Goal: Information Seeking & Learning: Learn about a topic

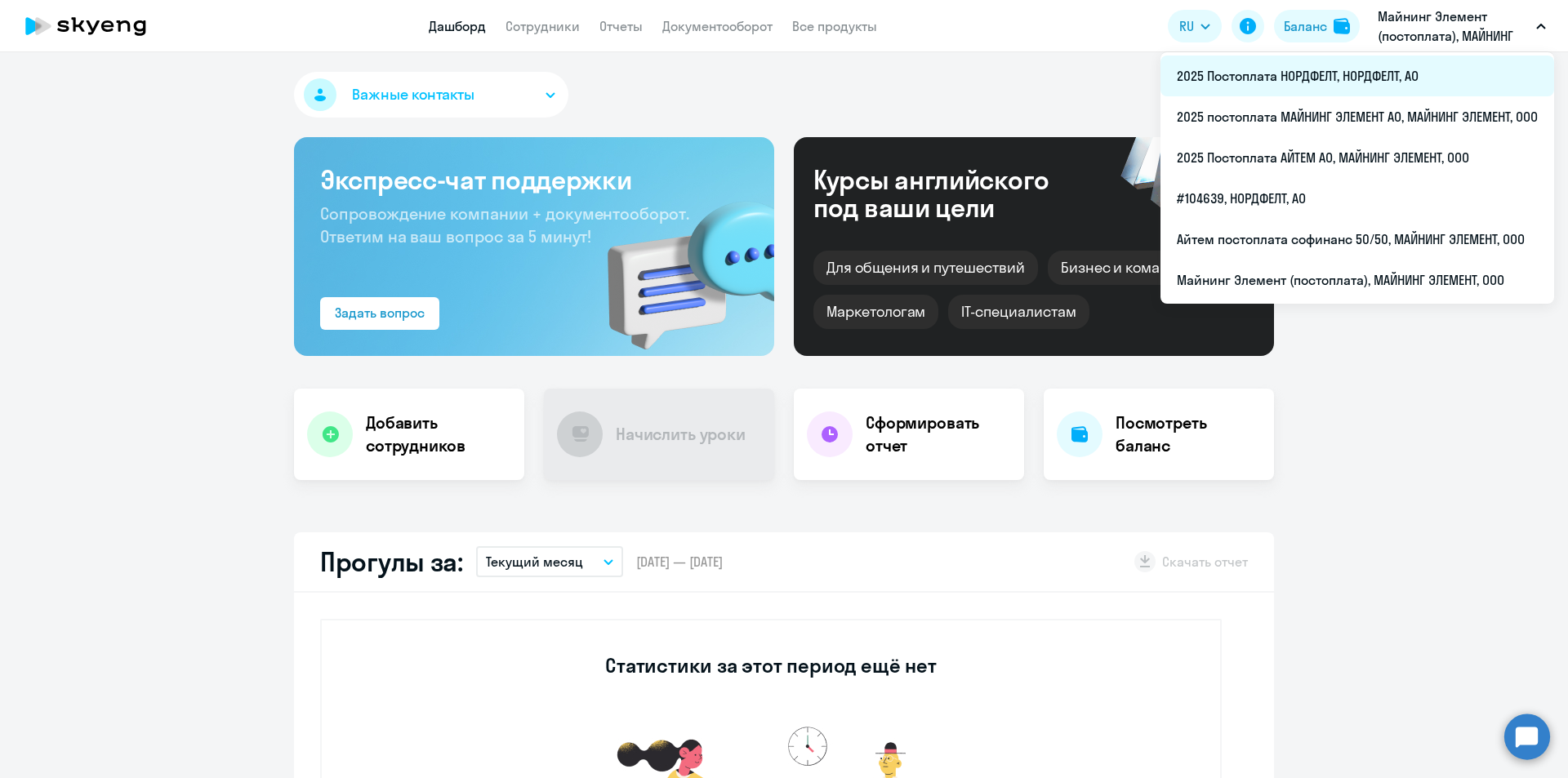
click at [1272, 77] on li "2025 Постоплата НОРДФЕЛТ, НОРДФЕЛТ, АО" at bounding box center [1357, 75] width 394 height 41
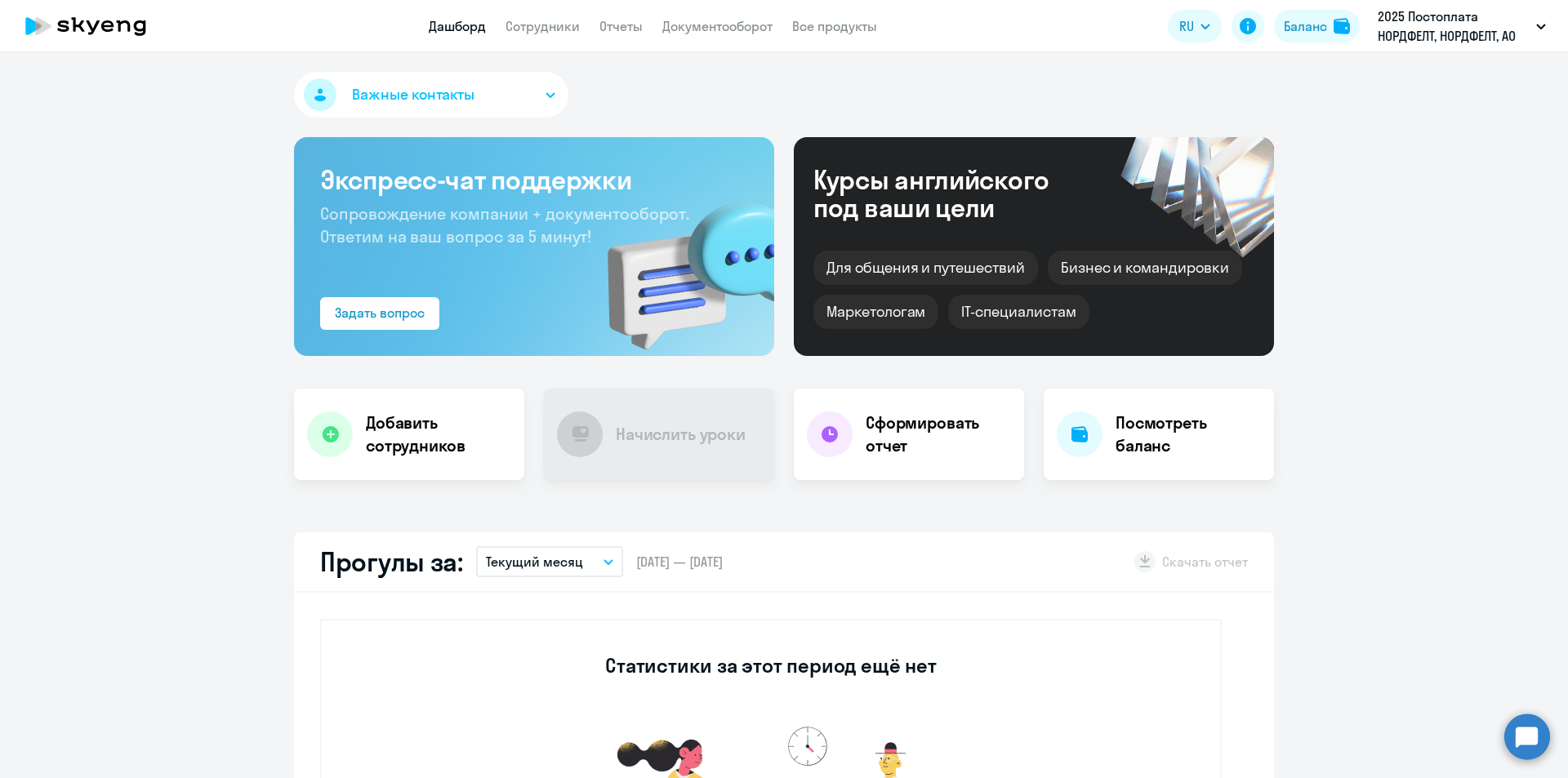
click at [557, 38] on app-header "Дашборд Сотрудники Отчеты Документооборот Все продукты Дашборд Сотрудники Отчет…" at bounding box center [784, 26] width 1568 height 52
click at [565, 18] on link "Сотрудники" at bounding box center [542, 26] width 75 height 16
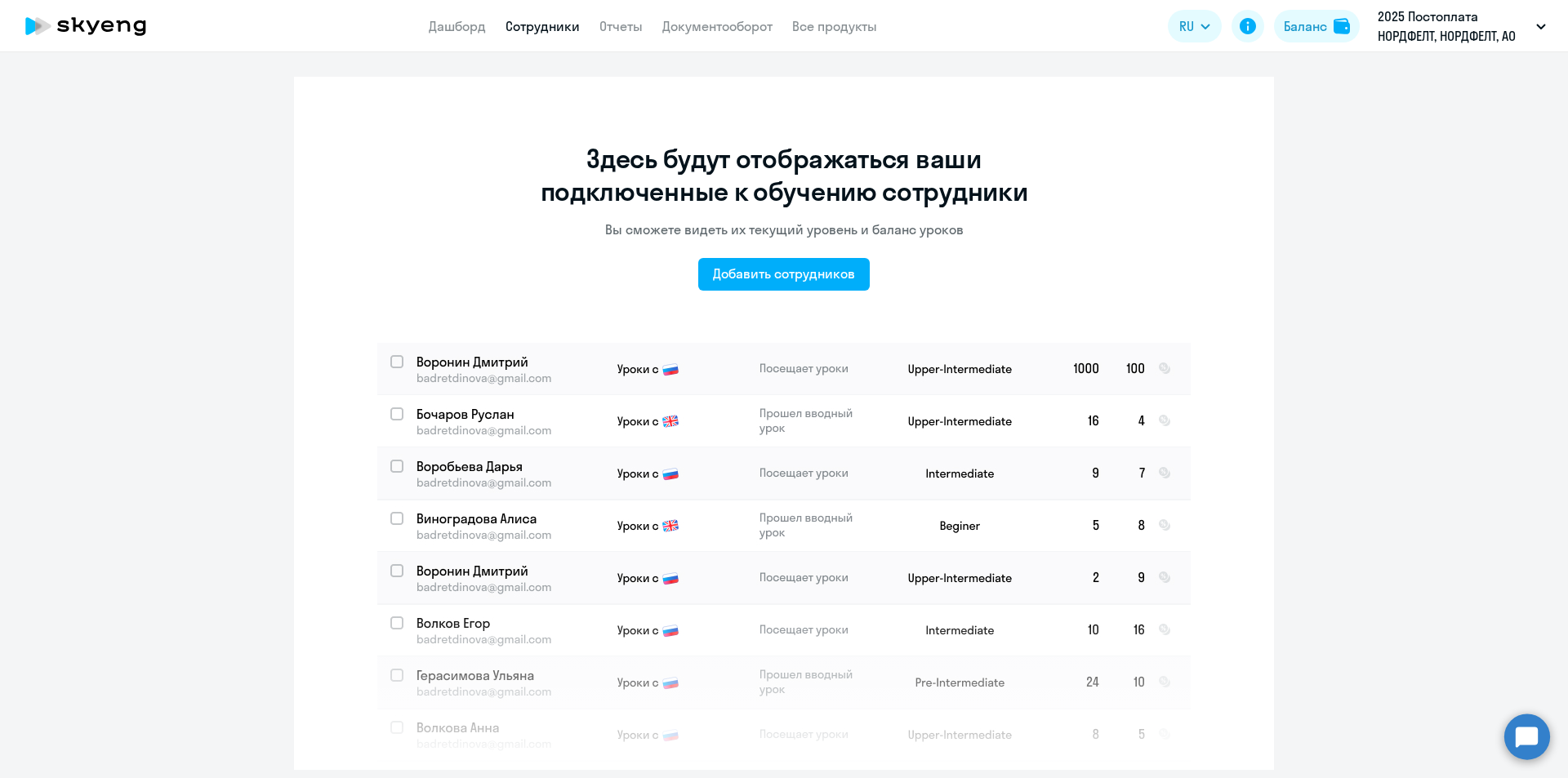
click at [645, 23] on nav "Дашборд Сотрудники Отчеты Документооборот Все продукты" at bounding box center [653, 27] width 449 height 21
click at [630, 24] on link "Отчеты" at bounding box center [621, 26] width 43 height 16
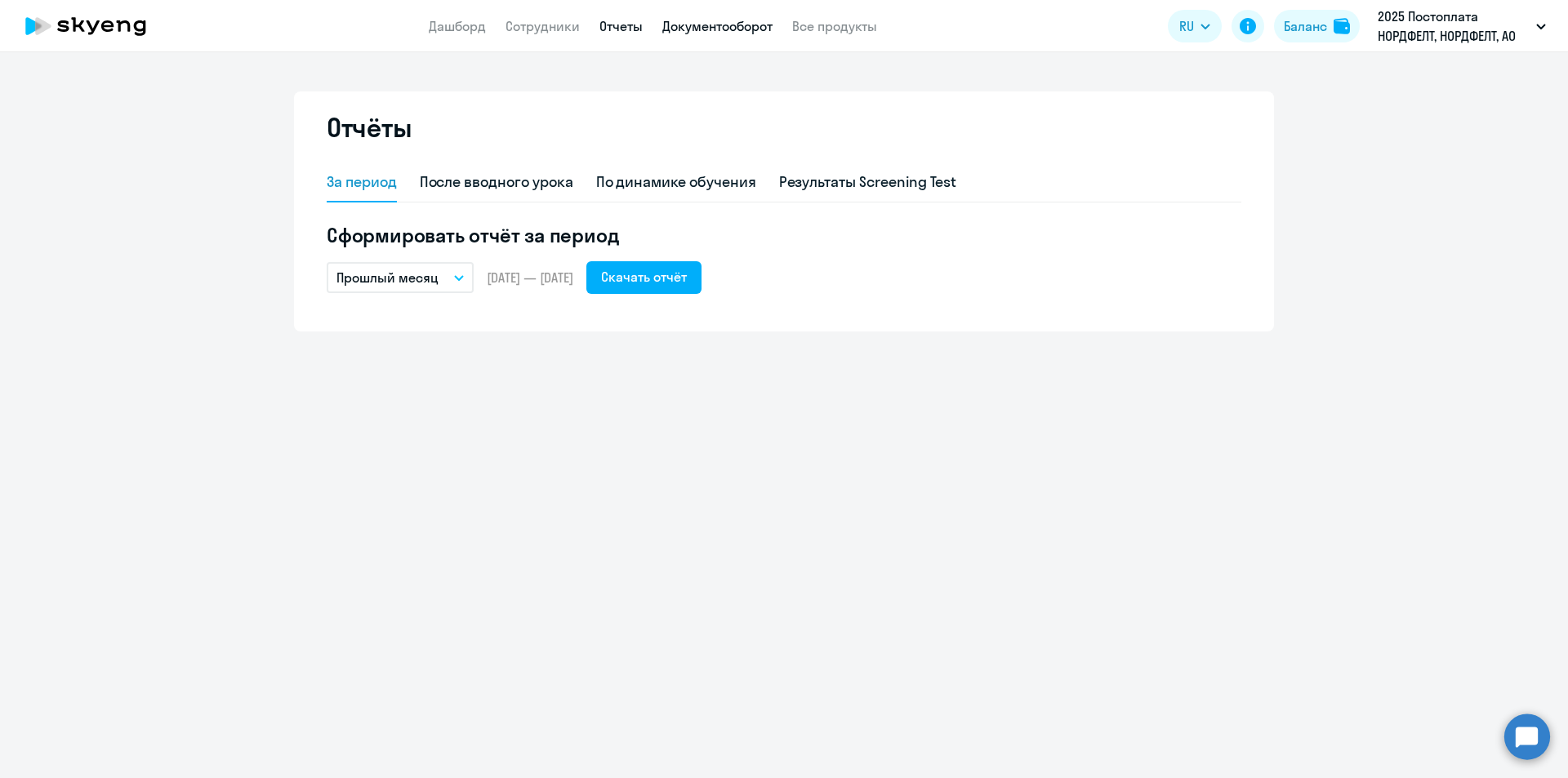
click at [666, 26] on link "Документооборот" at bounding box center [717, 26] width 110 height 16
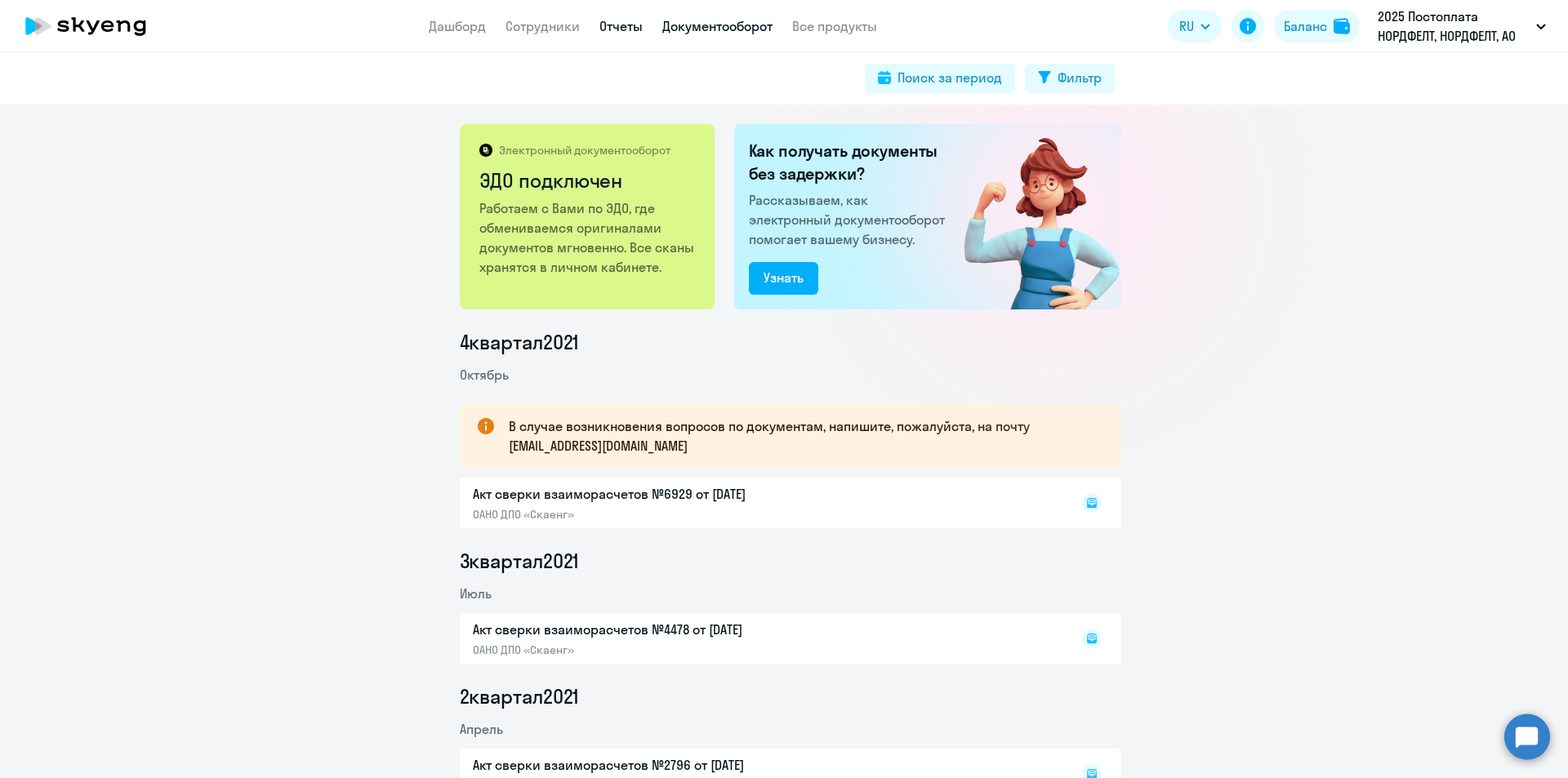
click at [620, 31] on link "Отчеты" at bounding box center [621, 26] width 43 height 16
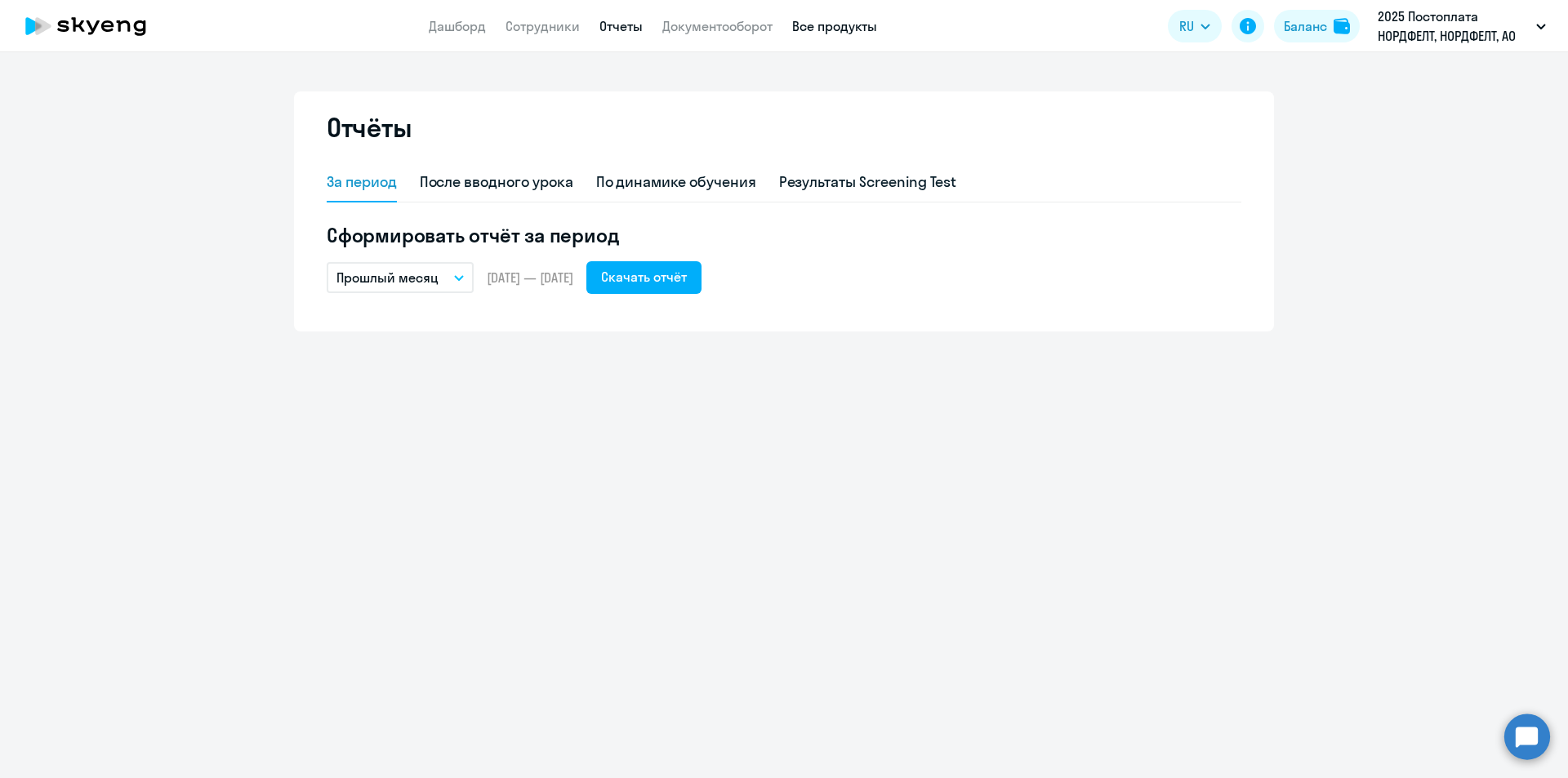
click at [815, 23] on link "Все продукты" at bounding box center [835, 26] width 85 height 16
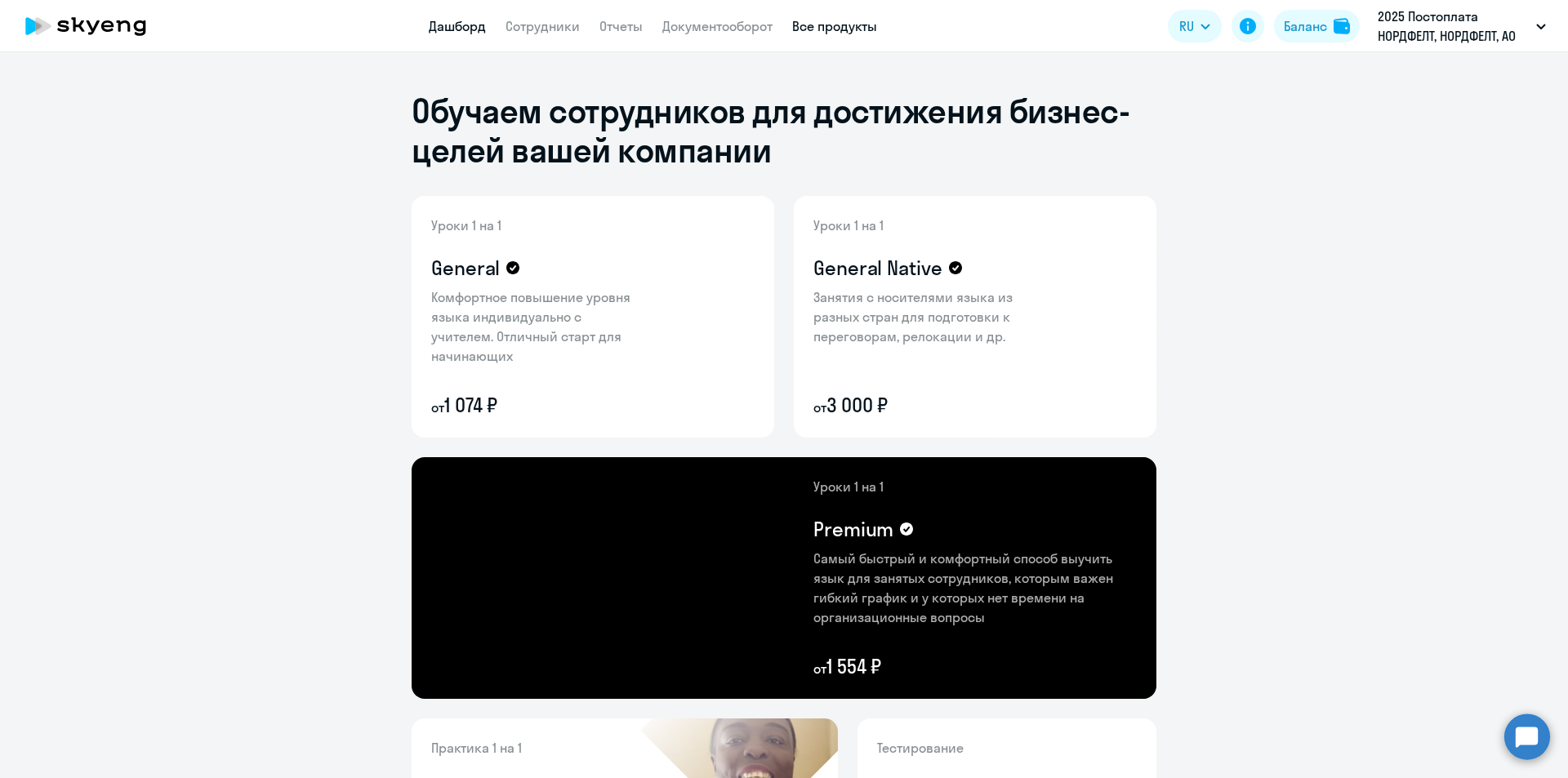
click at [462, 25] on link "Дашборд" at bounding box center [457, 26] width 57 height 16
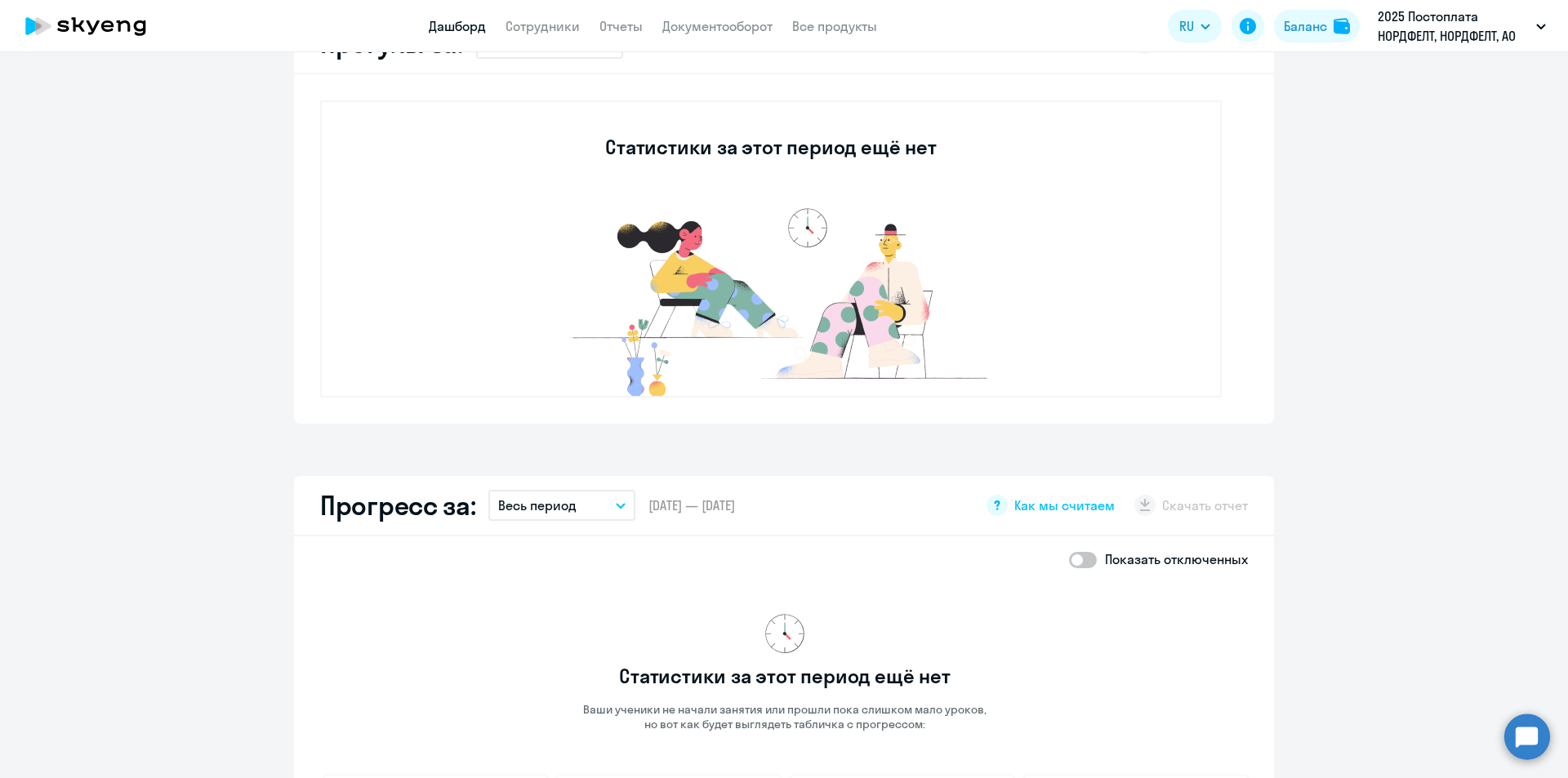
scroll to position [29, 0]
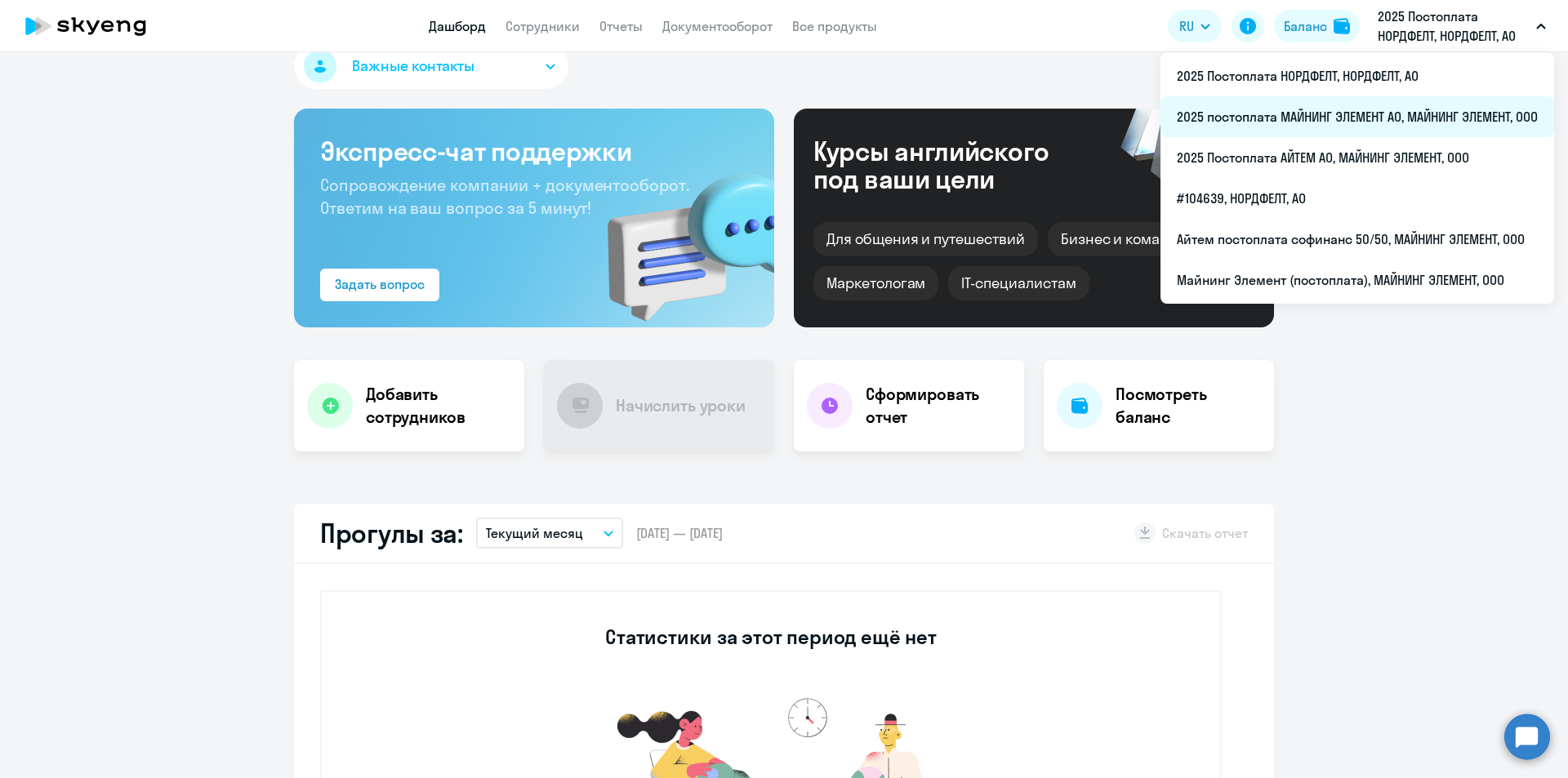
click at [1405, 121] on li "2025 постоплата МАЙНИНГ ЭЛЕМЕНТ АО, МАЙНИНГ ЭЛЕМЕНТ, ООО" at bounding box center [1357, 116] width 394 height 41
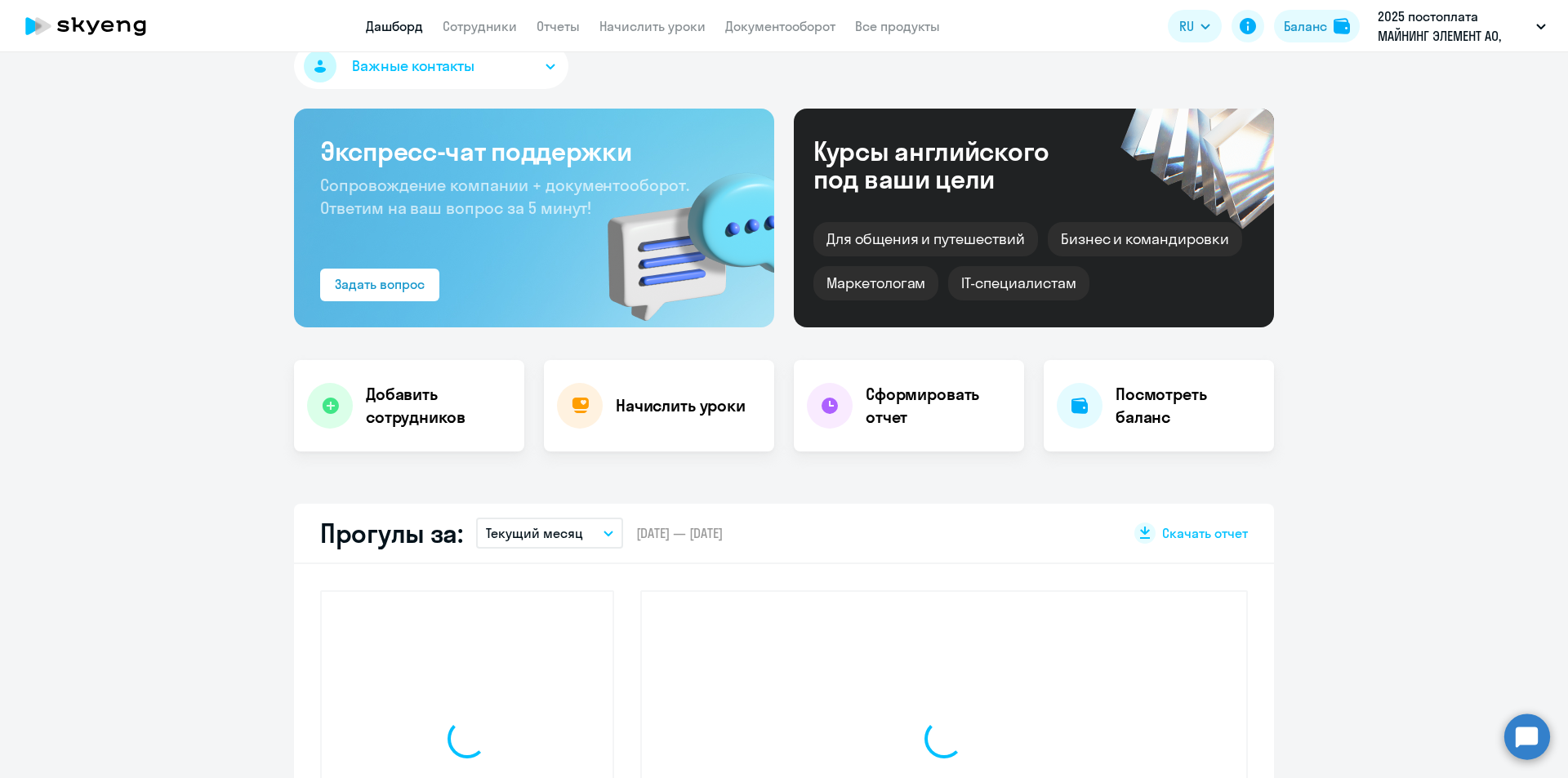
select select "30"
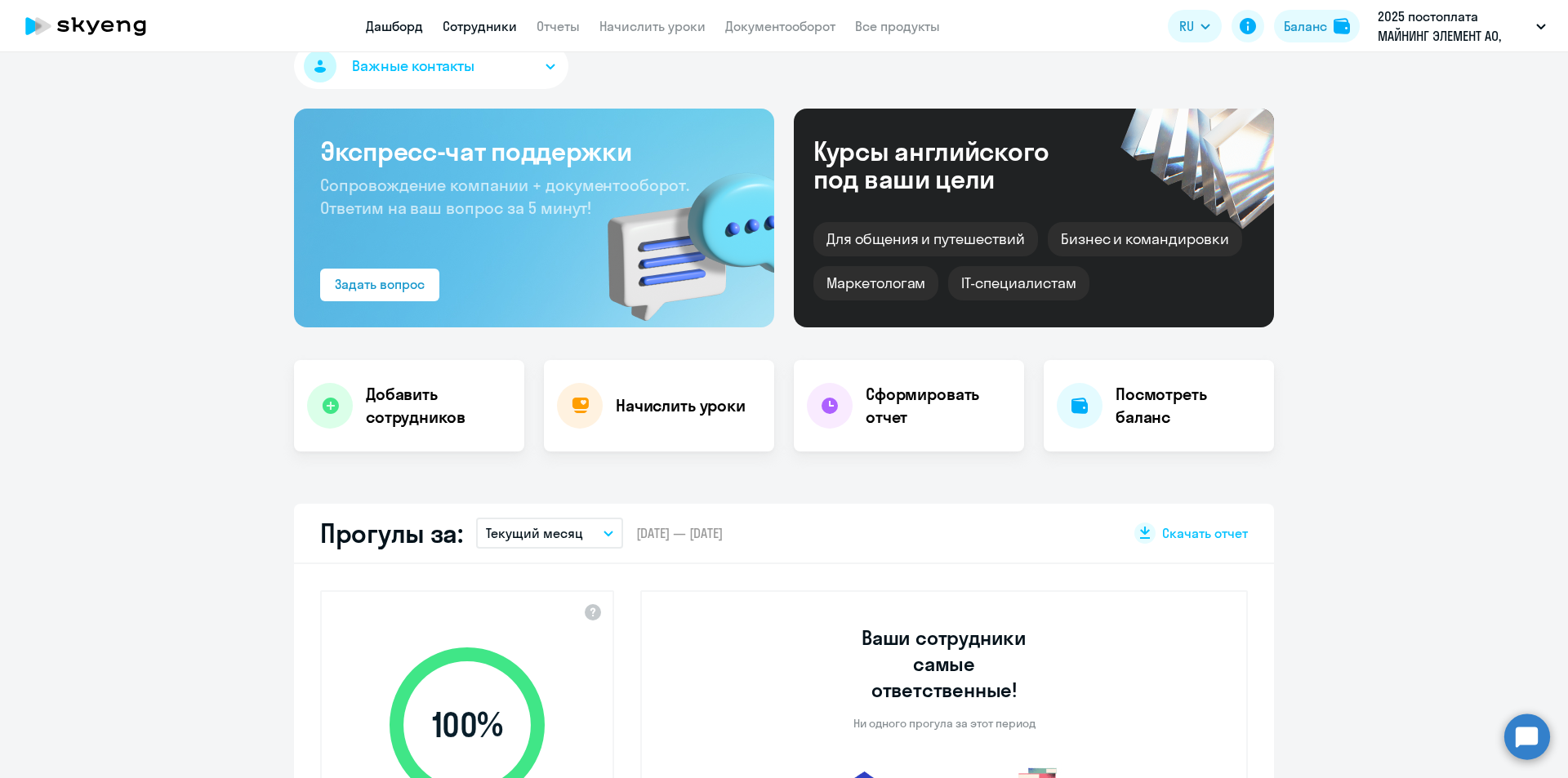
click at [501, 23] on link "Сотрудники" at bounding box center [480, 26] width 75 height 16
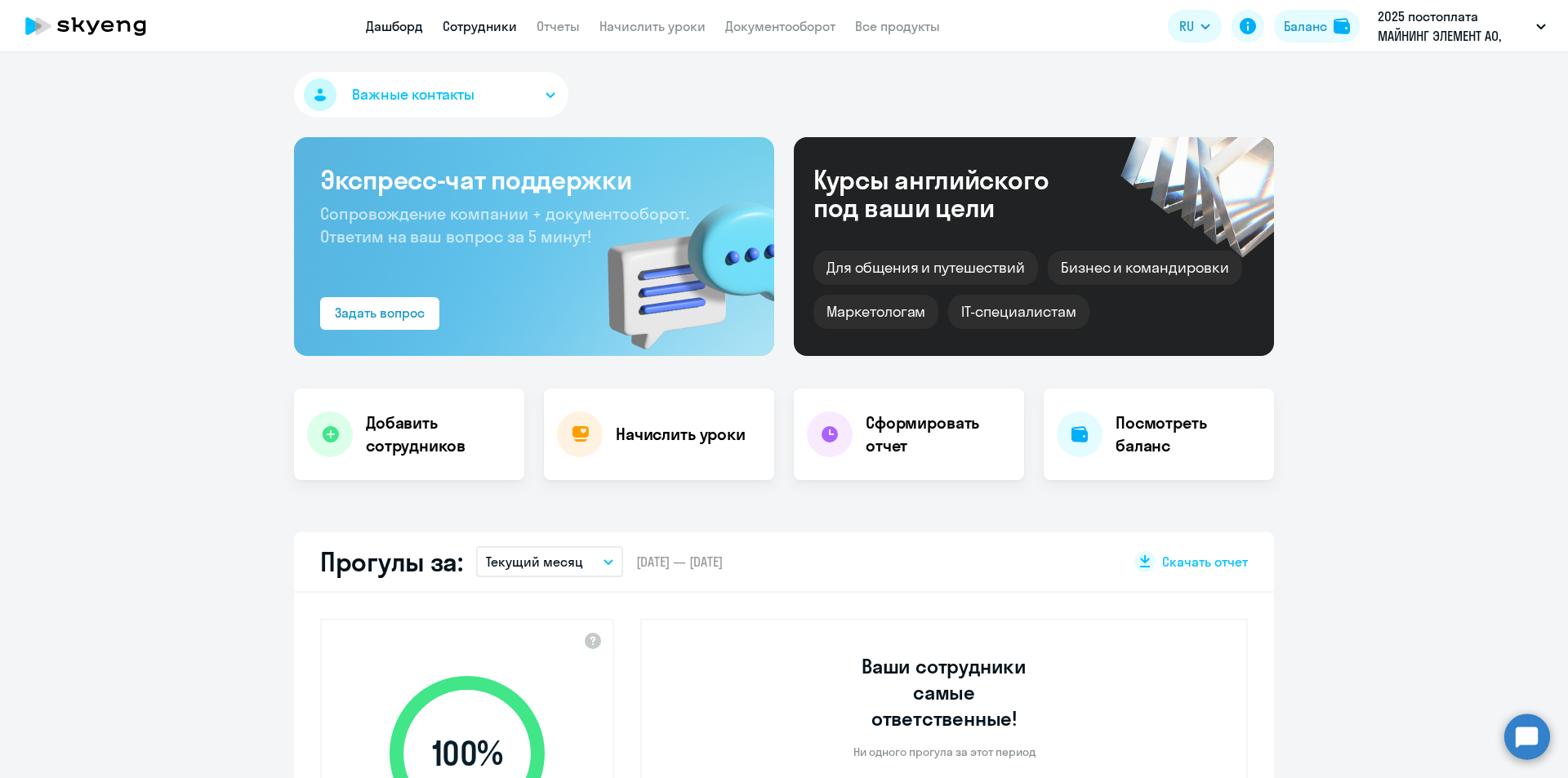
select select "30"
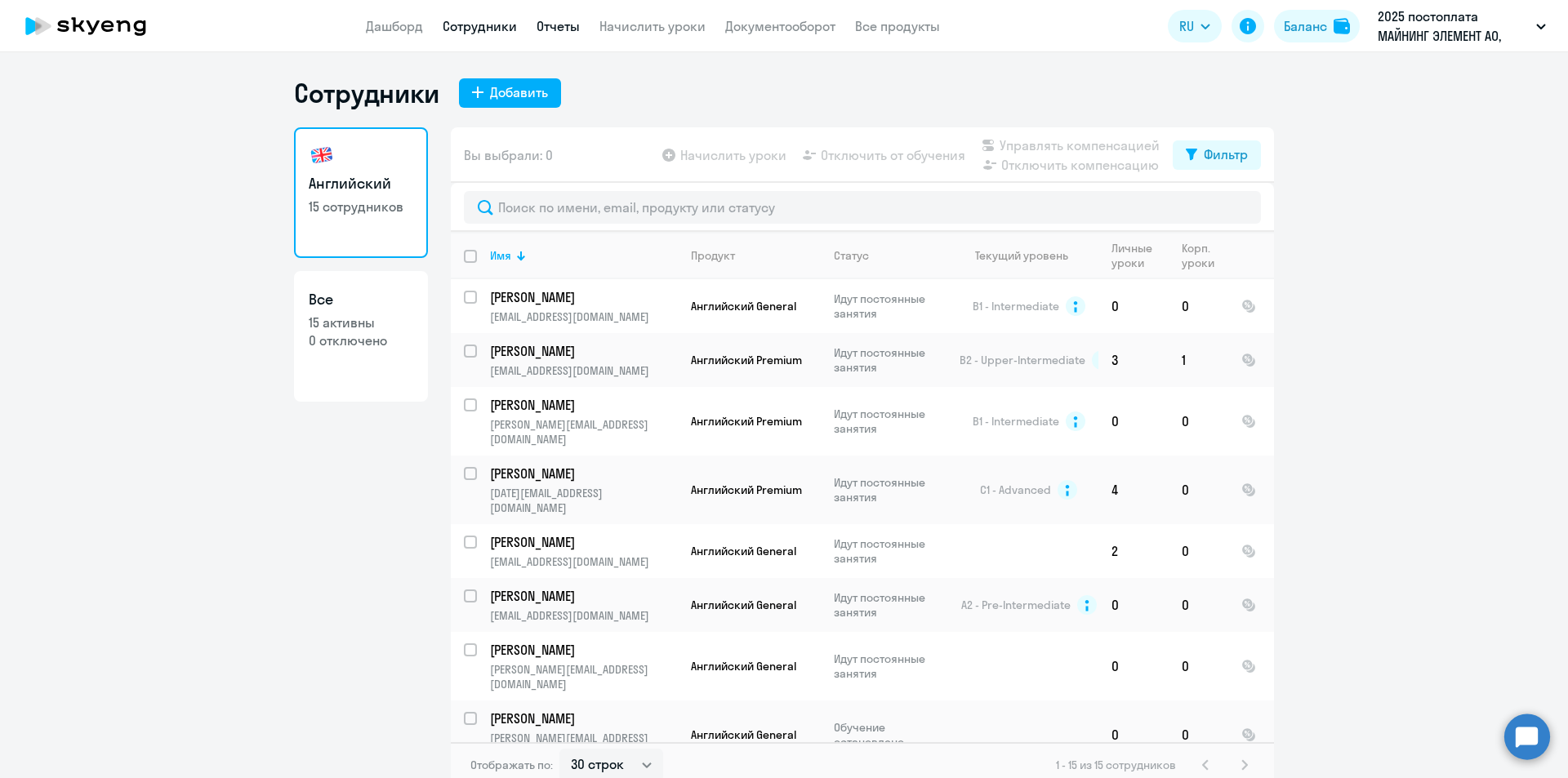
click at [552, 31] on link "Отчеты" at bounding box center [558, 26] width 43 height 16
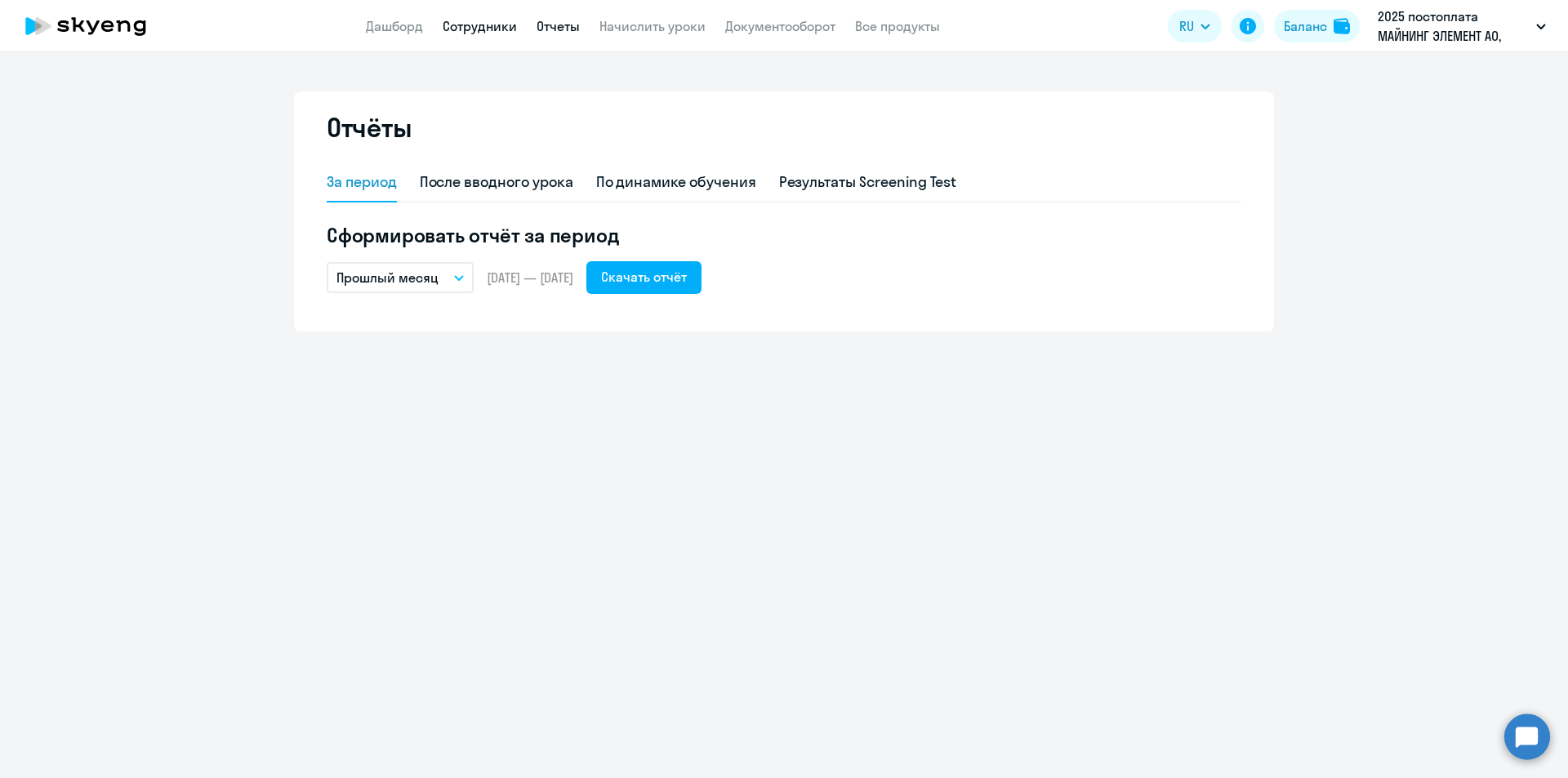
click at [479, 28] on link "Сотрудники" at bounding box center [480, 26] width 75 height 16
select select "30"
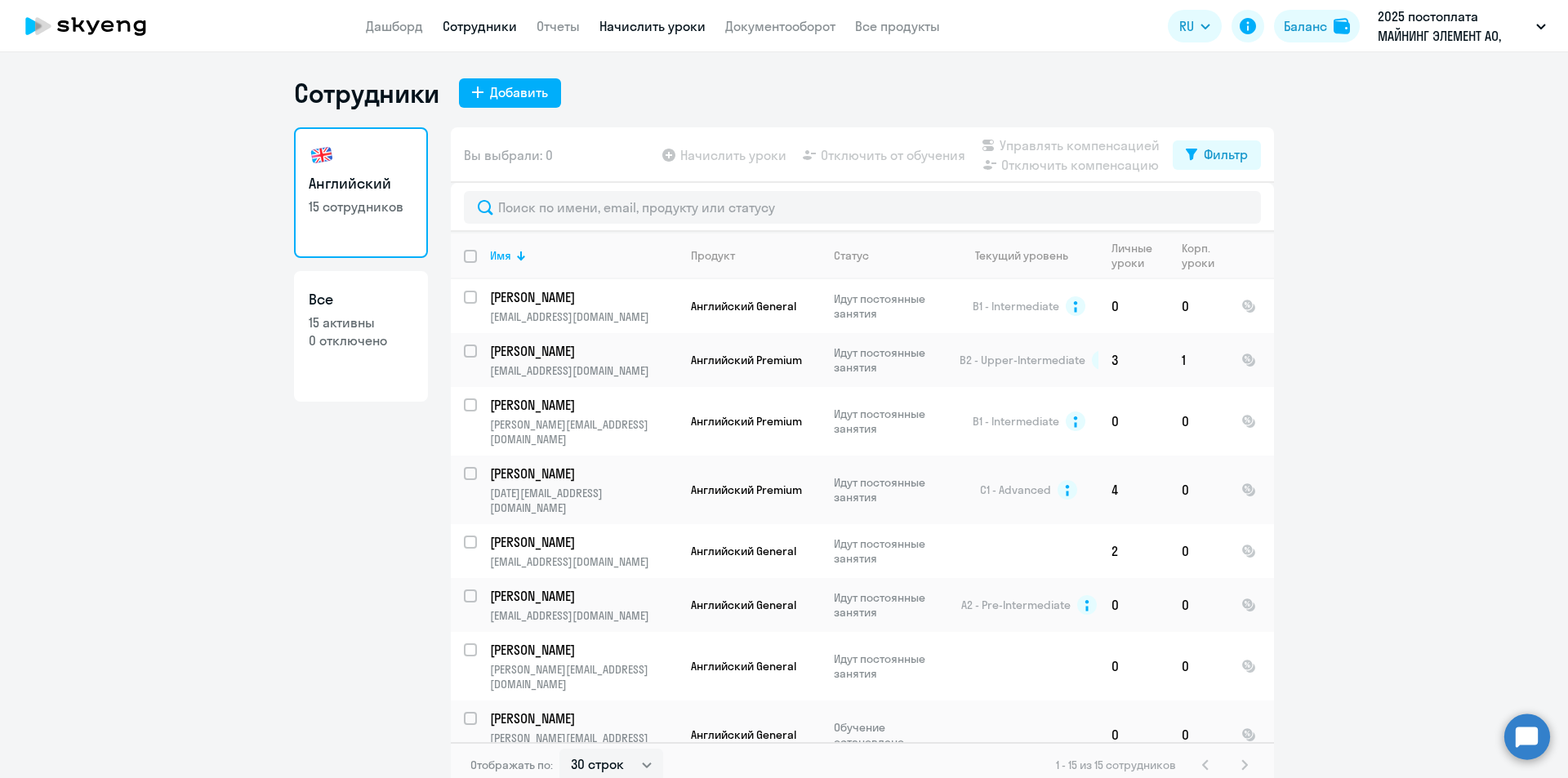
click at [650, 28] on link "Начислить уроки" at bounding box center [653, 26] width 106 height 16
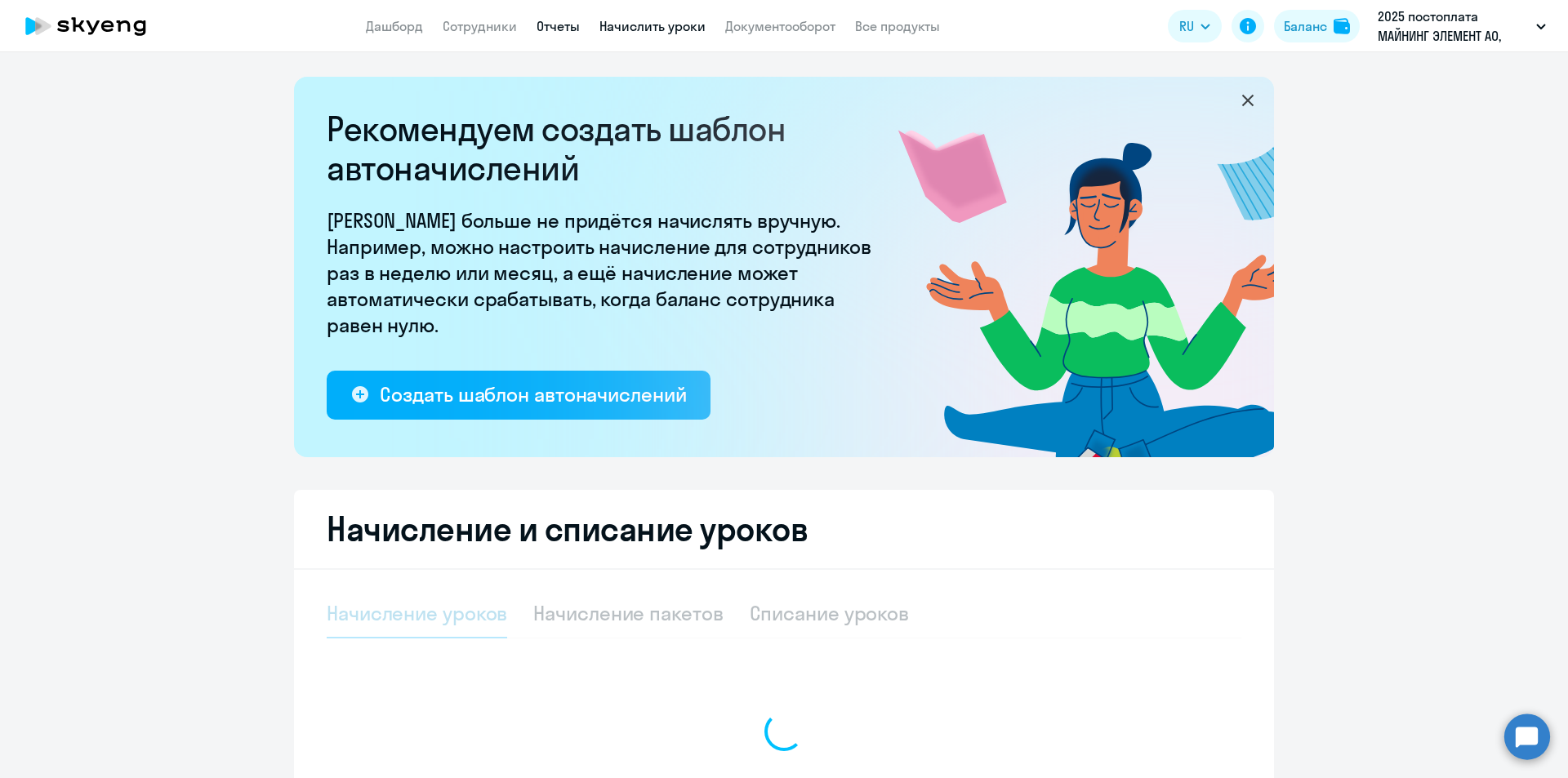
click at [556, 28] on link "Отчеты" at bounding box center [558, 26] width 43 height 16
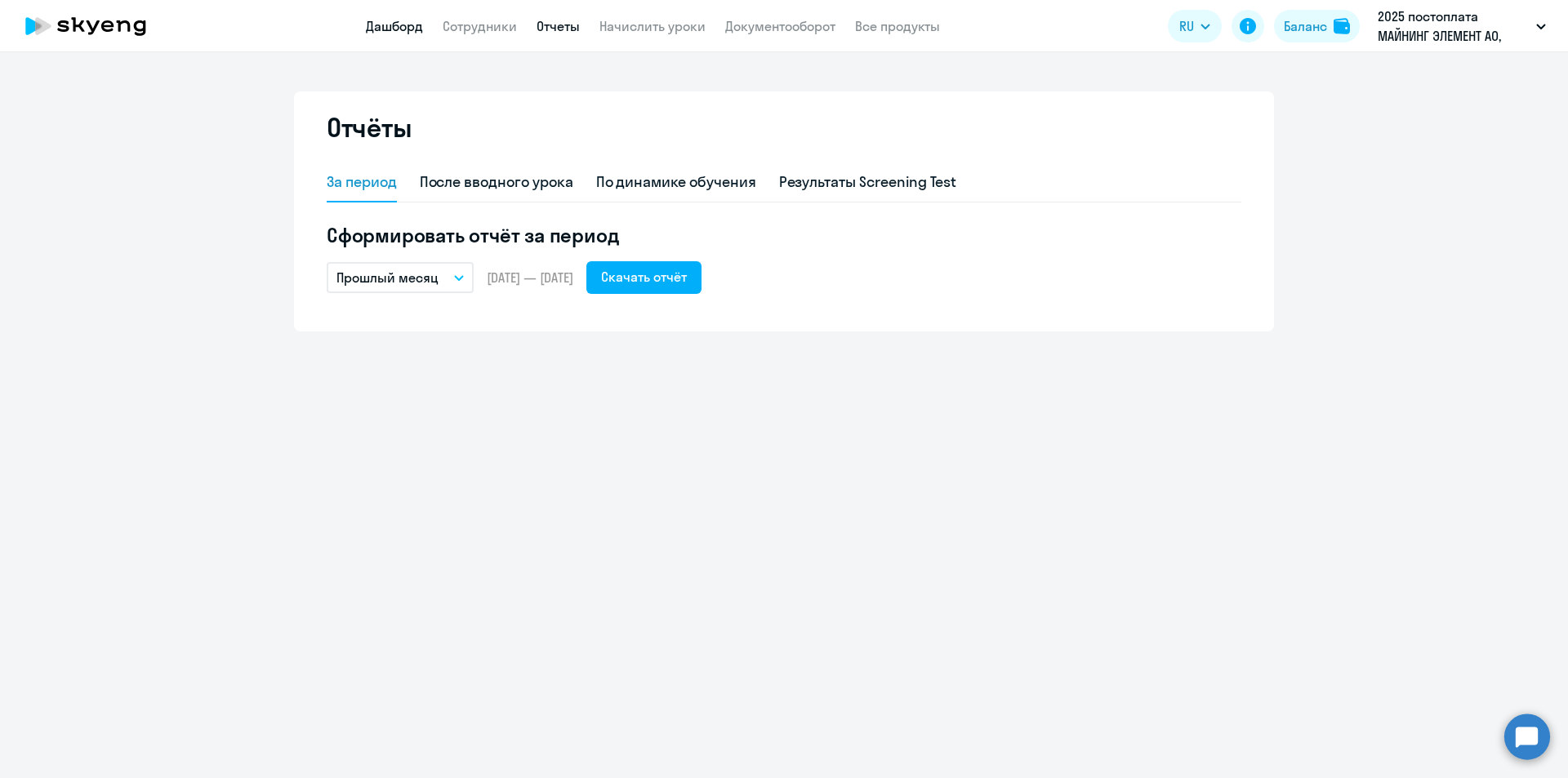
click at [409, 27] on link "Дашборд" at bounding box center [395, 26] width 57 height 16
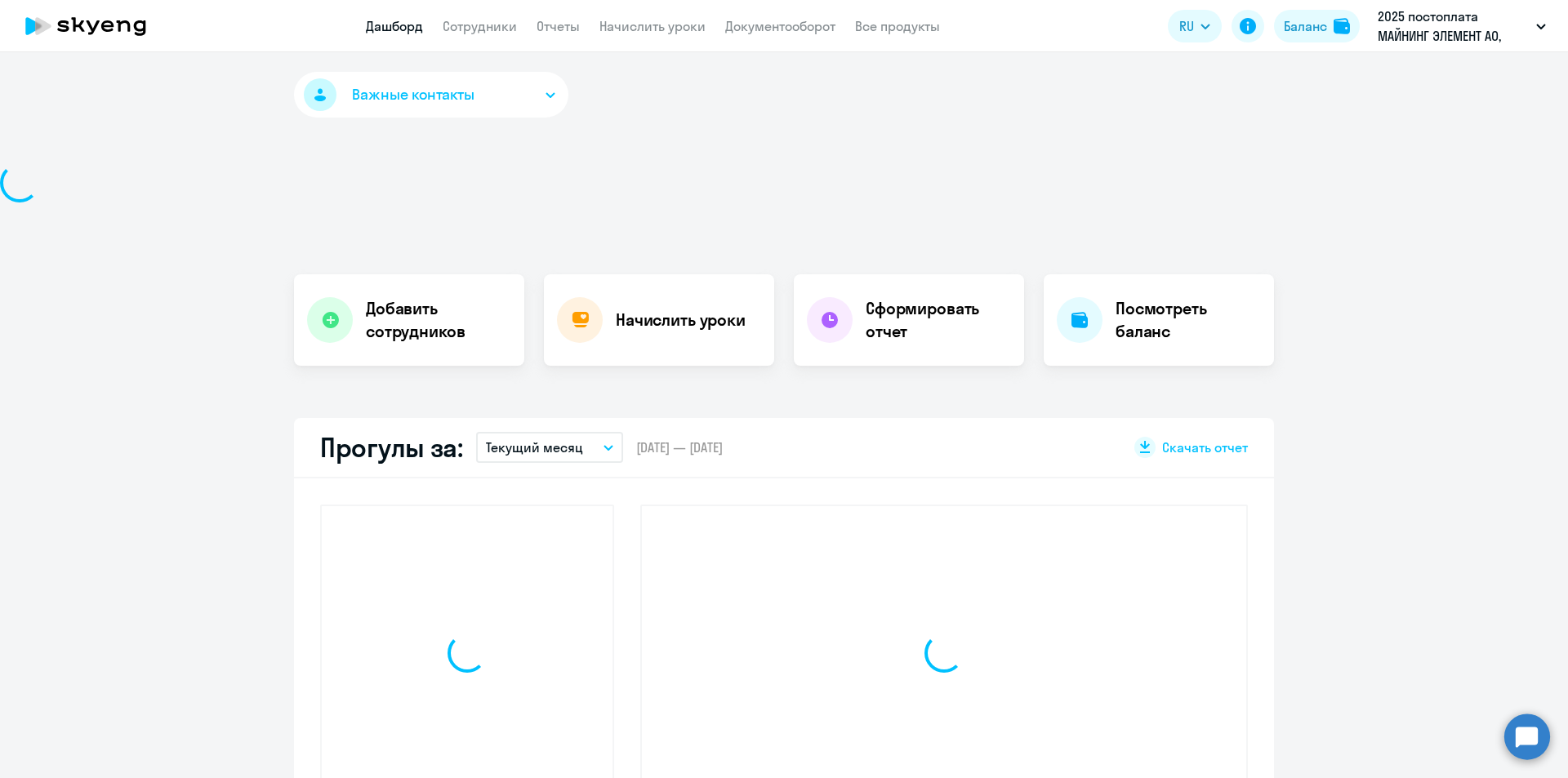
select select "30"
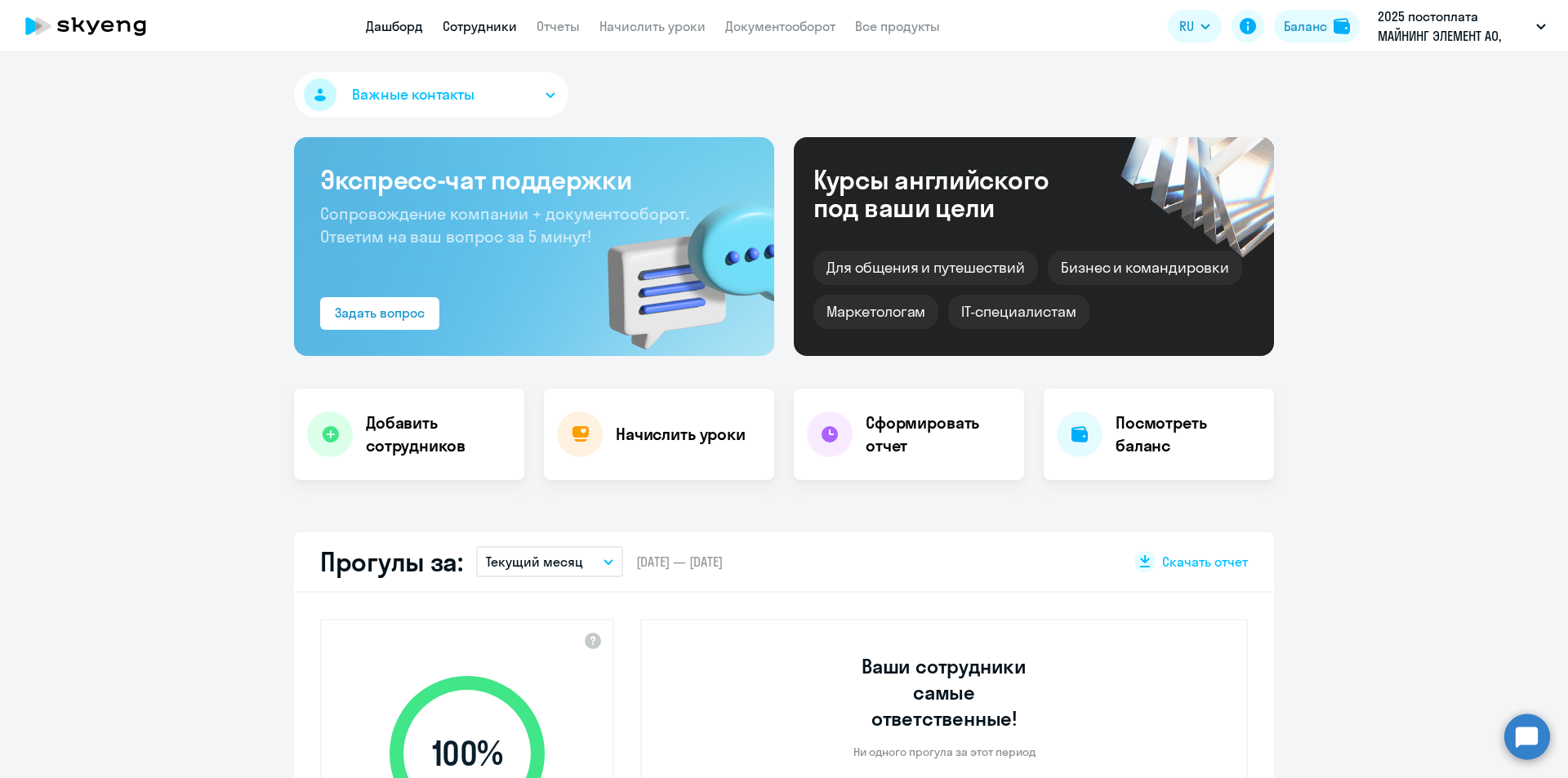
click at [502, 24] on link "Сотрудники" at bounding box center [480, 26] width 75 height 16
select select "30"
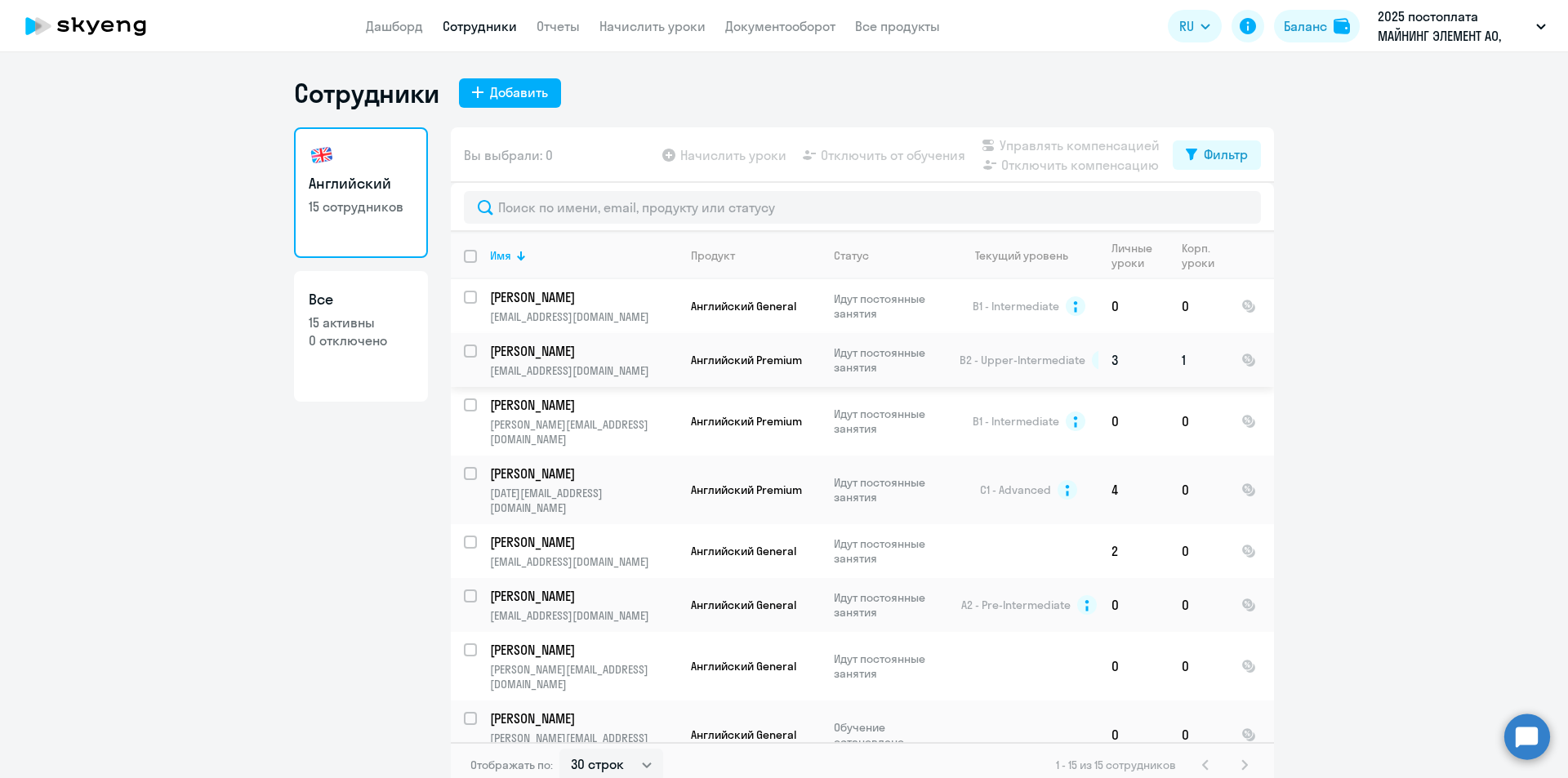
click at [541, 354] on p "[PERSON_NAME]" at bounding box center [582, 350] width 185 height 18
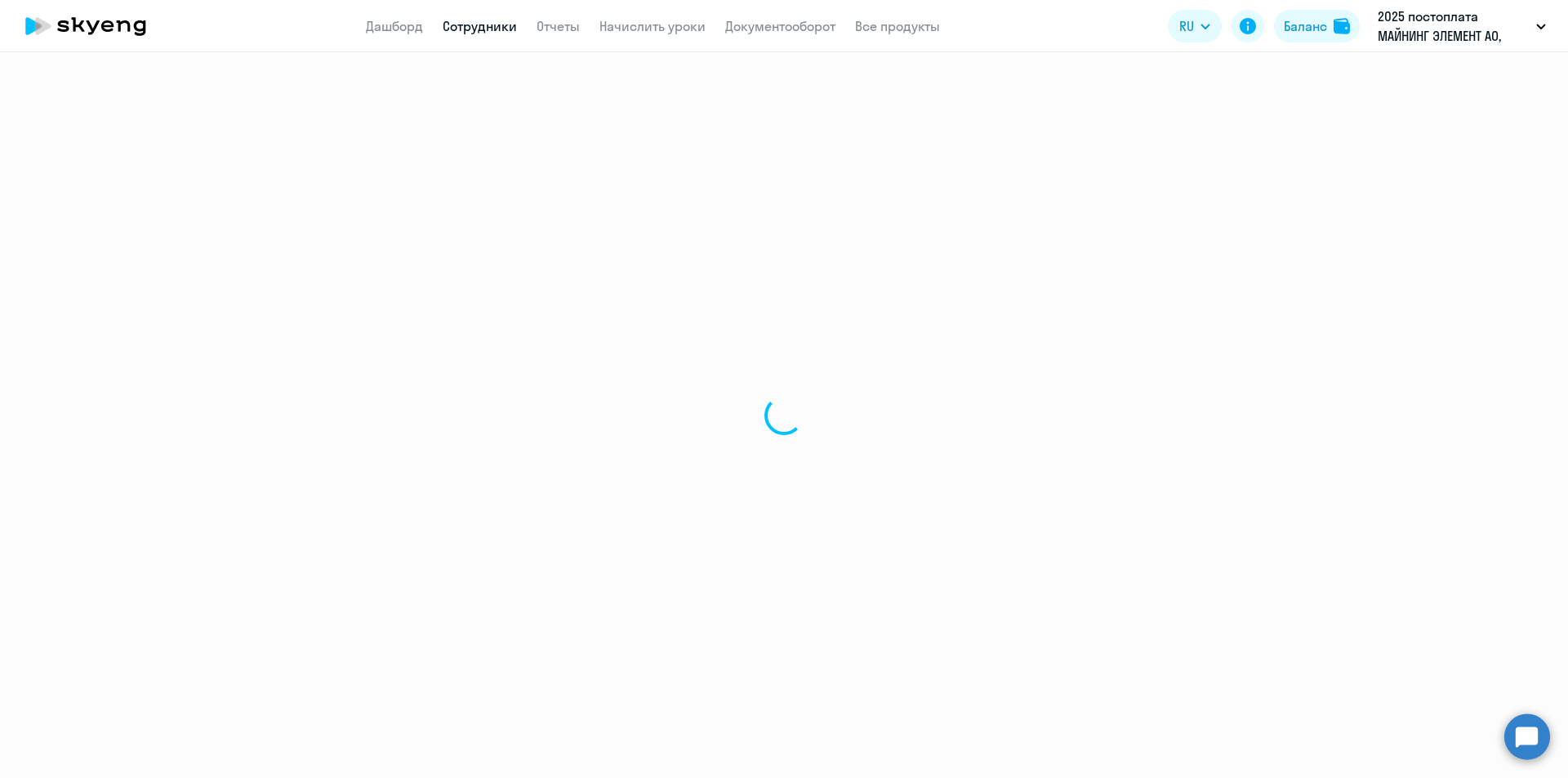
select select "english"
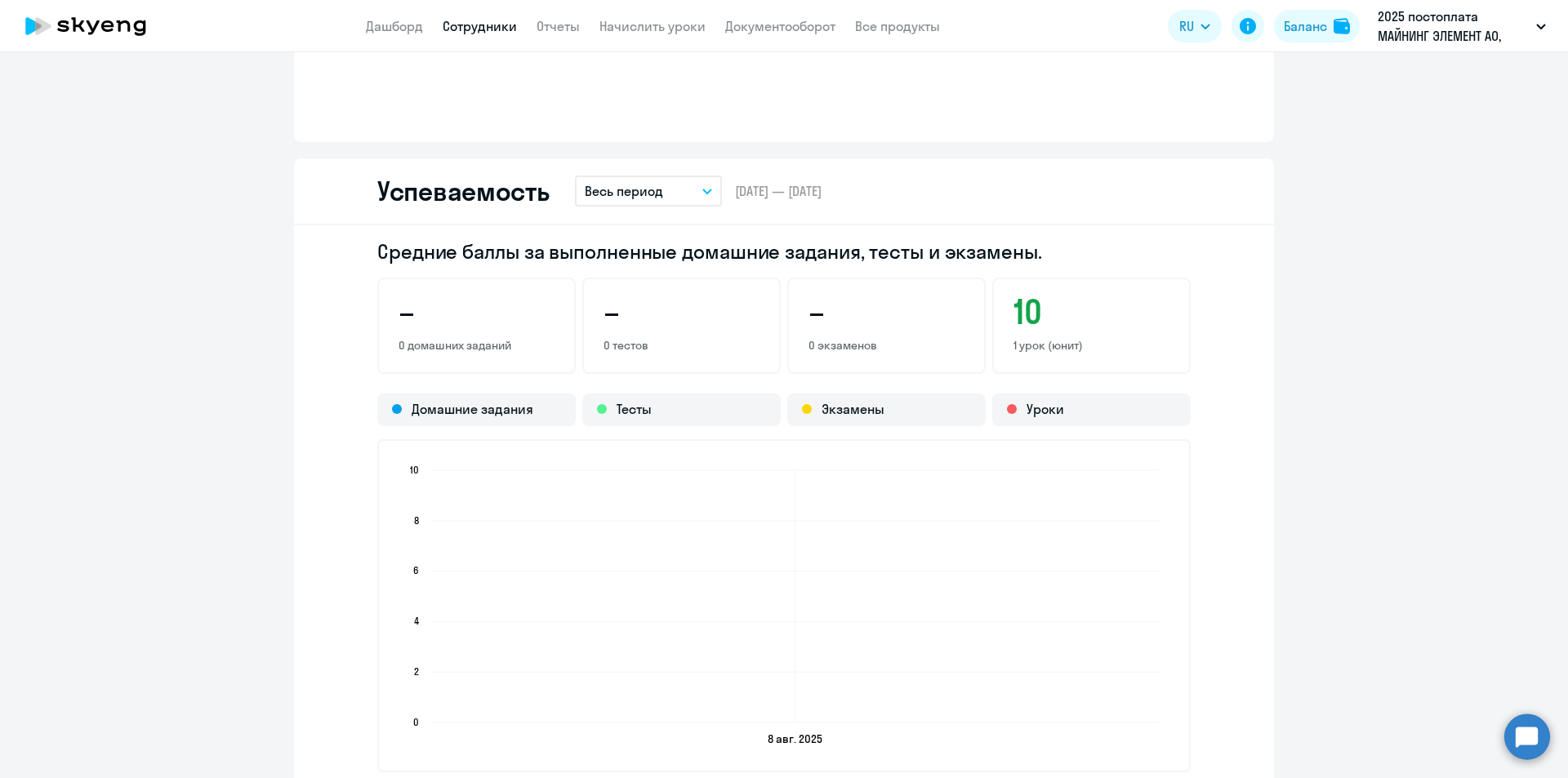
scroll to position [1306, 0]
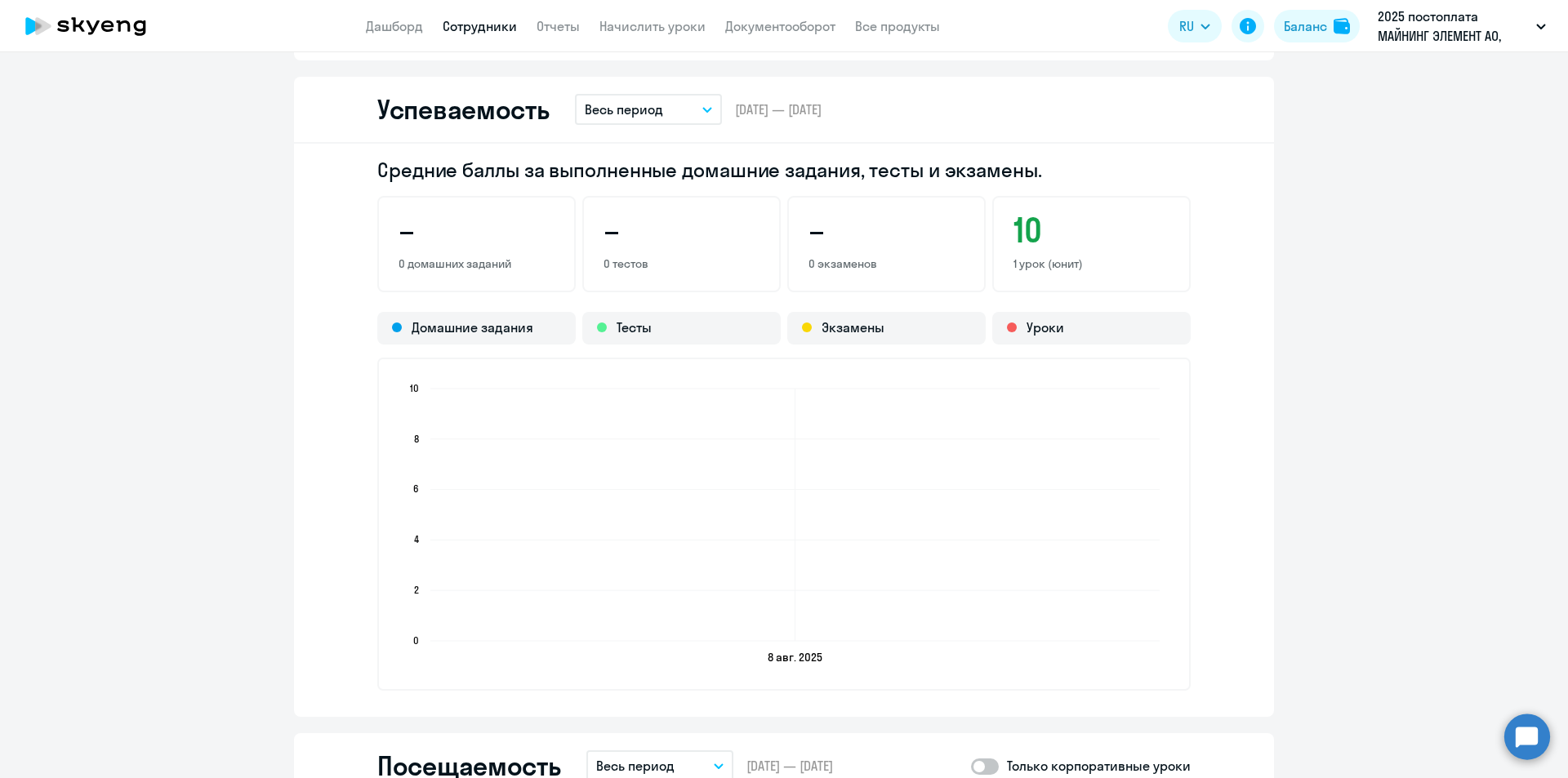
click at [711, 108] on button "Весь период" at bounding box center [647, 109] width 147 height 31
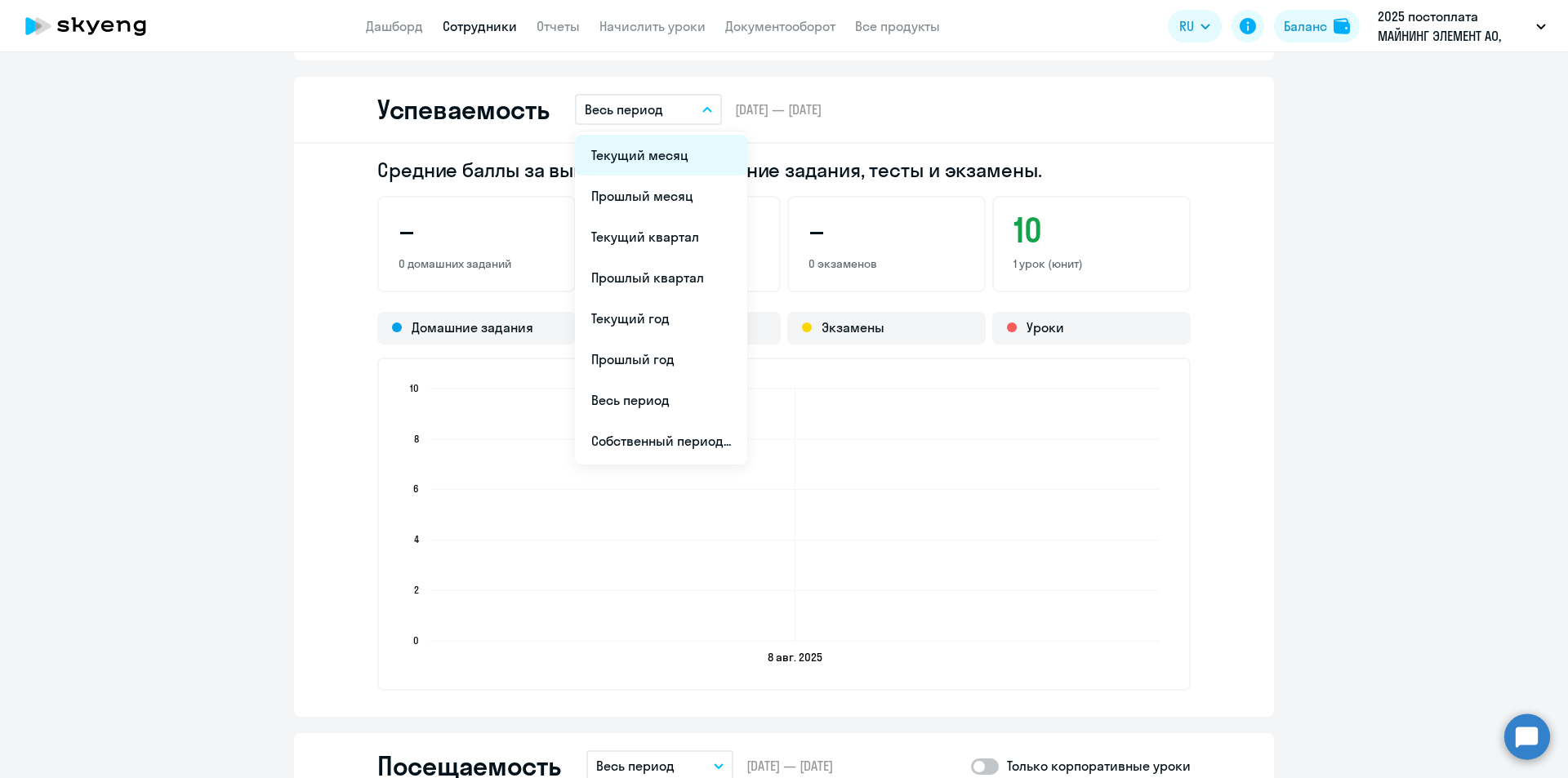
click at [687, 162] on li "Текущий месяц" at bounding box center [660, 154] width 173 height 41
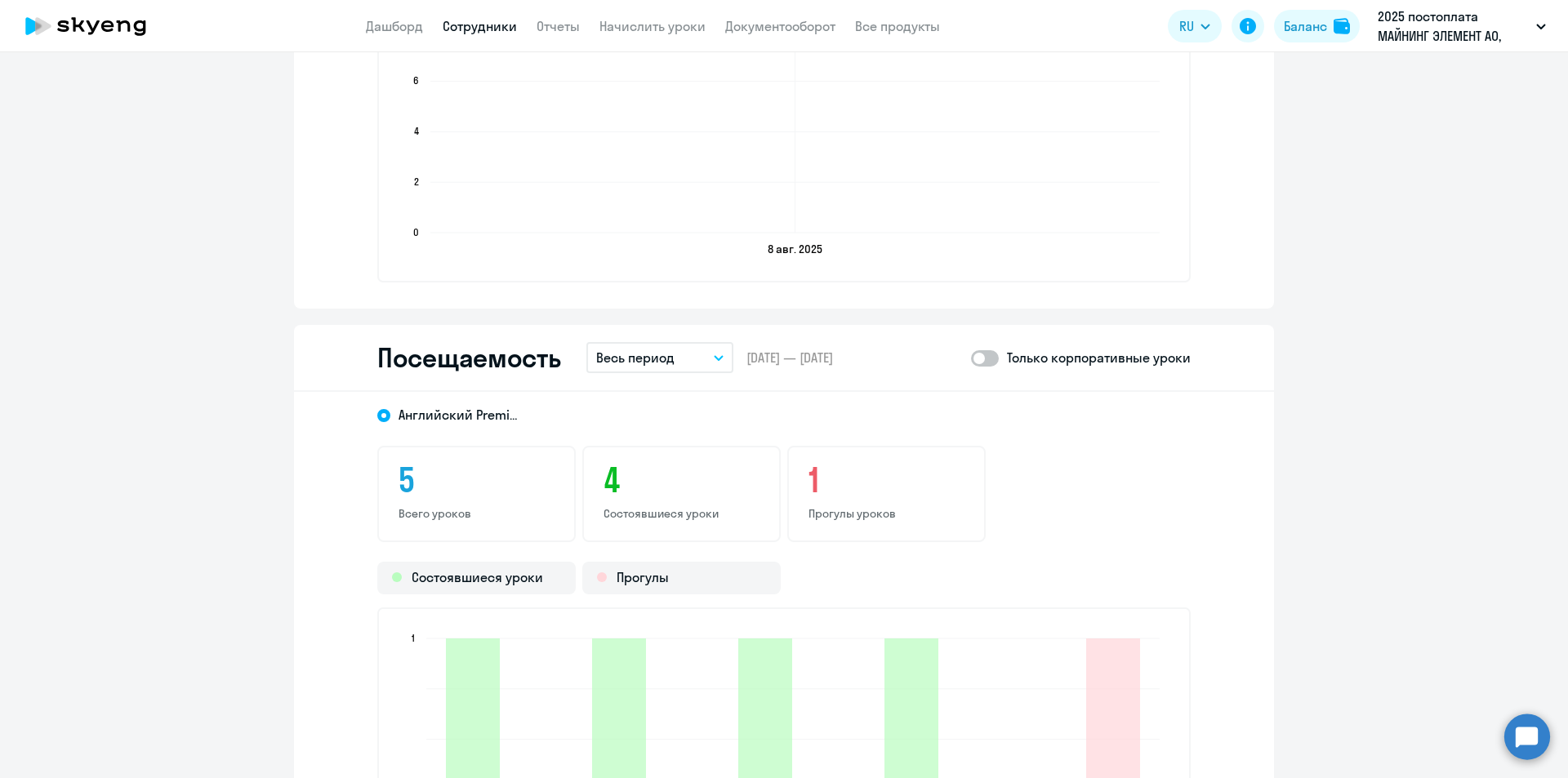
scroll to position [1877, 0]
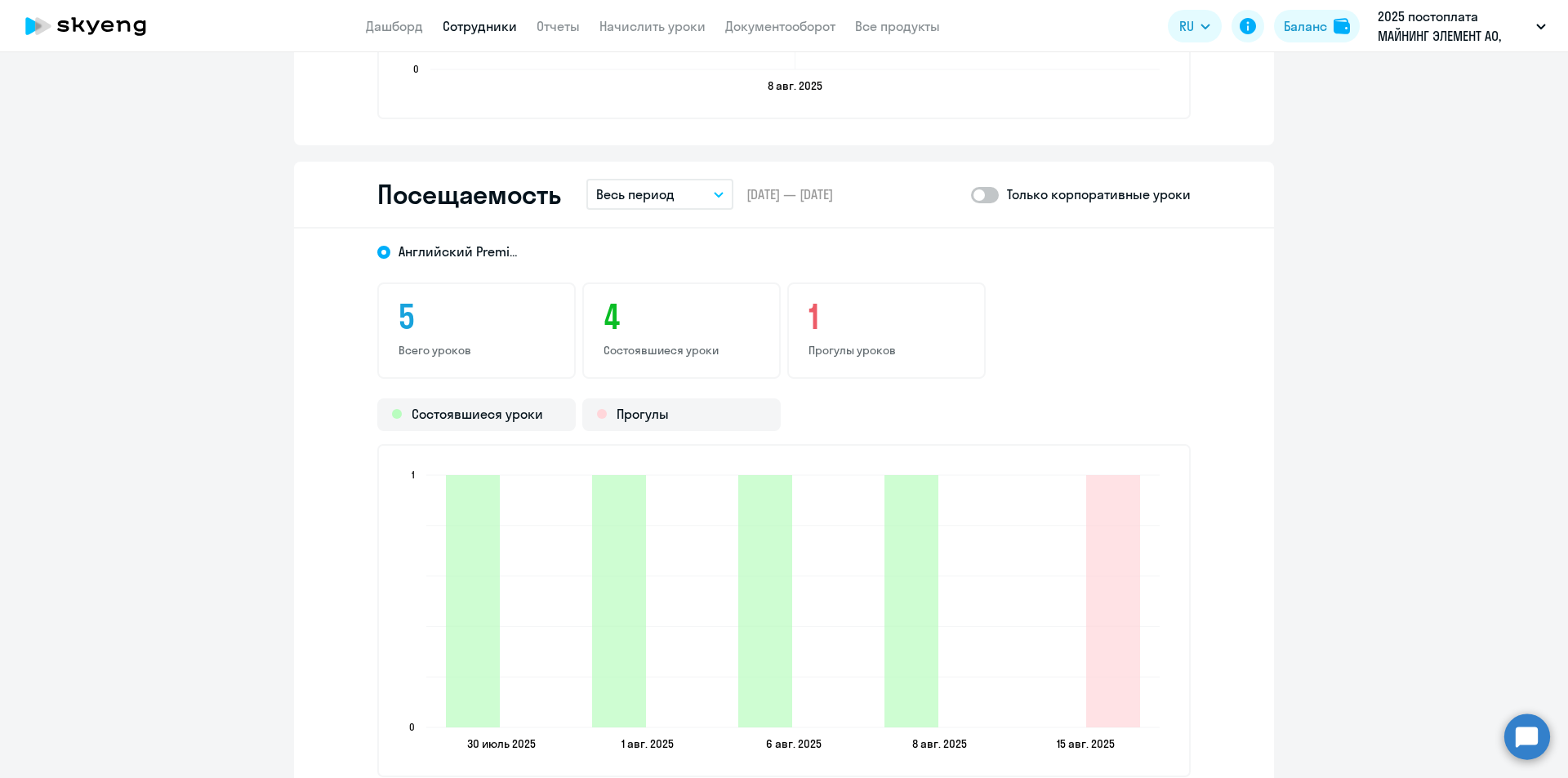
click at [689, 185] on button "Весь период" at bounding box center [659, 194] width 147 height 31
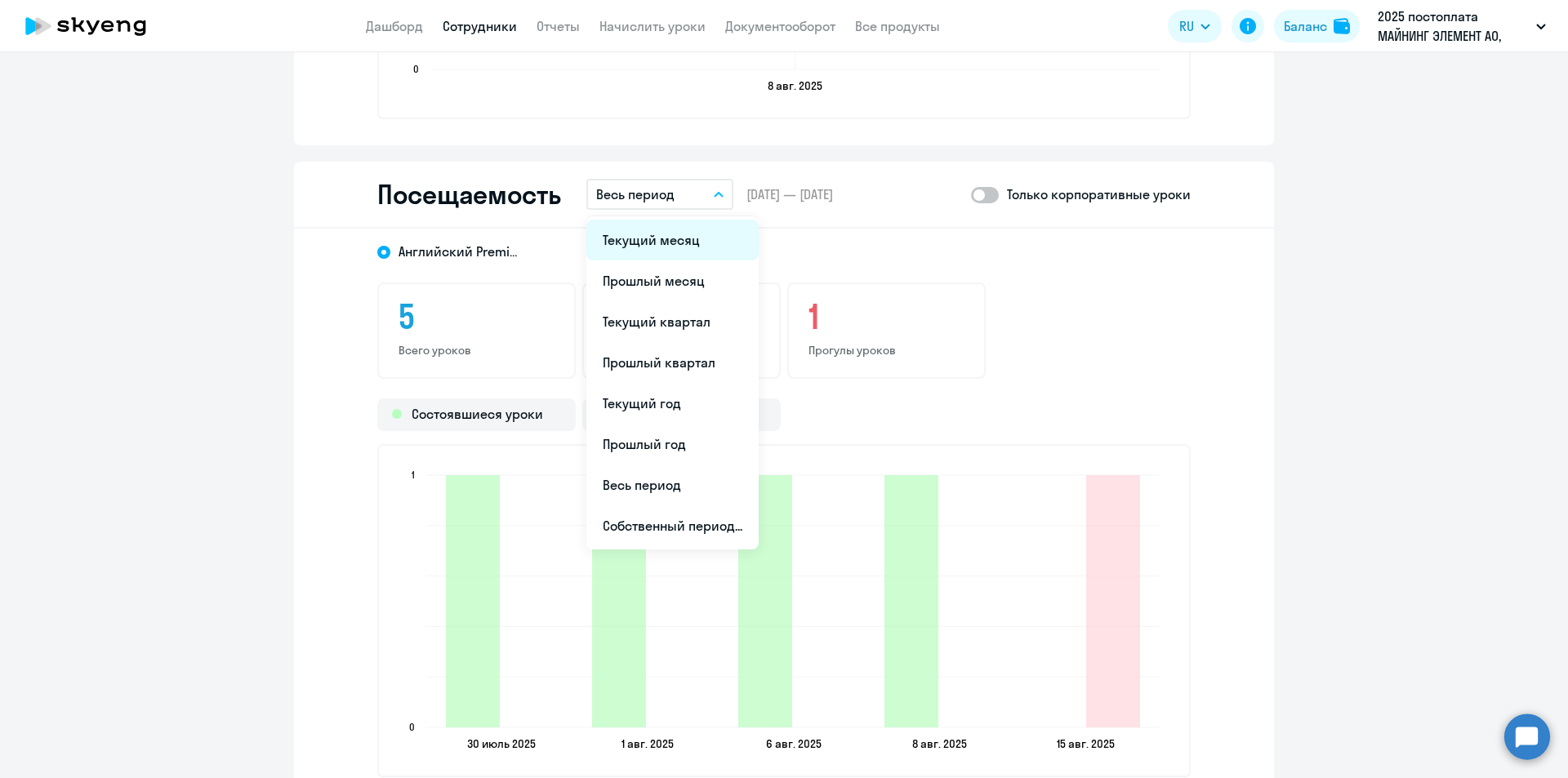
click at [696, 239] on li "Текущий месяц" at bounding box center [672, 239] width 173 height 41
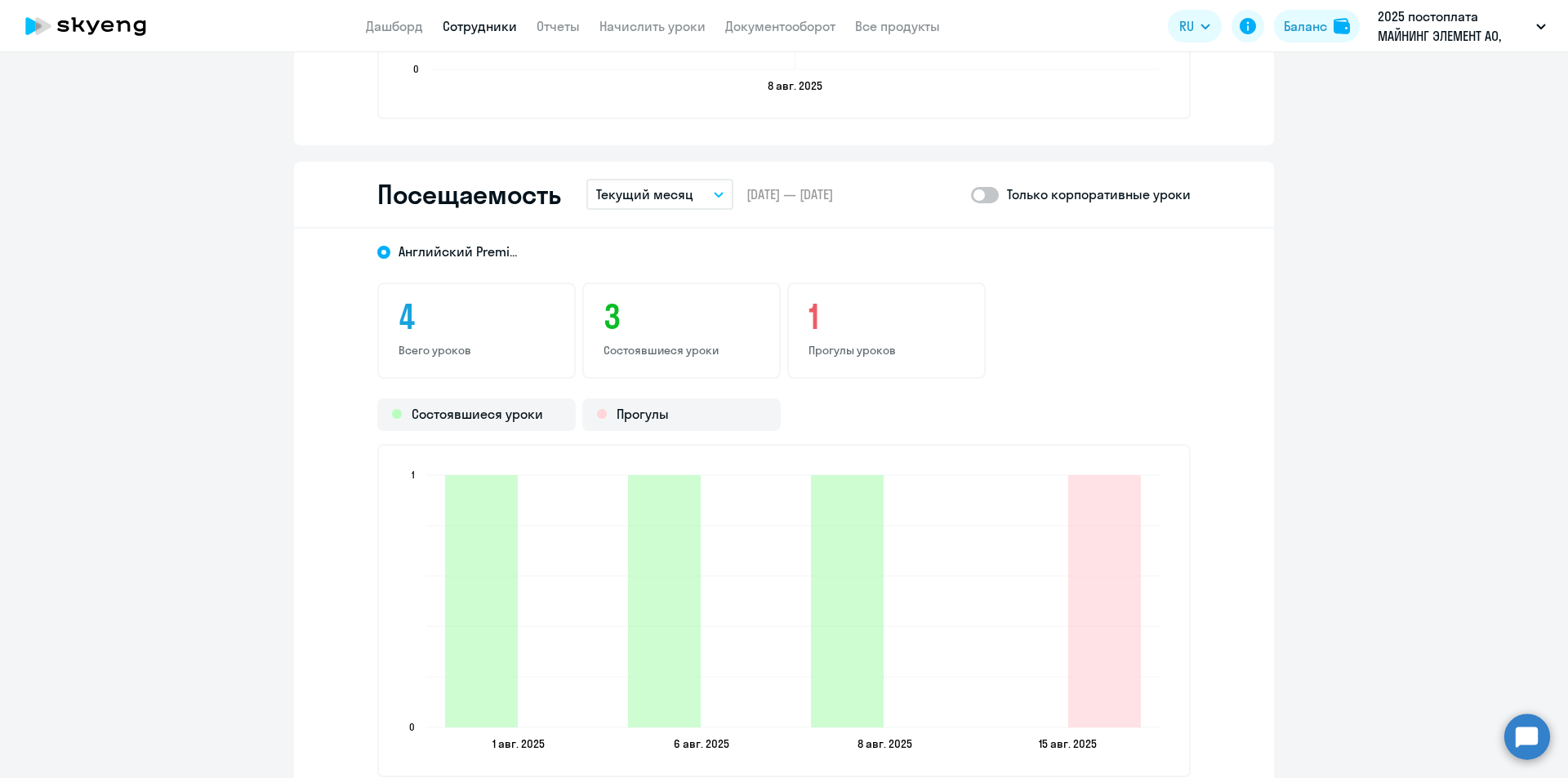
click at [985, 200] on span at bounding box center [985, 194] width 28 height 16
click at [971, 195] on input "checkbox" at bounding box center [970, 194] width 1 height 1
checkbox input "true"
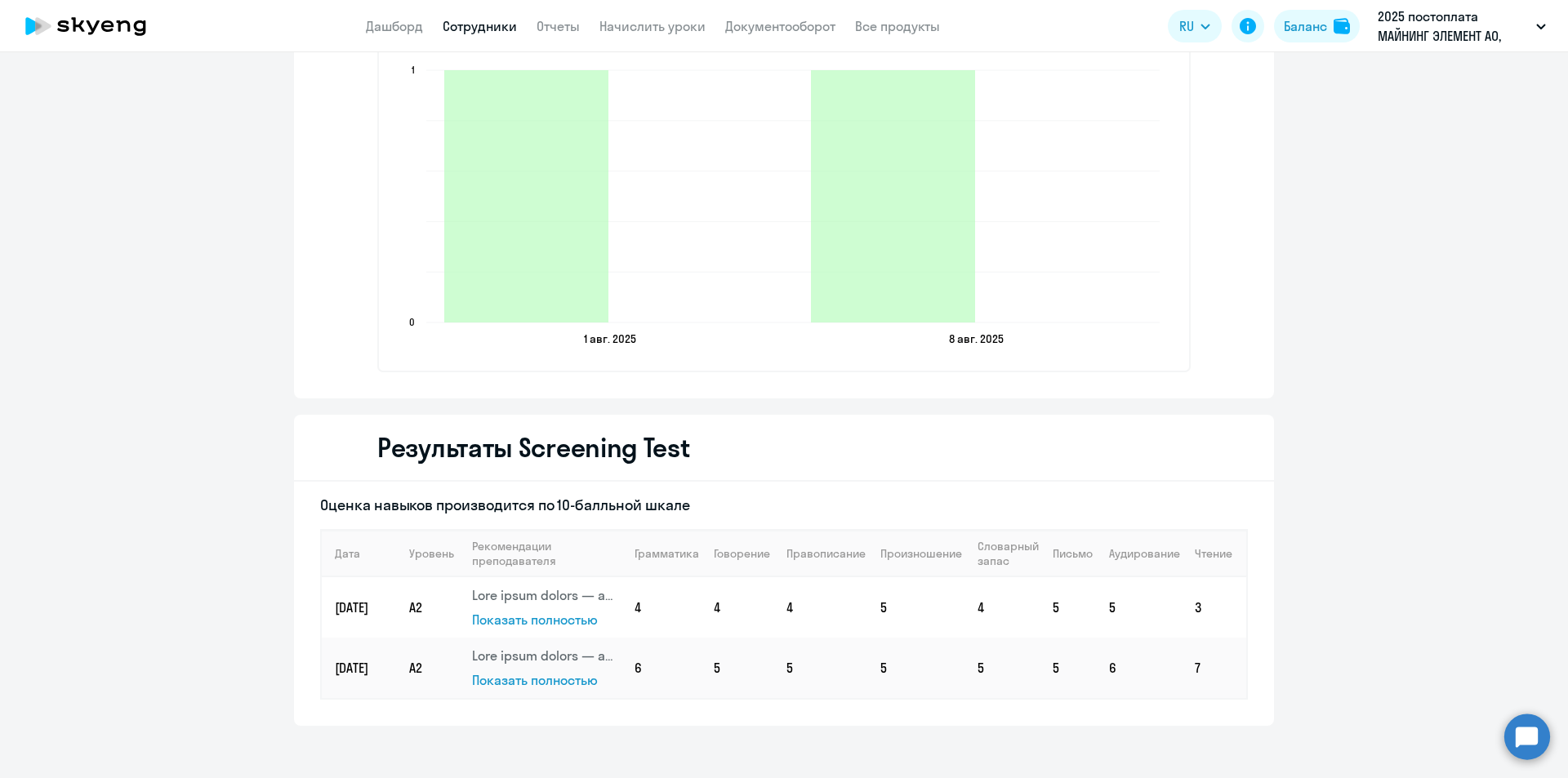
scroll to position [2349, 0]
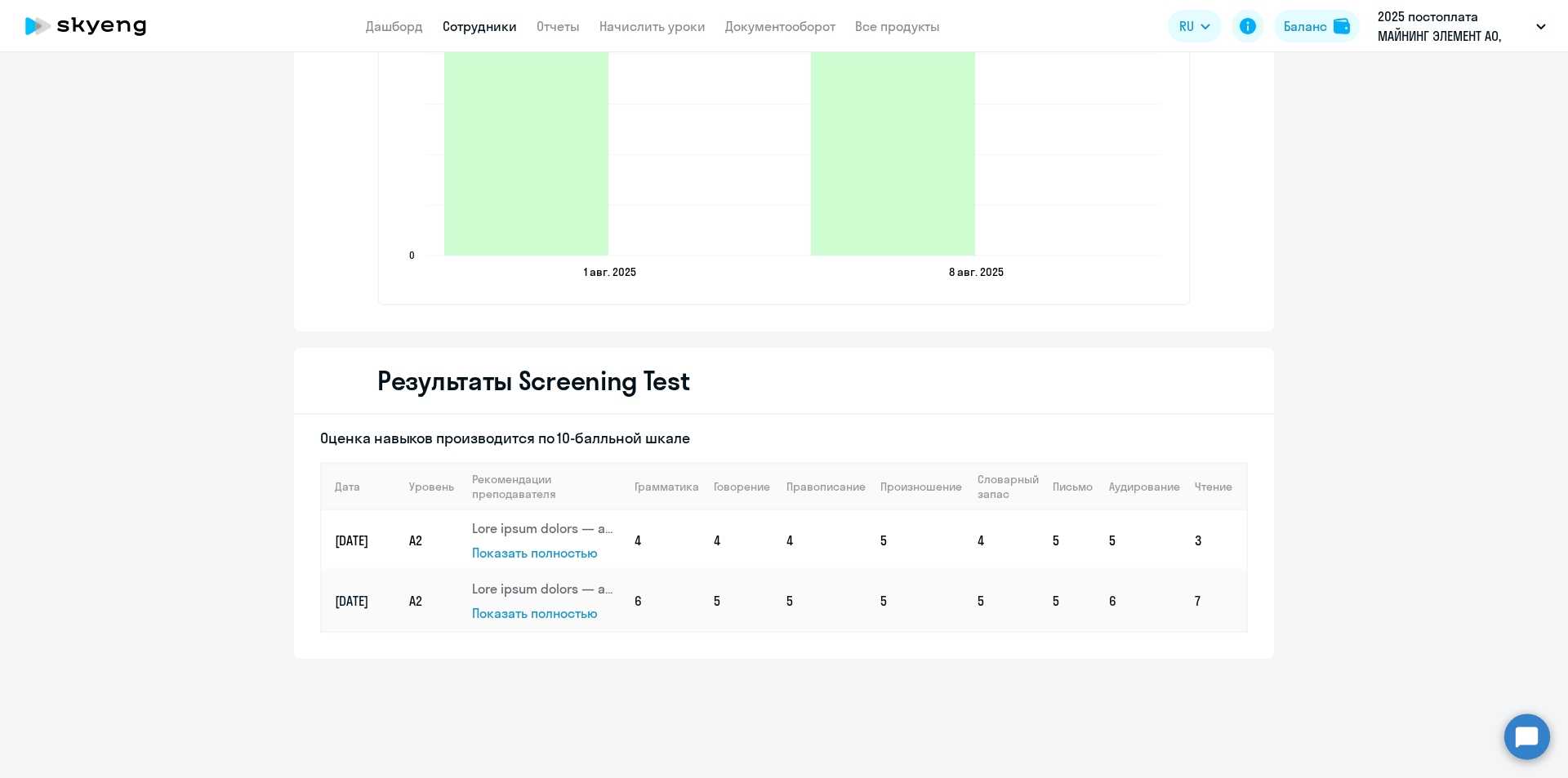
click at [540, 609] on span "Показать полностью" at bounding box center [535, 612] width 126 height 16
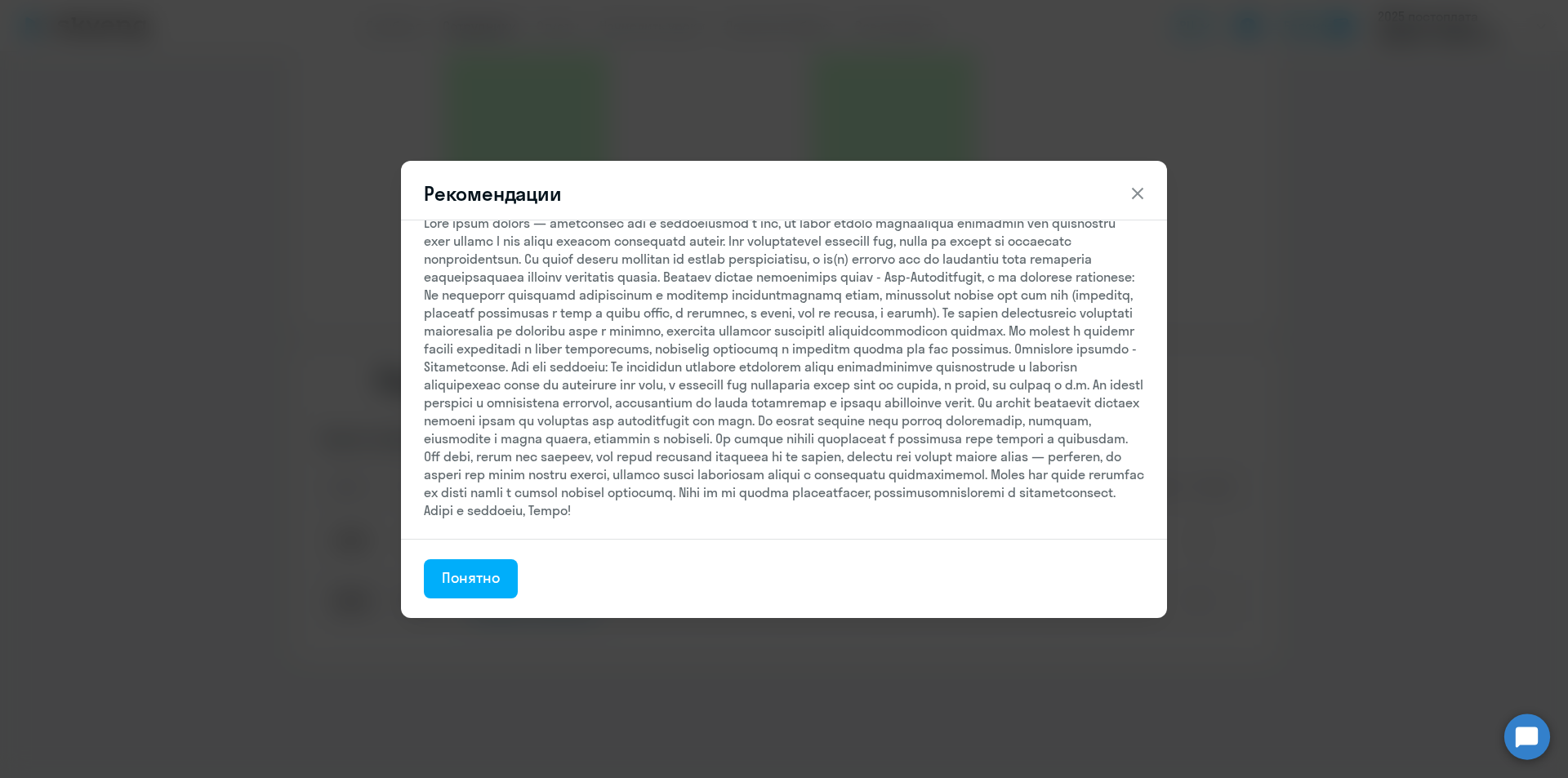
scroll to position [56, 0]
click at [477, 582] on div "Понятно" at bounding box center [470, 578] width 58 height 21
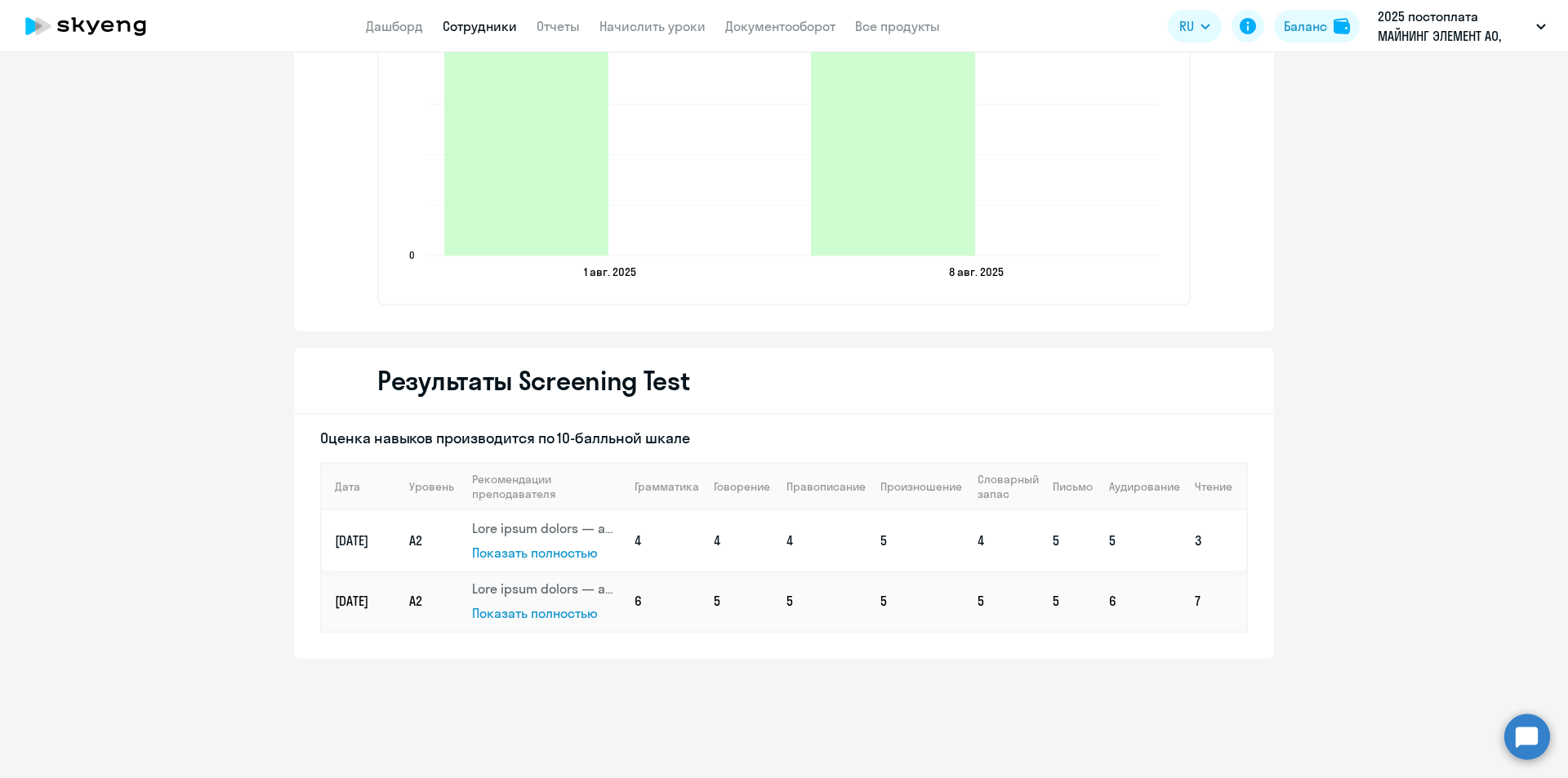
click at [478, 555] on span "Показать полностью" at bounding box center [535, 552] width 126 height 16
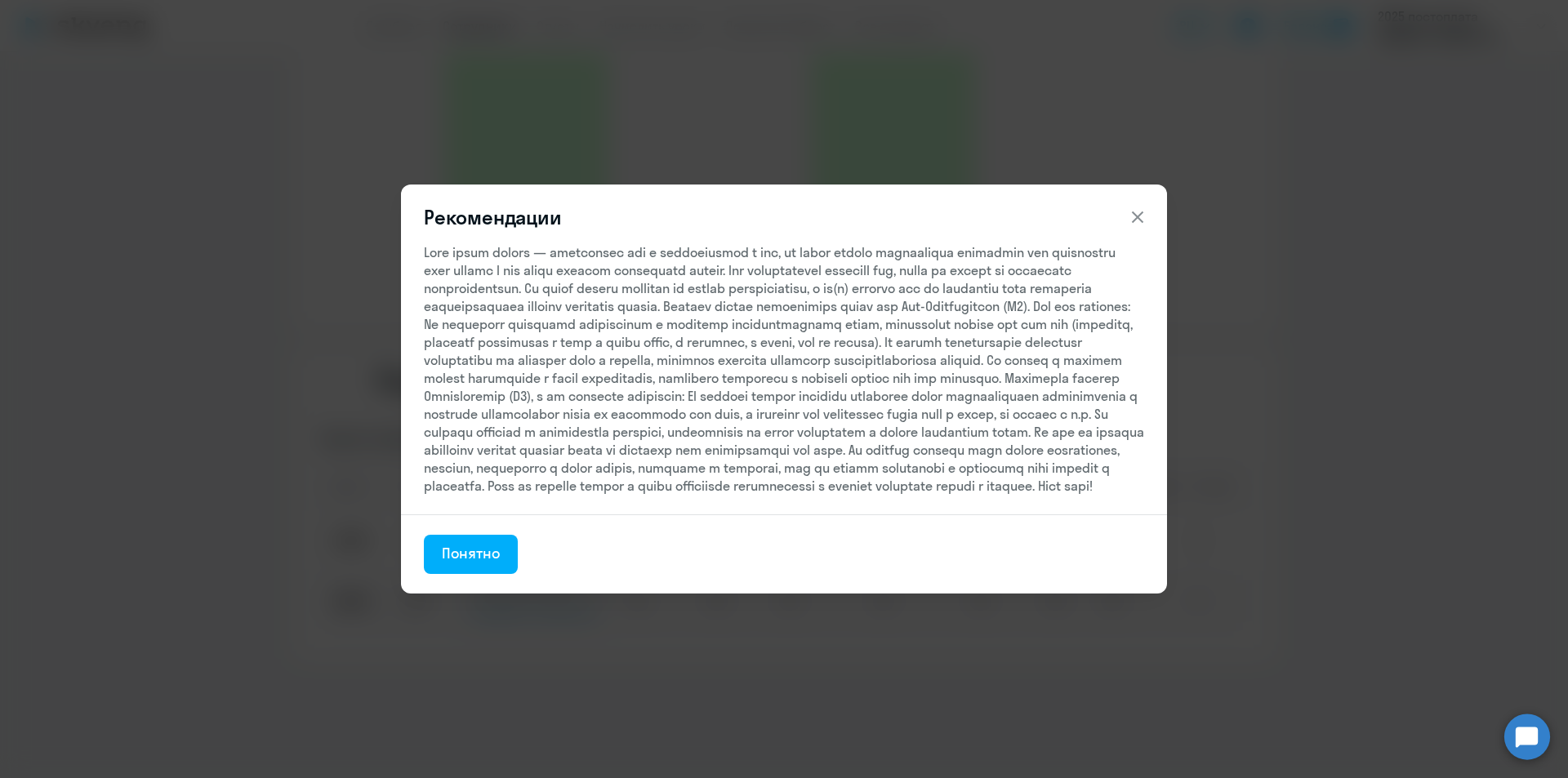
click at [1123, 200] on button at bounding box center [1138, 217] width 33 height 33
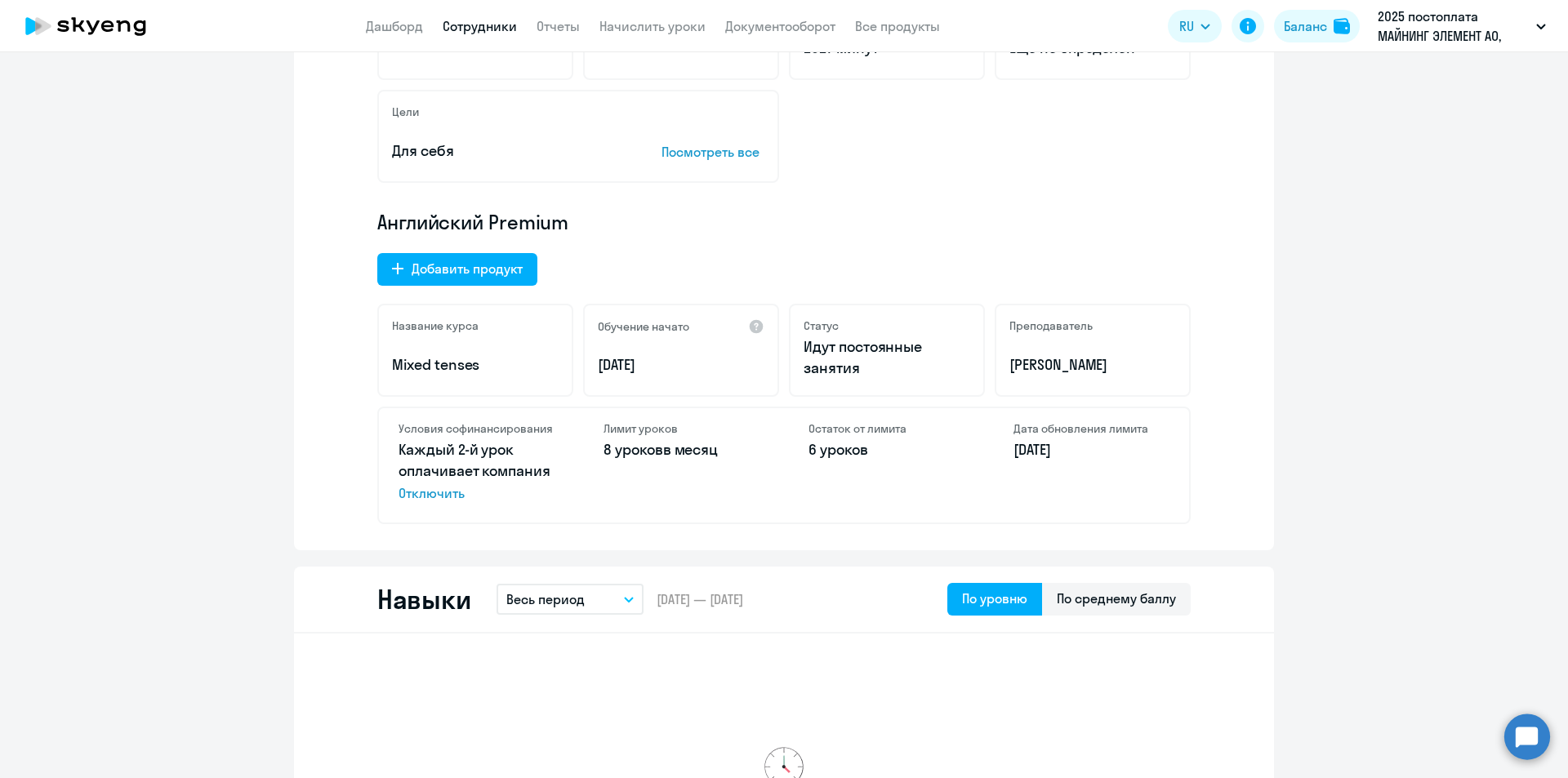
scroll to position [0, 0]
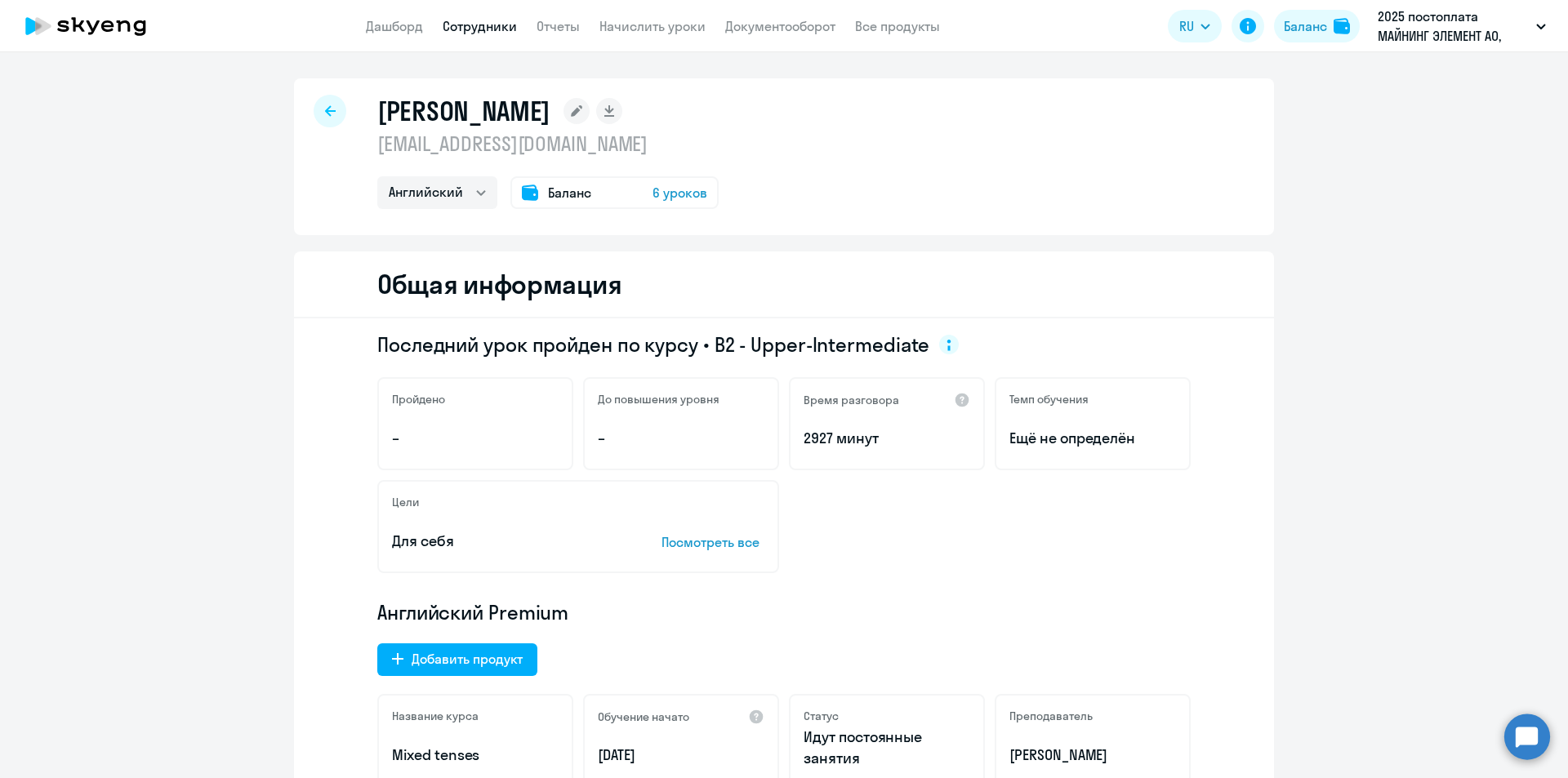
select select "30"
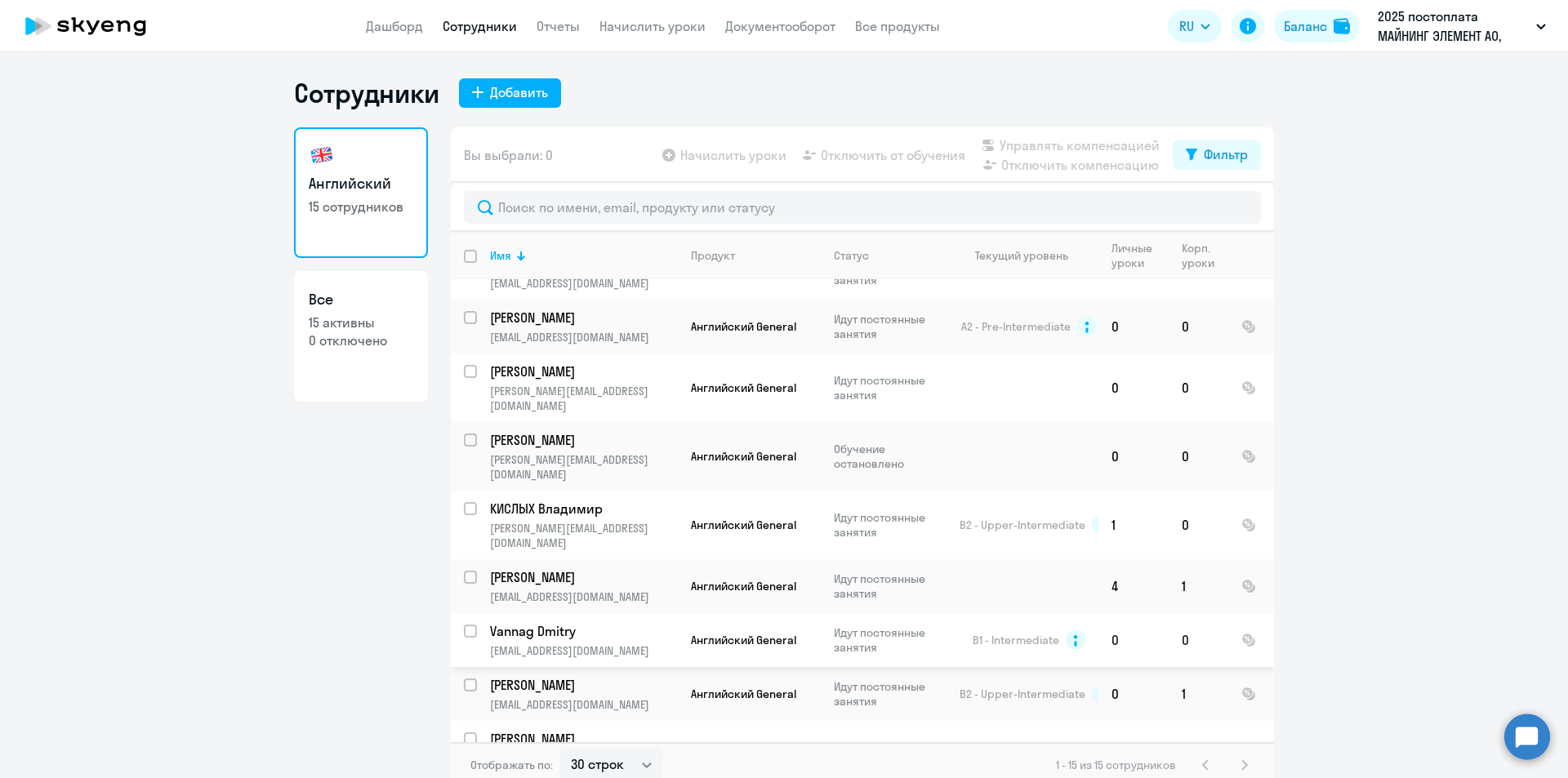
scroll to position [345, 0]
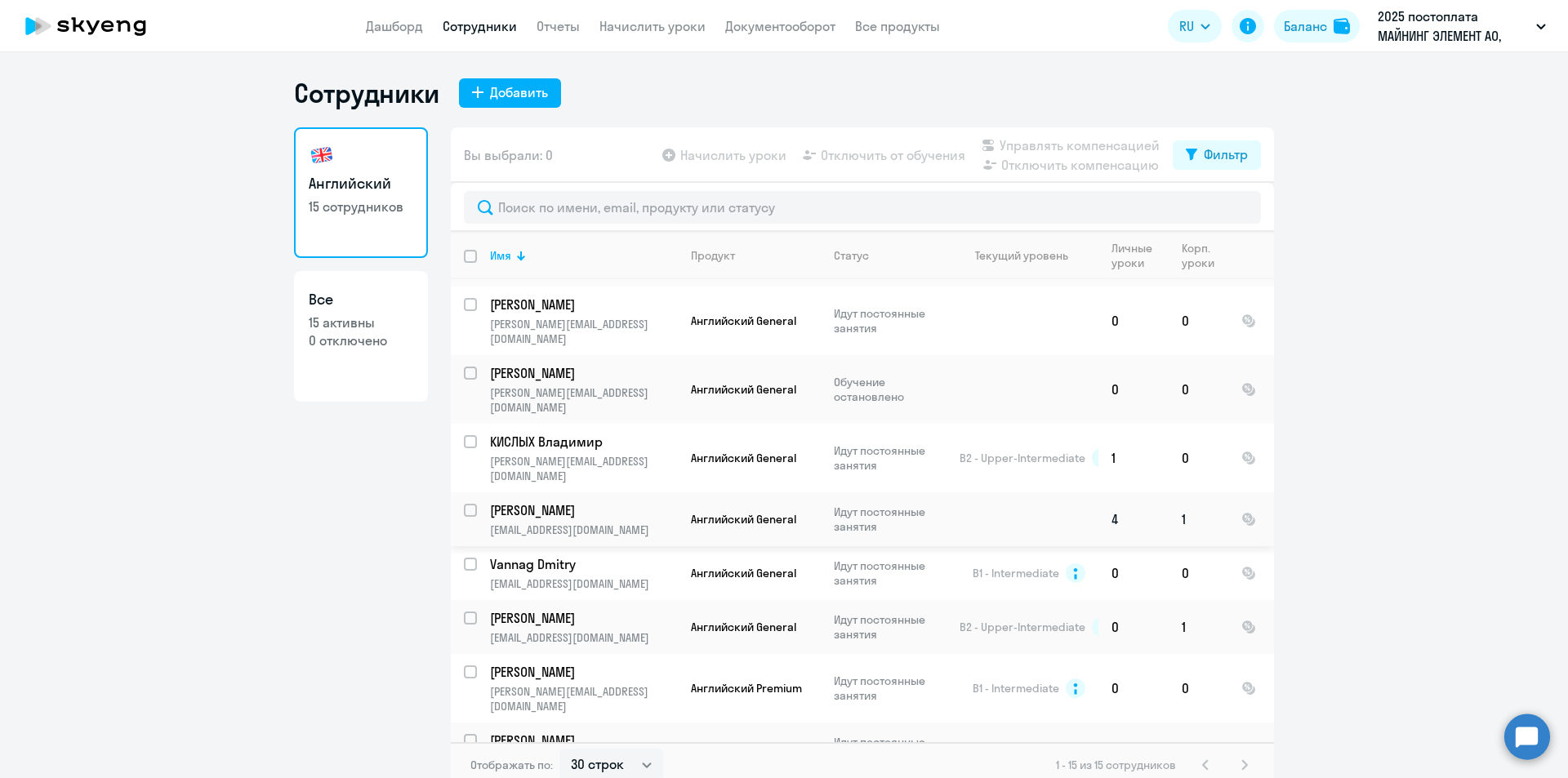
click at [542, 492] on td "Гусак Фёдор [EMAIL_ADDRESS][DOMAIN_NAME]" at bounding box center [577, 519] width 200 height 54
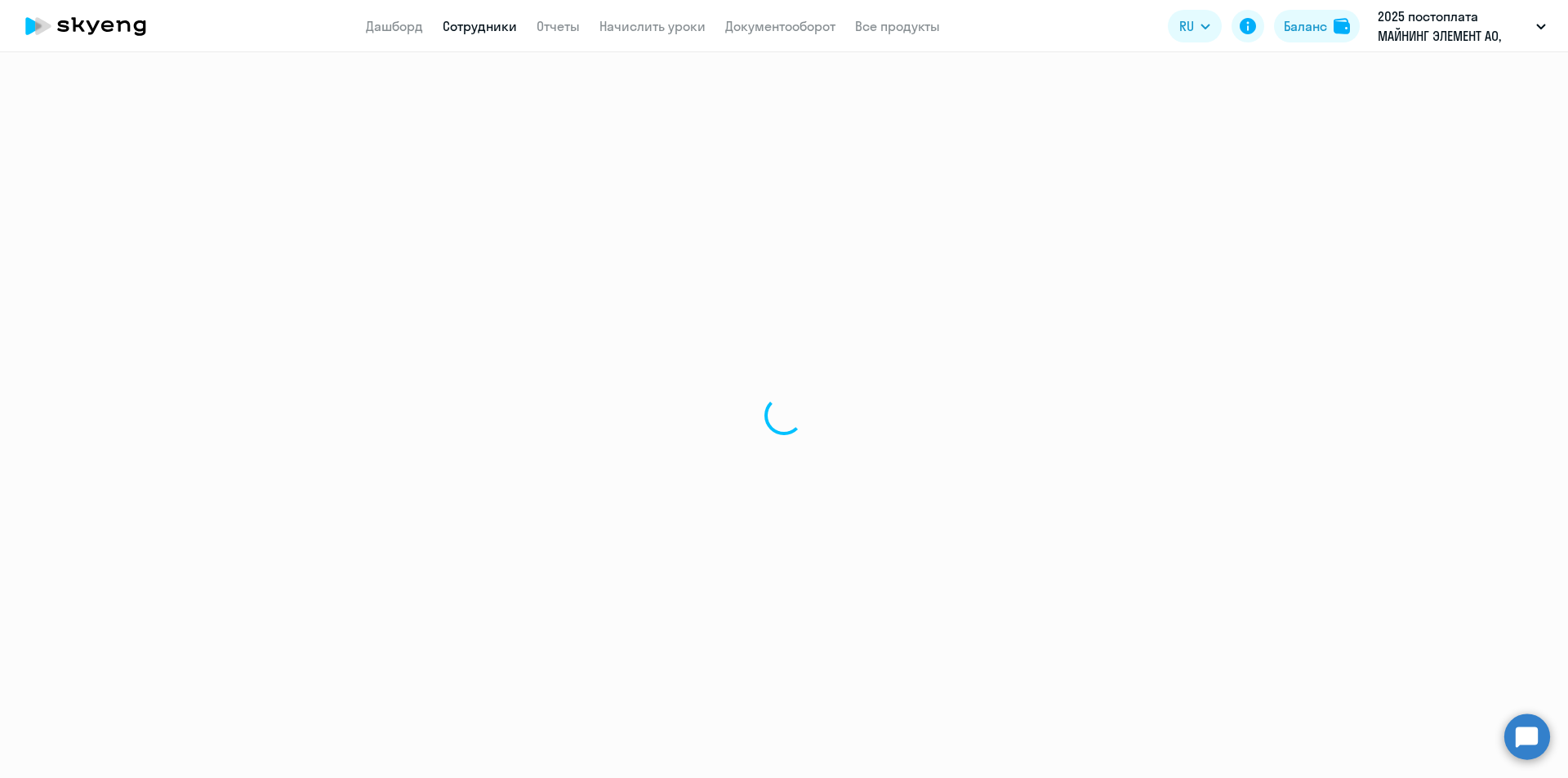
select select "english"
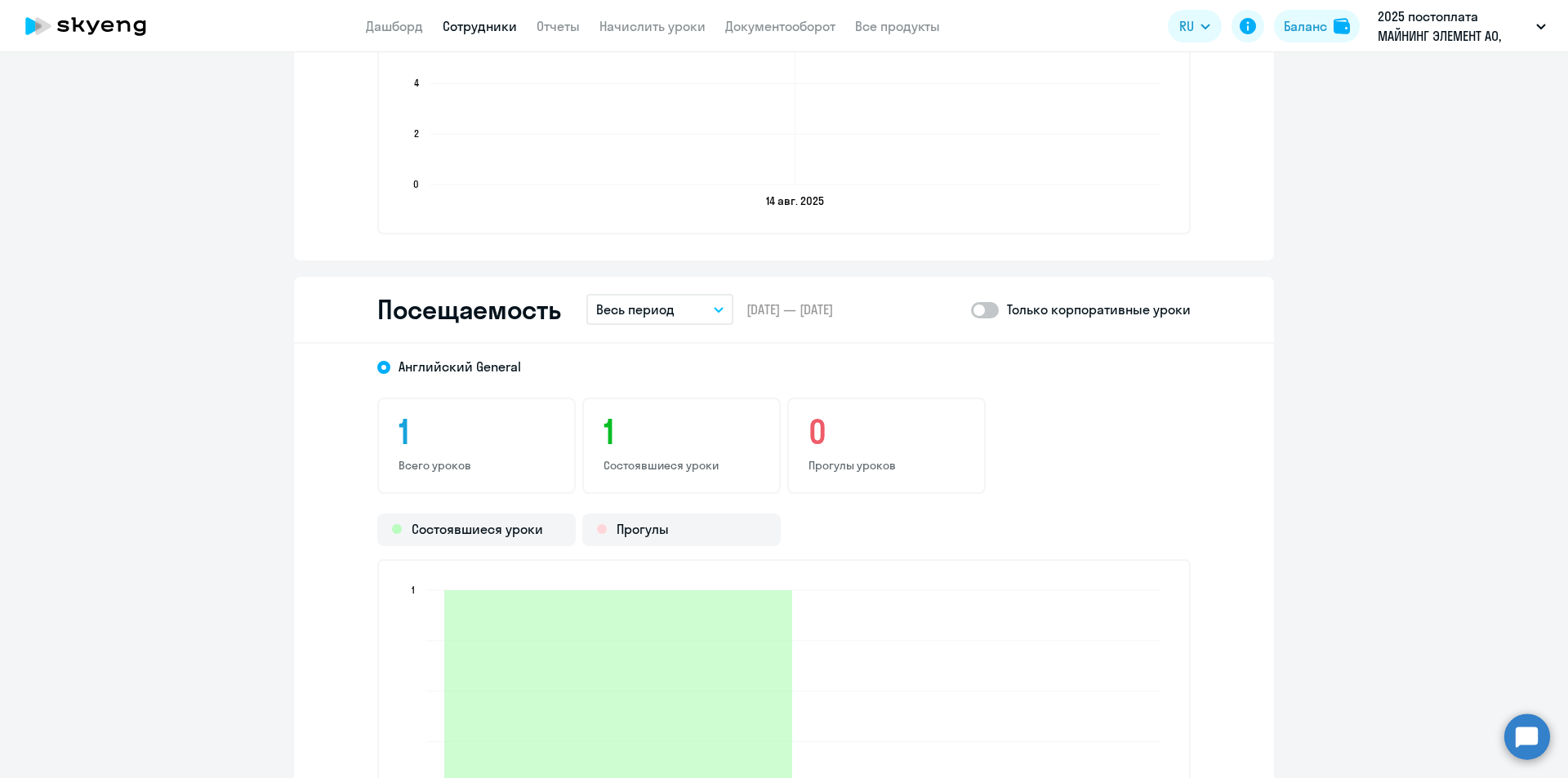
scroll to position [1877, 0]
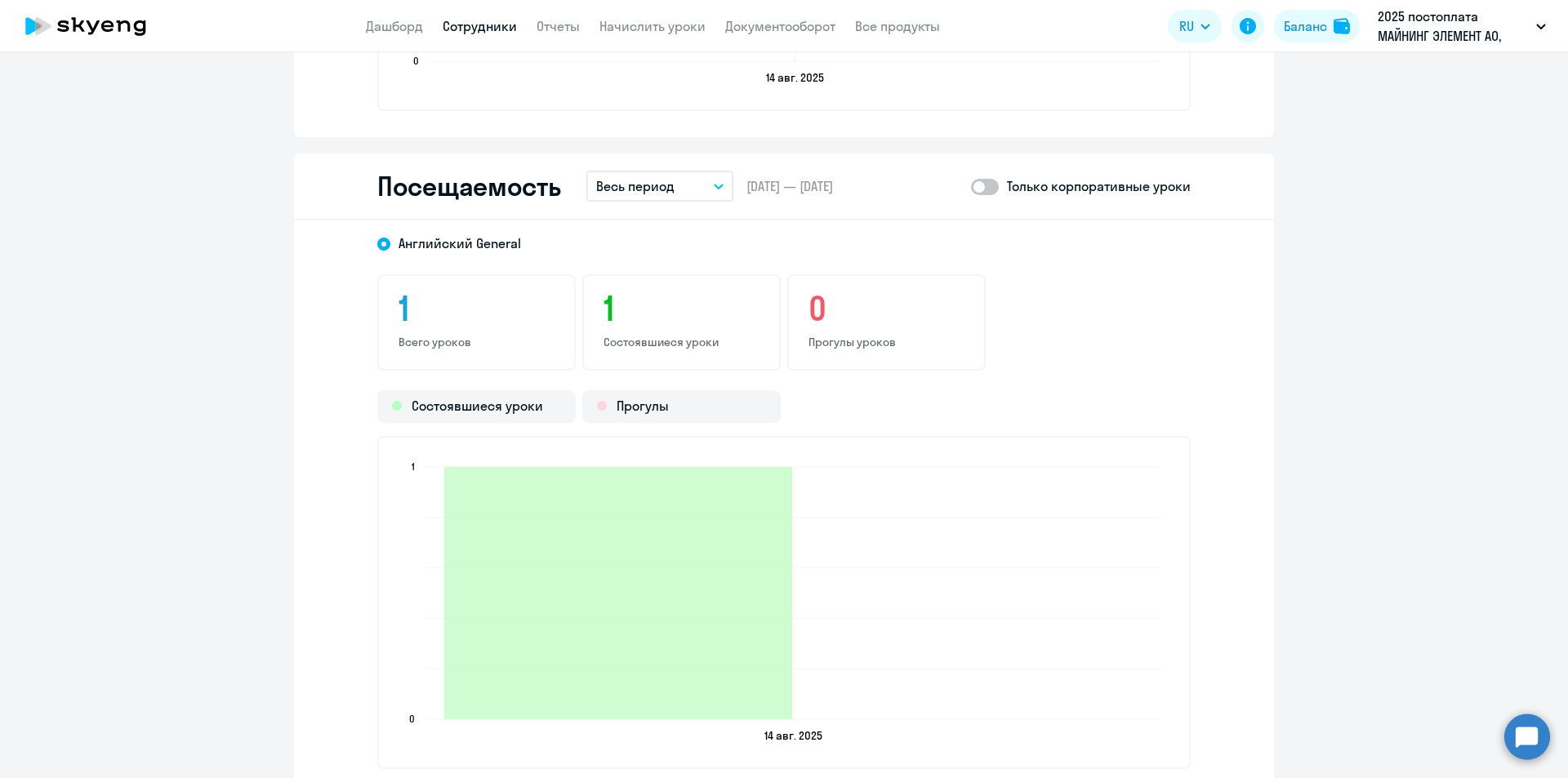
click at [703, 183] on button "Весь период" at bounding box center [659, 186] width 147 height 31
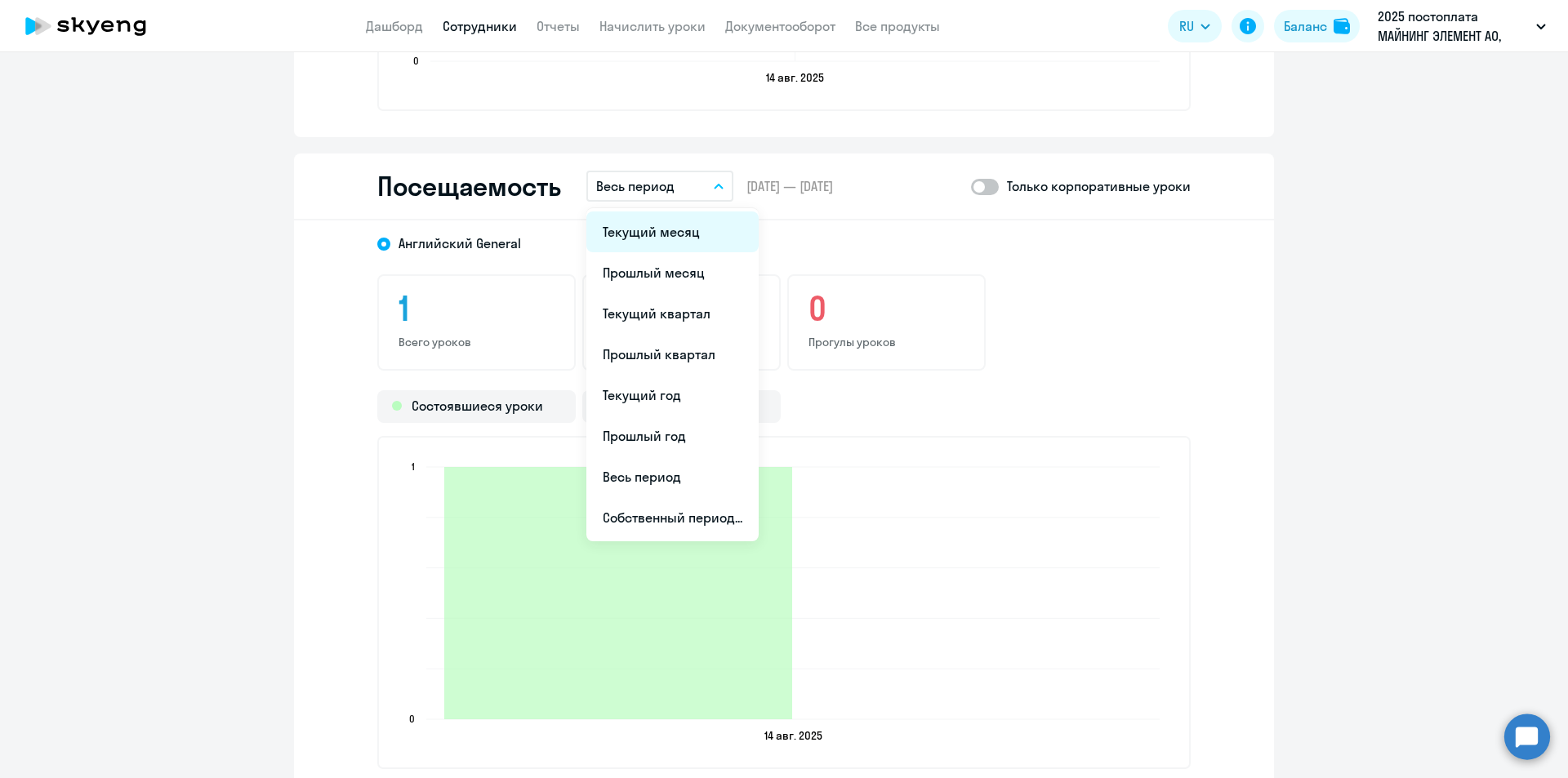
click at [694, 231] on li "Текущий месяц" at bounding box center [672, 232] width 173 height 41
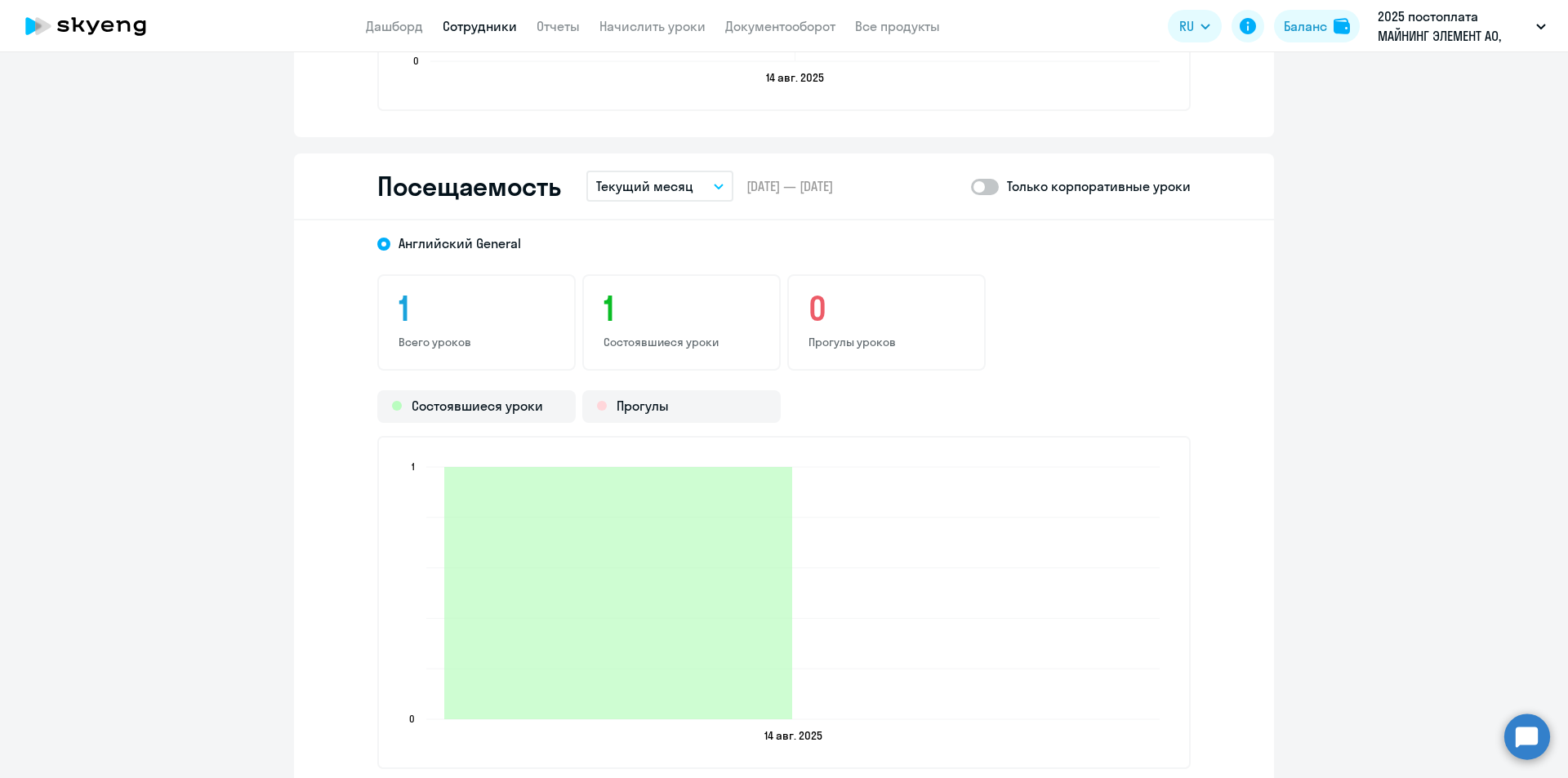
click at [987, 186] on span at bounding box center [985, 186] width 28 height 16
click at [971, 186] on input "checkbox" at bounding box center [970, 186] width 1 height 1
checkbox input "true"
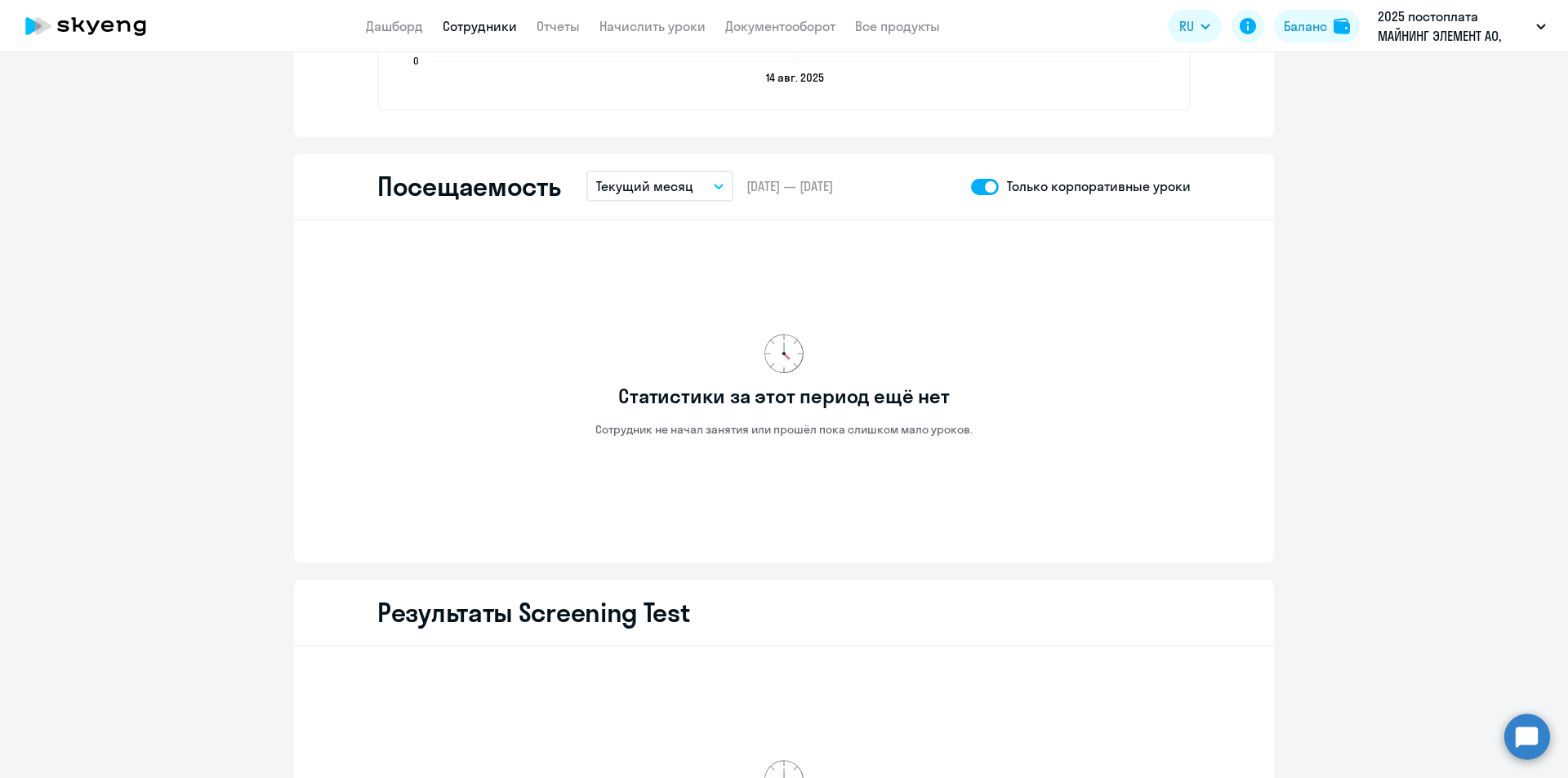
select select "30"
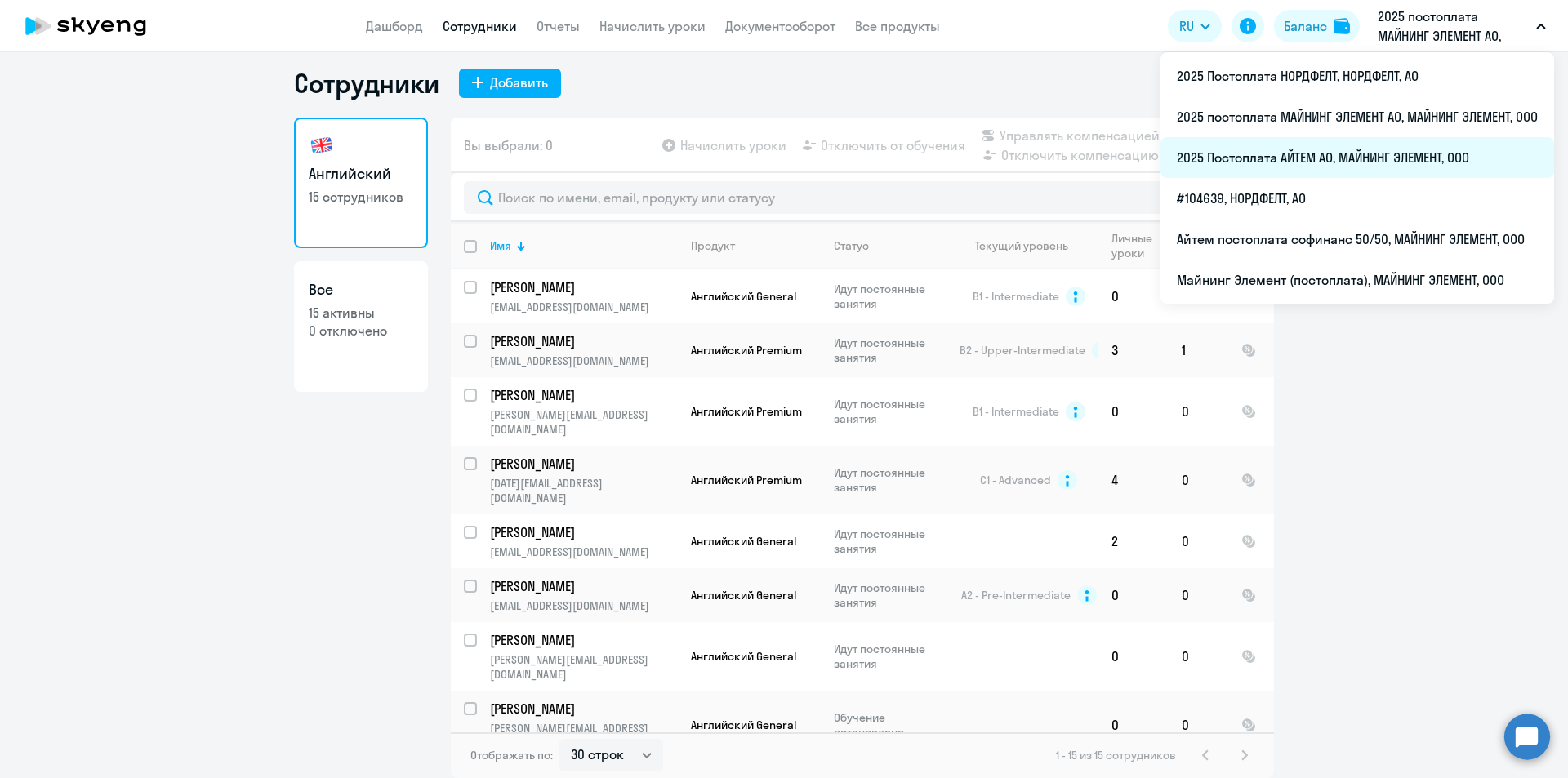
click at [1333, 162] on li "2025 Постоплата АЙТЕМ АО, МАЙНИНГ ЭЛЕМЕНТ, ООО" at bounding box center [1357, 157] width 394 height 41
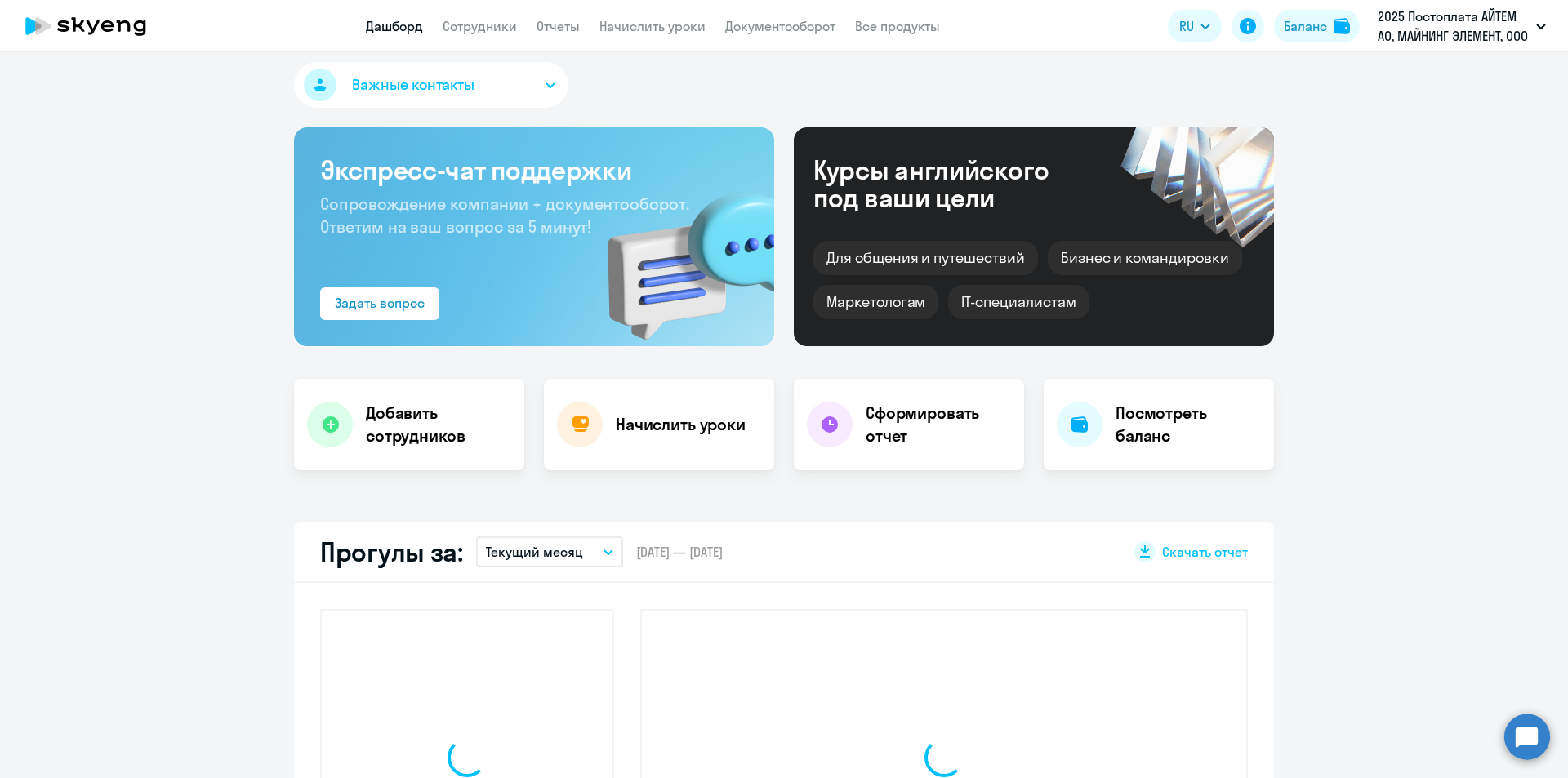
select select "30"
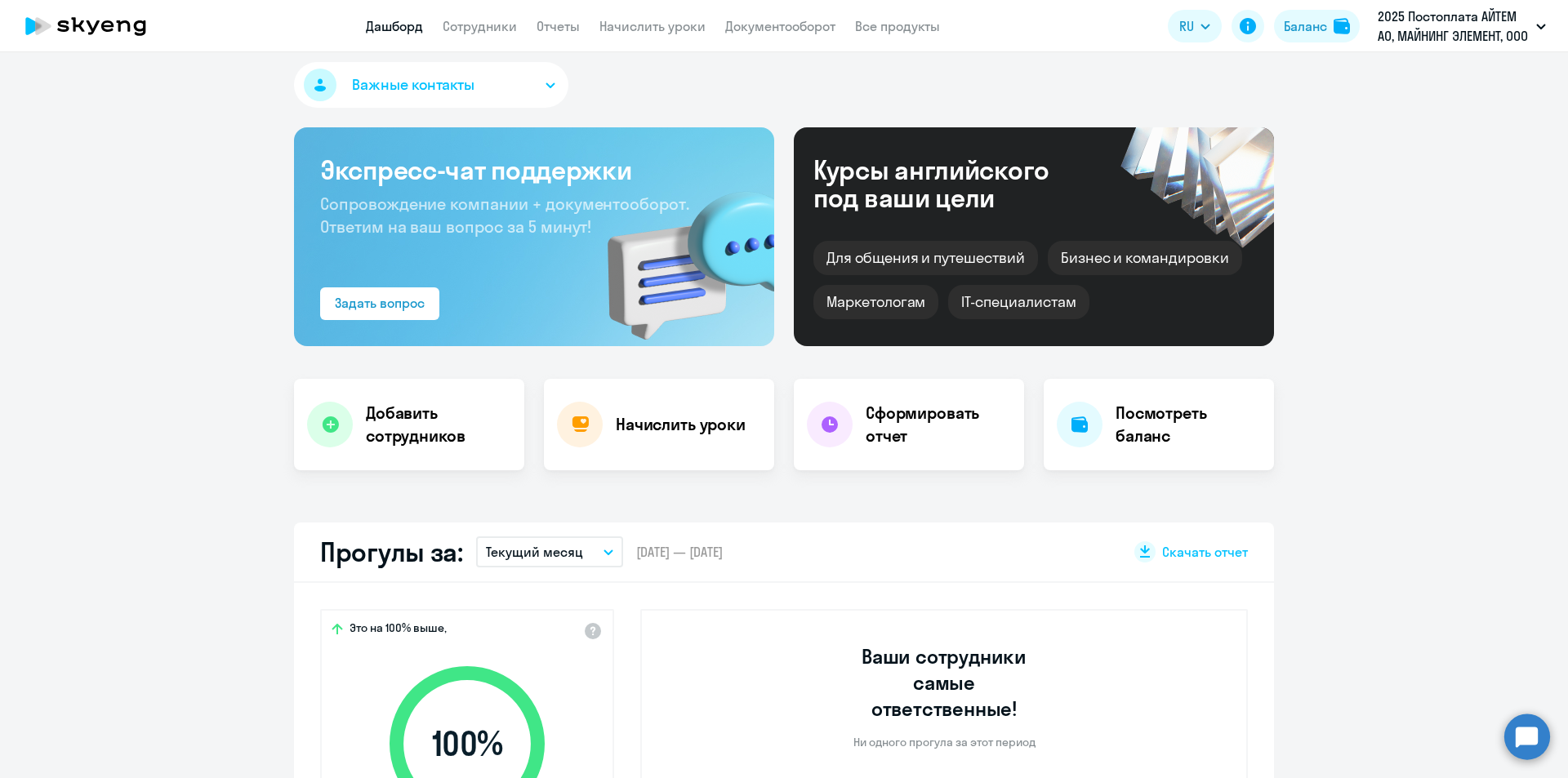
click at [515, 36] on app-header "Дашборд Сотрудники Отчеты Начислить уроки Документооборот Все продукты Дашборд …" at bounding box center [784, 26] width 1568 height 52
click at [504, 26] on link "Сотрудники" at bounding box center [480, 26] width 75 height 16
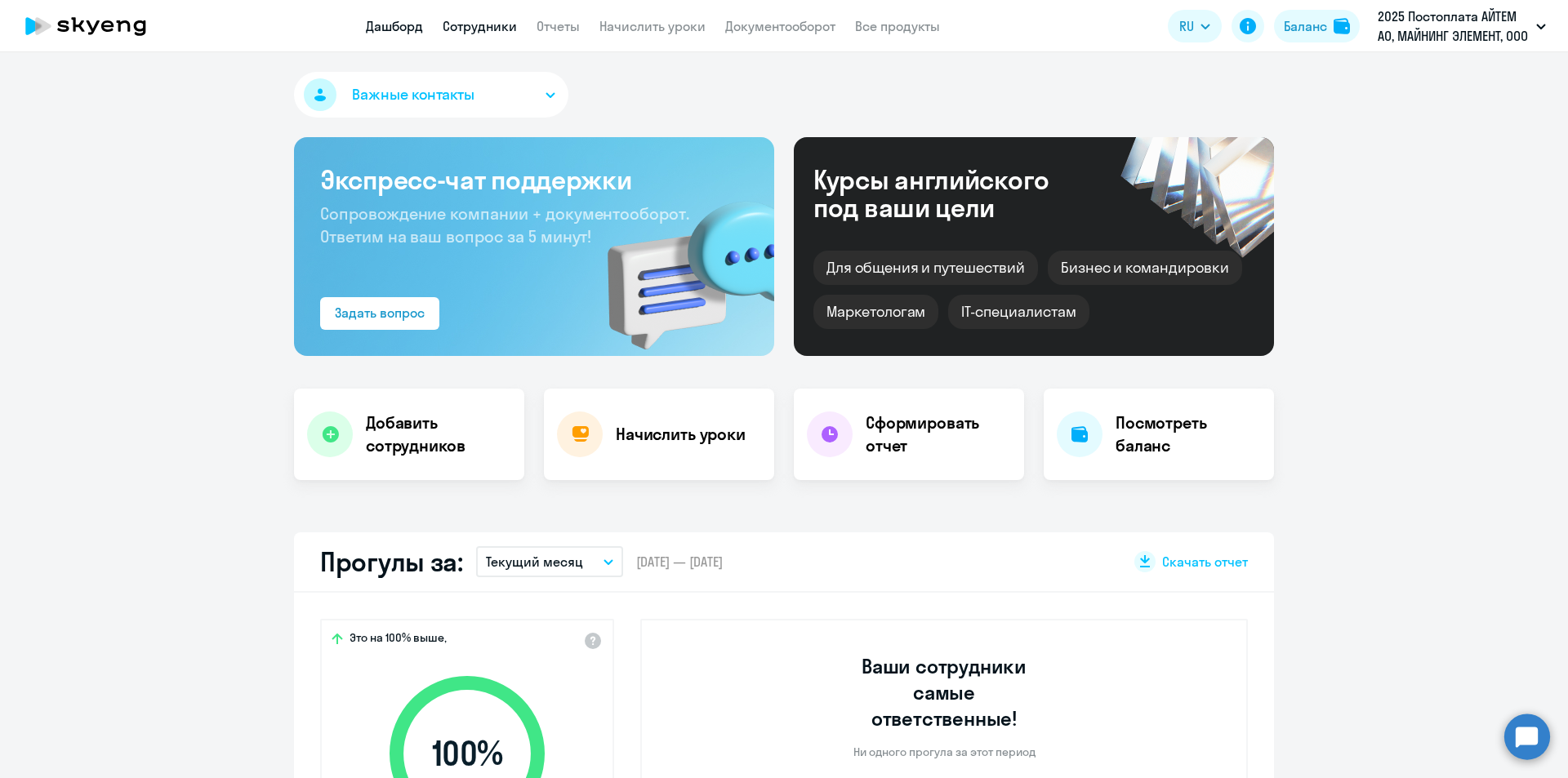
select select "30"
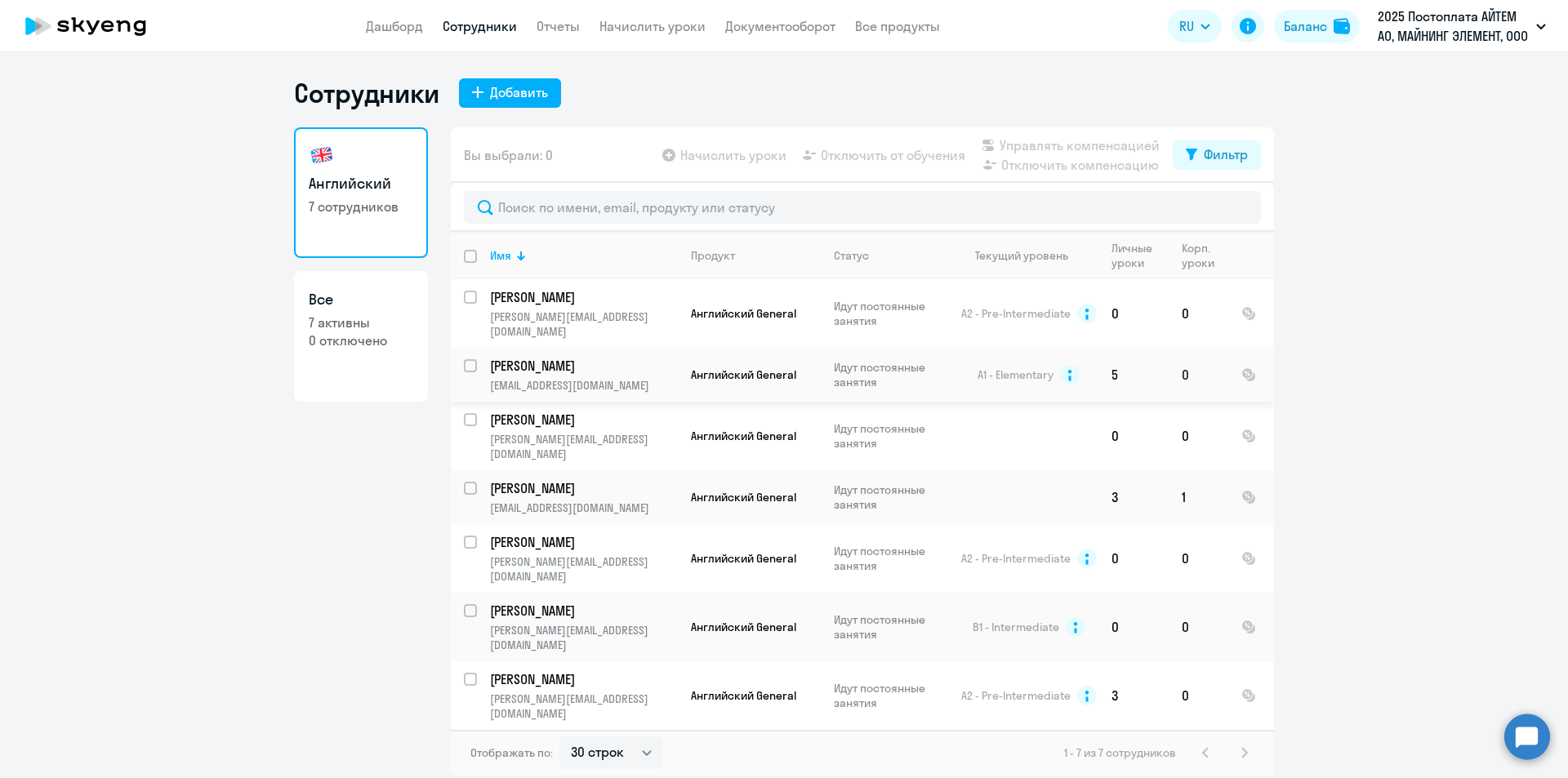
click at [659, 378] on p "[EMAIL_ADDRESS][DOMAIN_NAME]" at bounding box center [583, 385] width 187 height 15
select select "english"
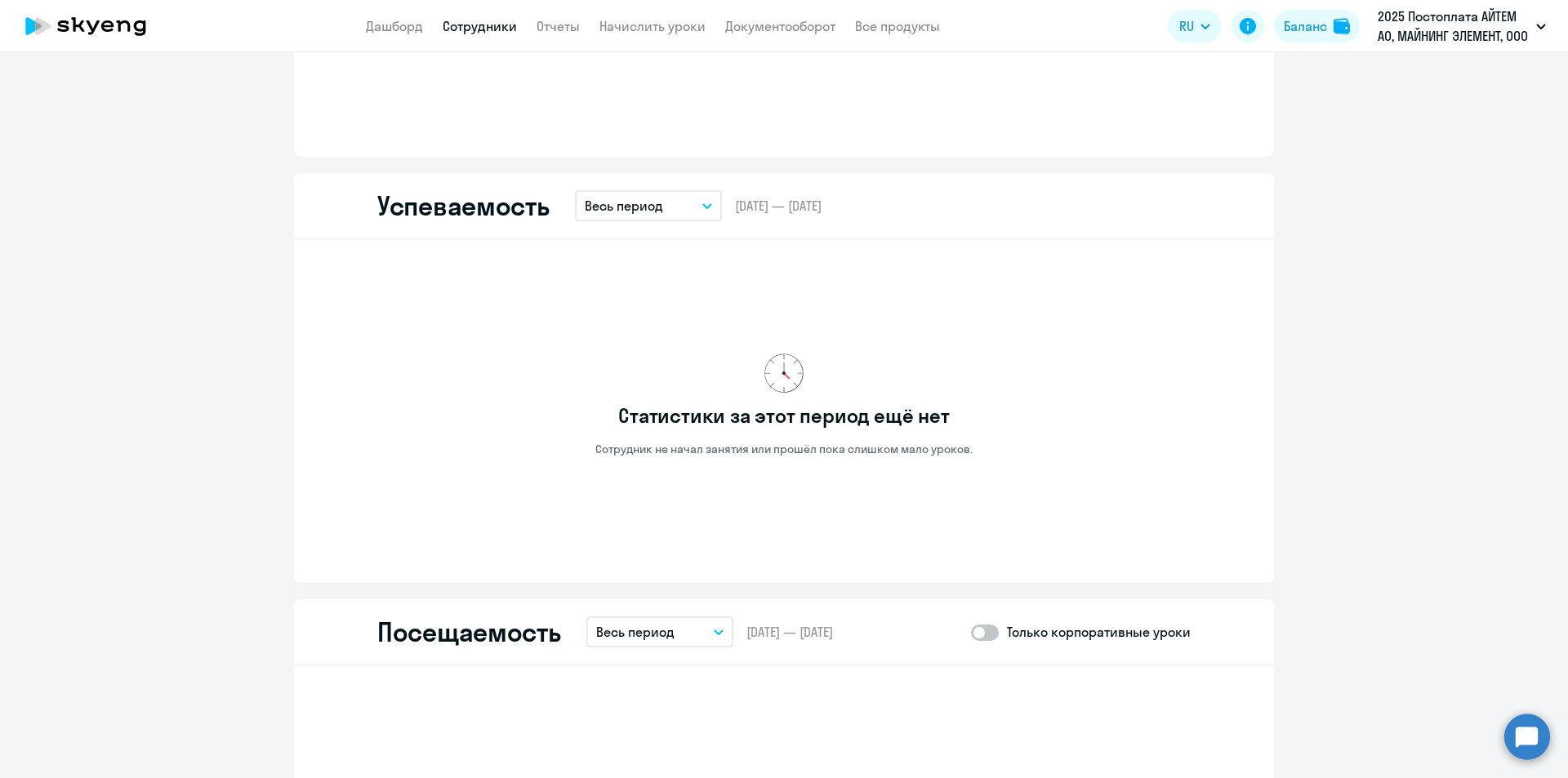
scroll to position [1388, 0]
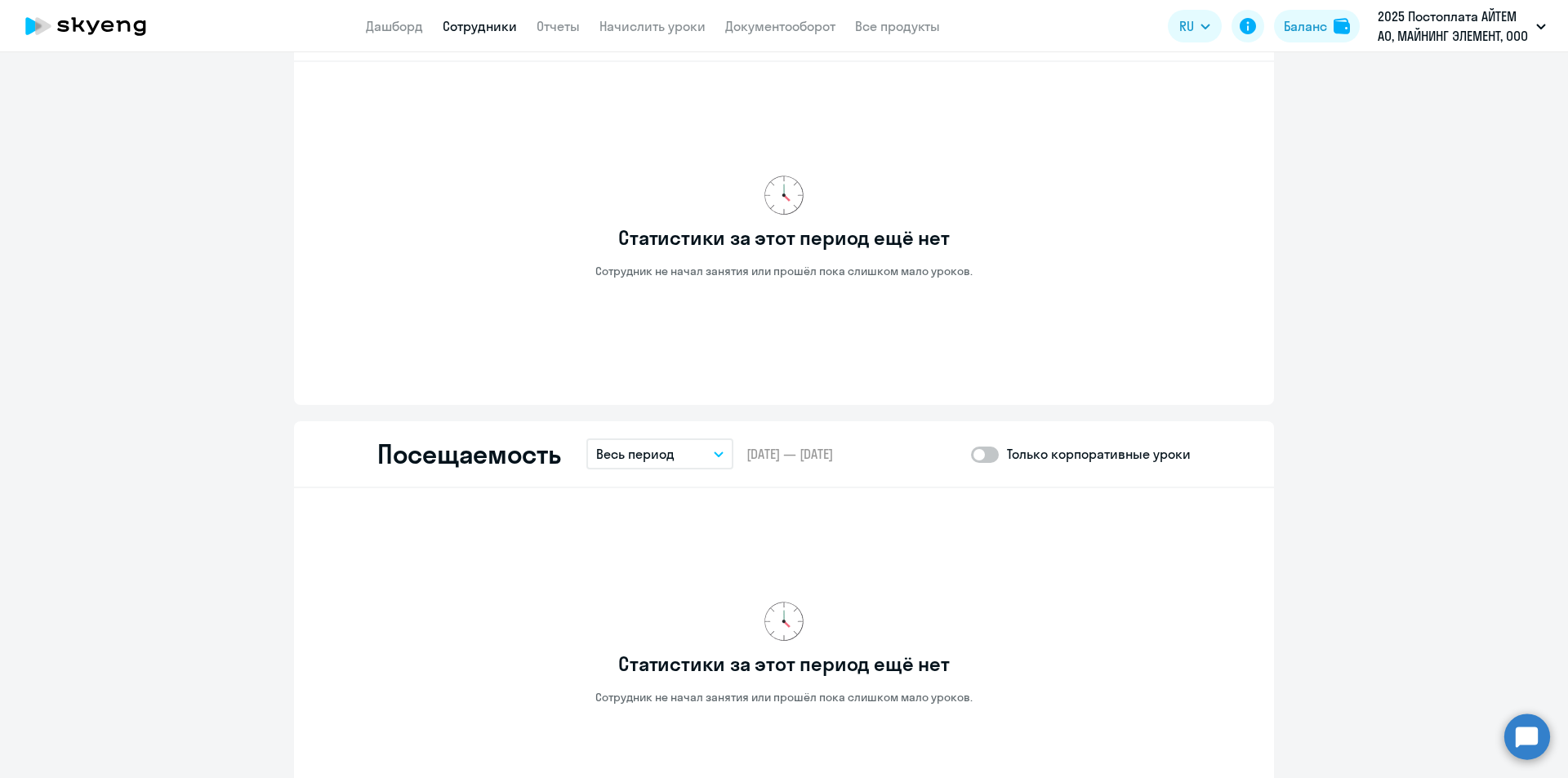
click at [698, 463] on button "Весь период" at bounding box center [659, 454] width 147 height 31
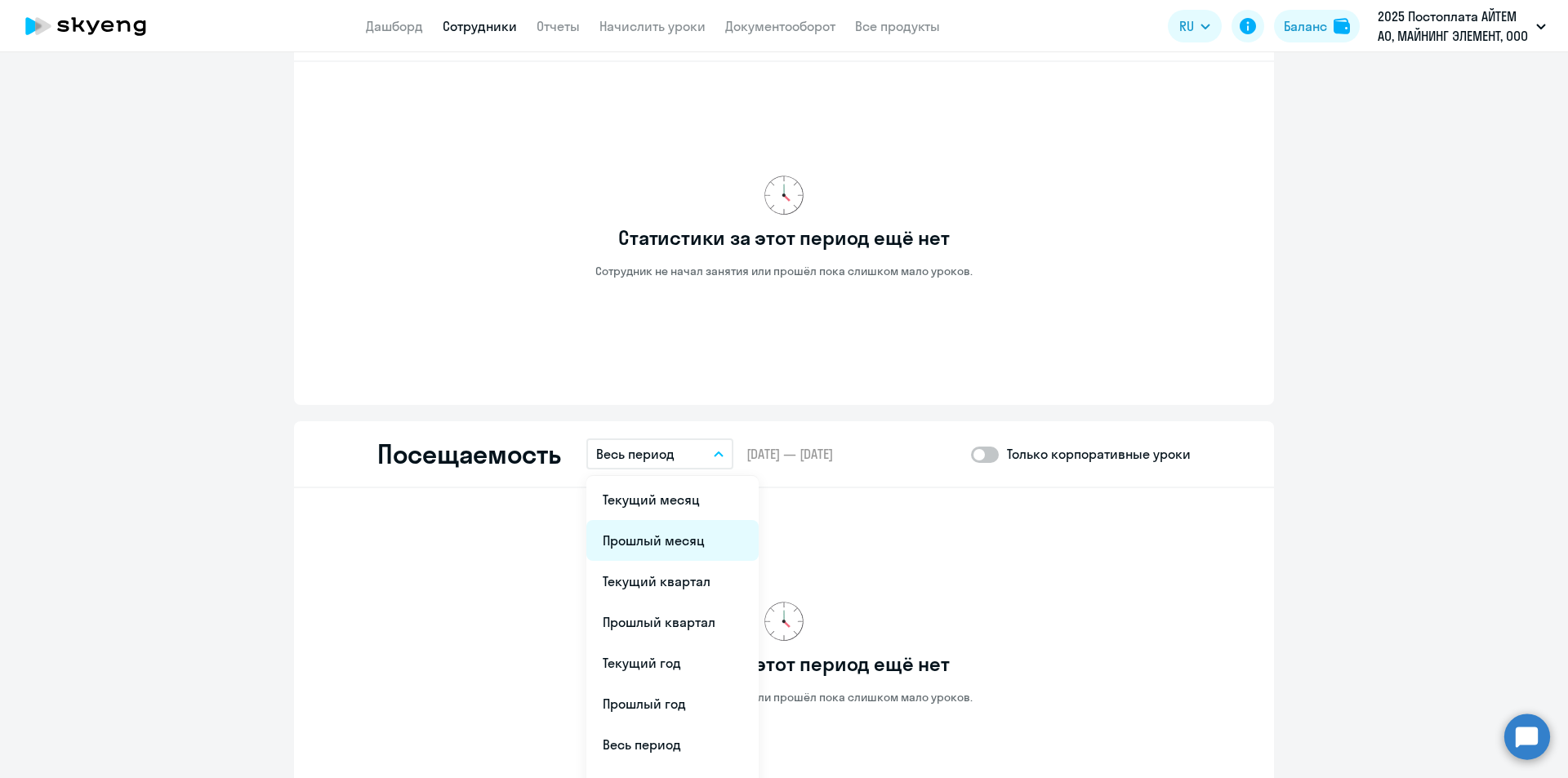
click at [698, 537] on li "Прошлый месяц" at bounding box center [672, 539] width 173 height 41
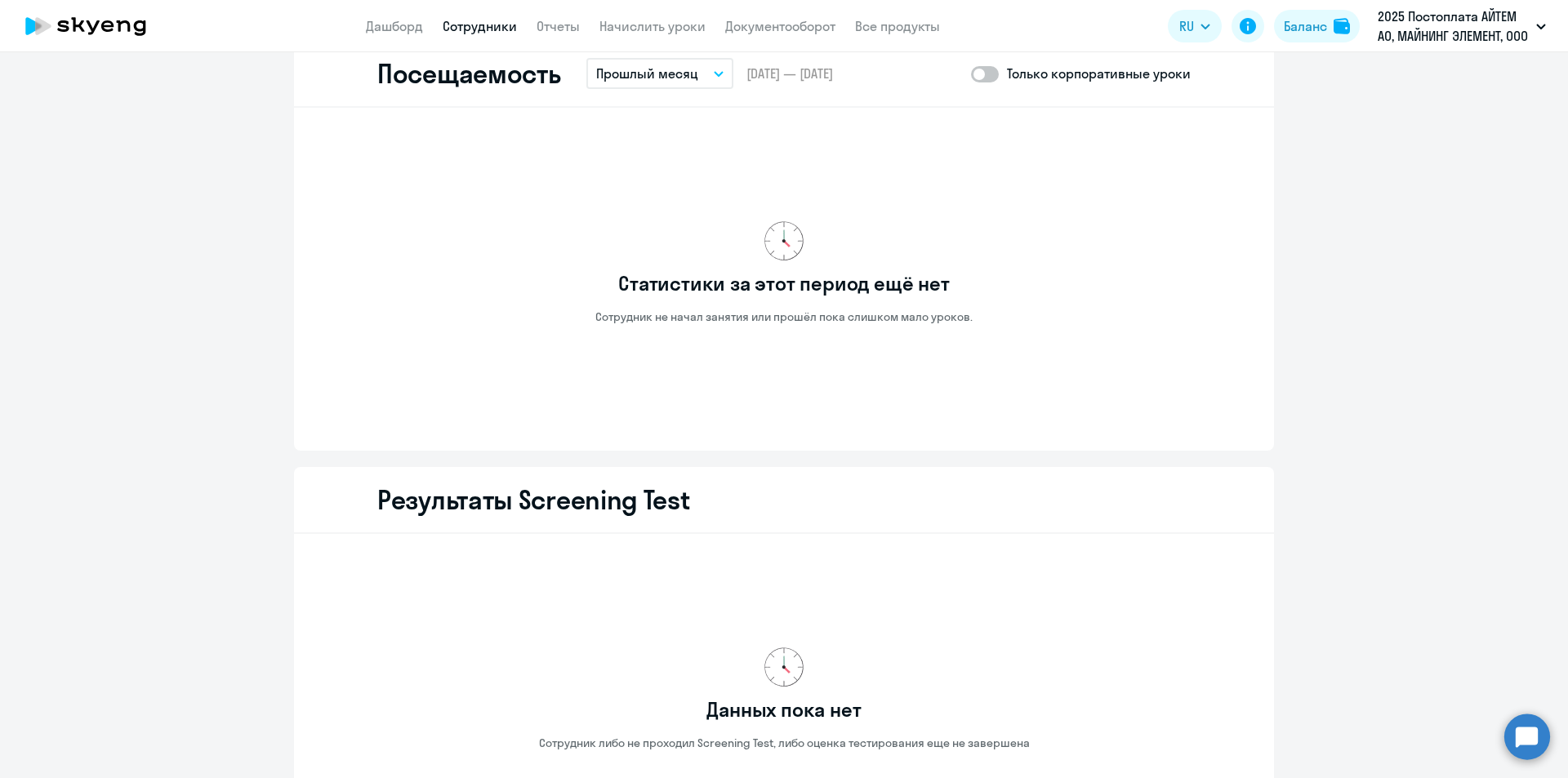
scroll to position [1496, 0]
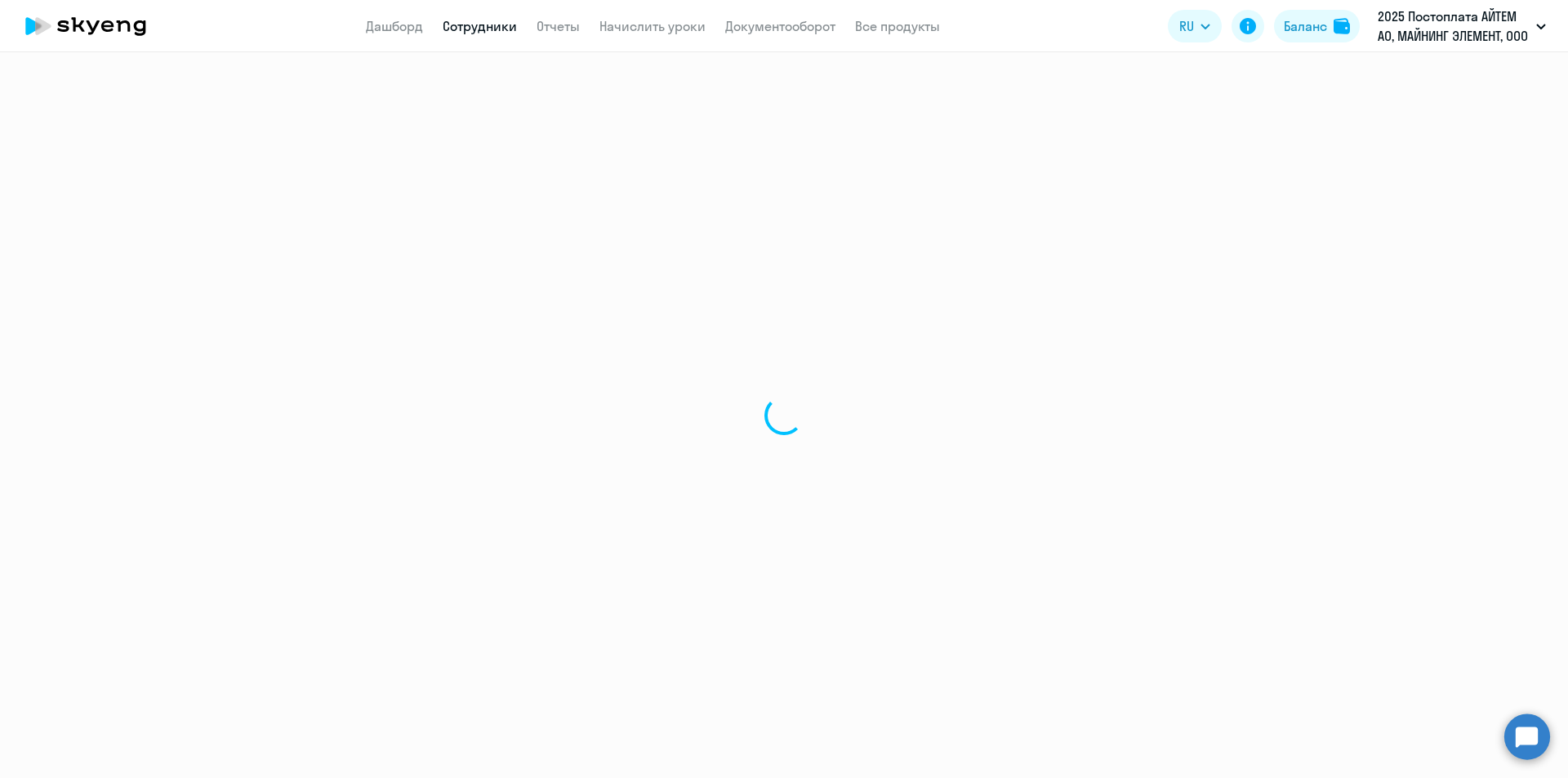
select select "30"
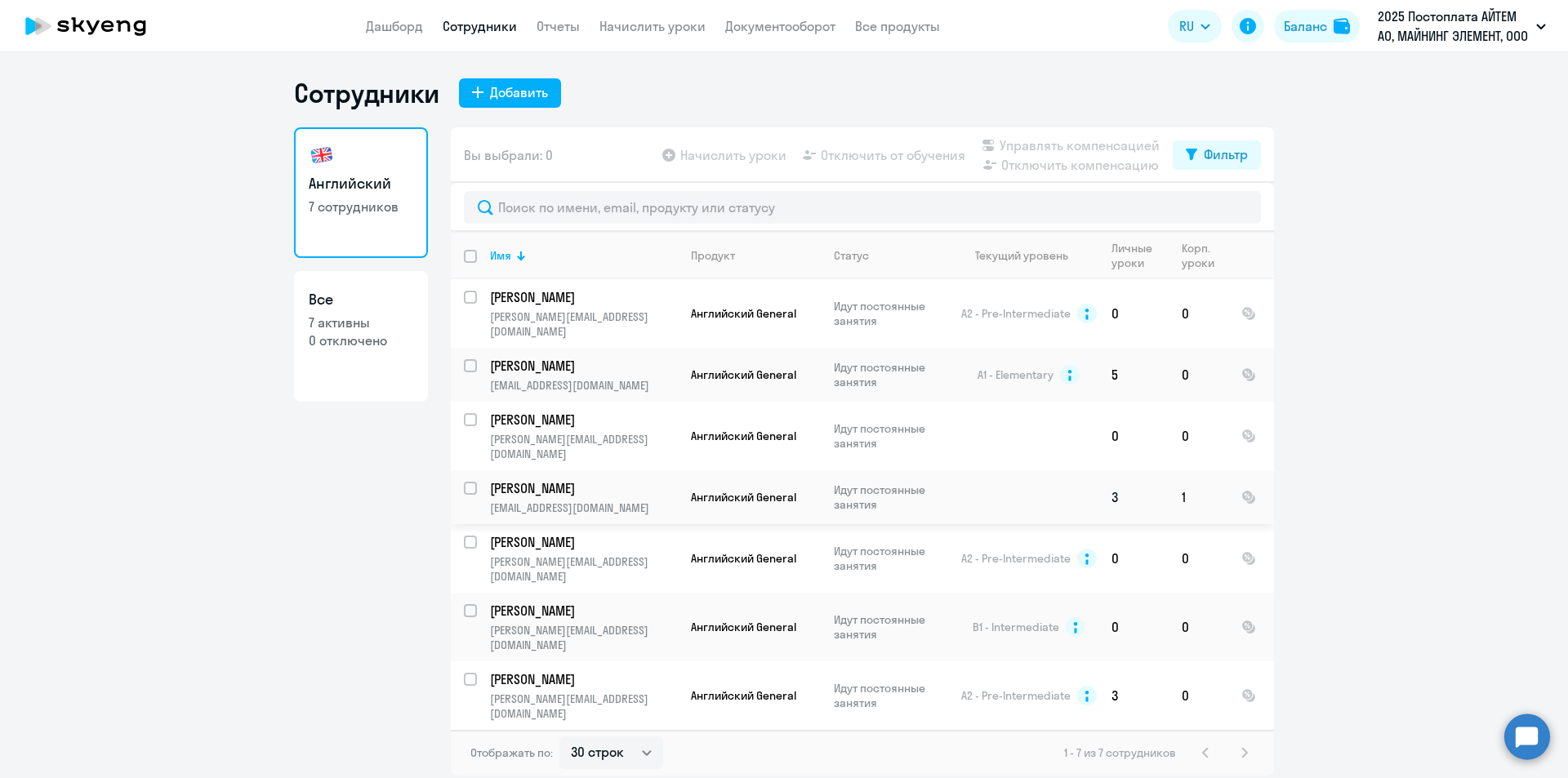
click at [627, 500] on p "[EMAIL_ADDRESS][DOMAIN_NAME]" at bounding box center [583, 507] width 187 height 15
select select "english"
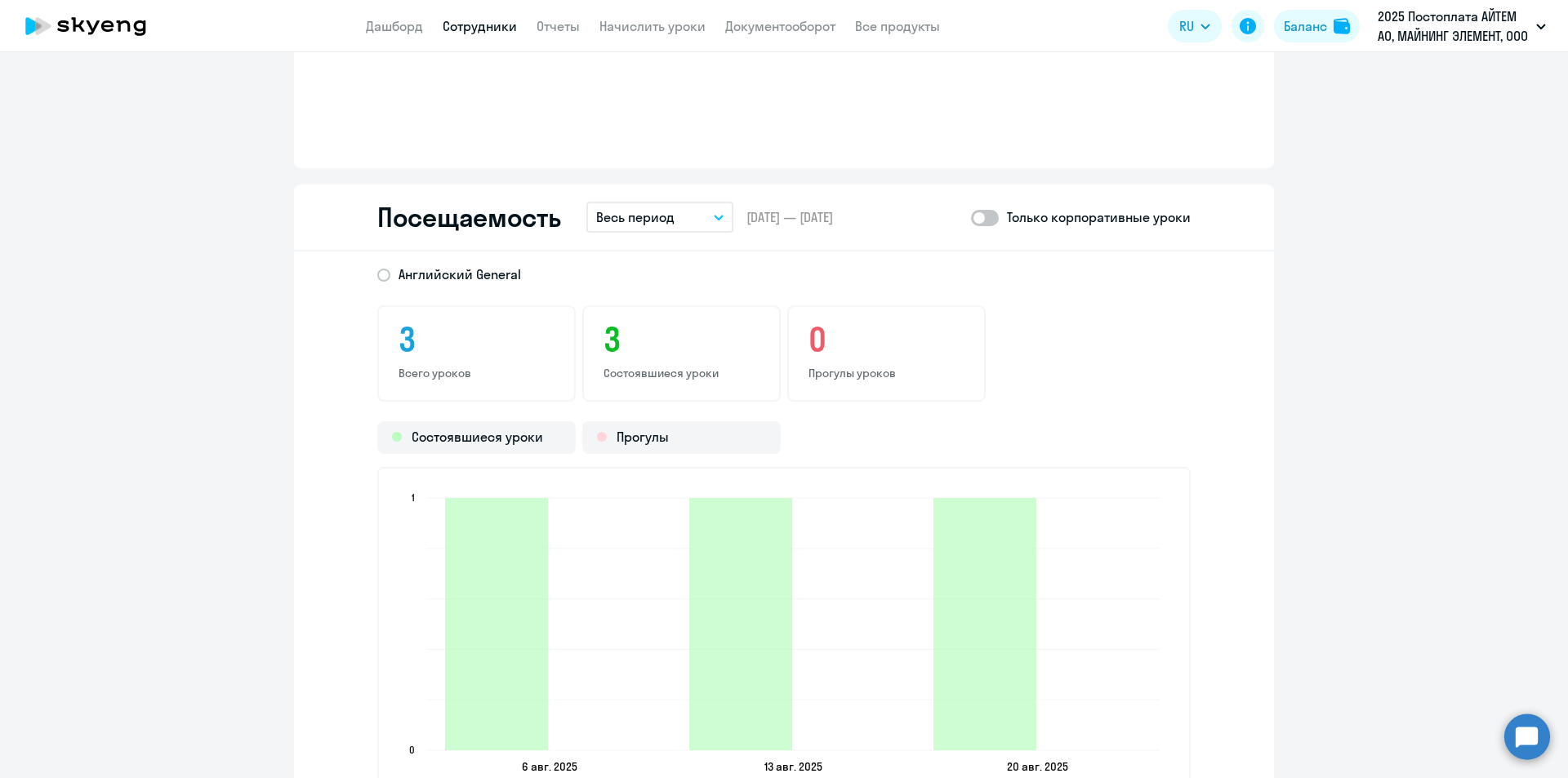
scroll to position [1632, 0]
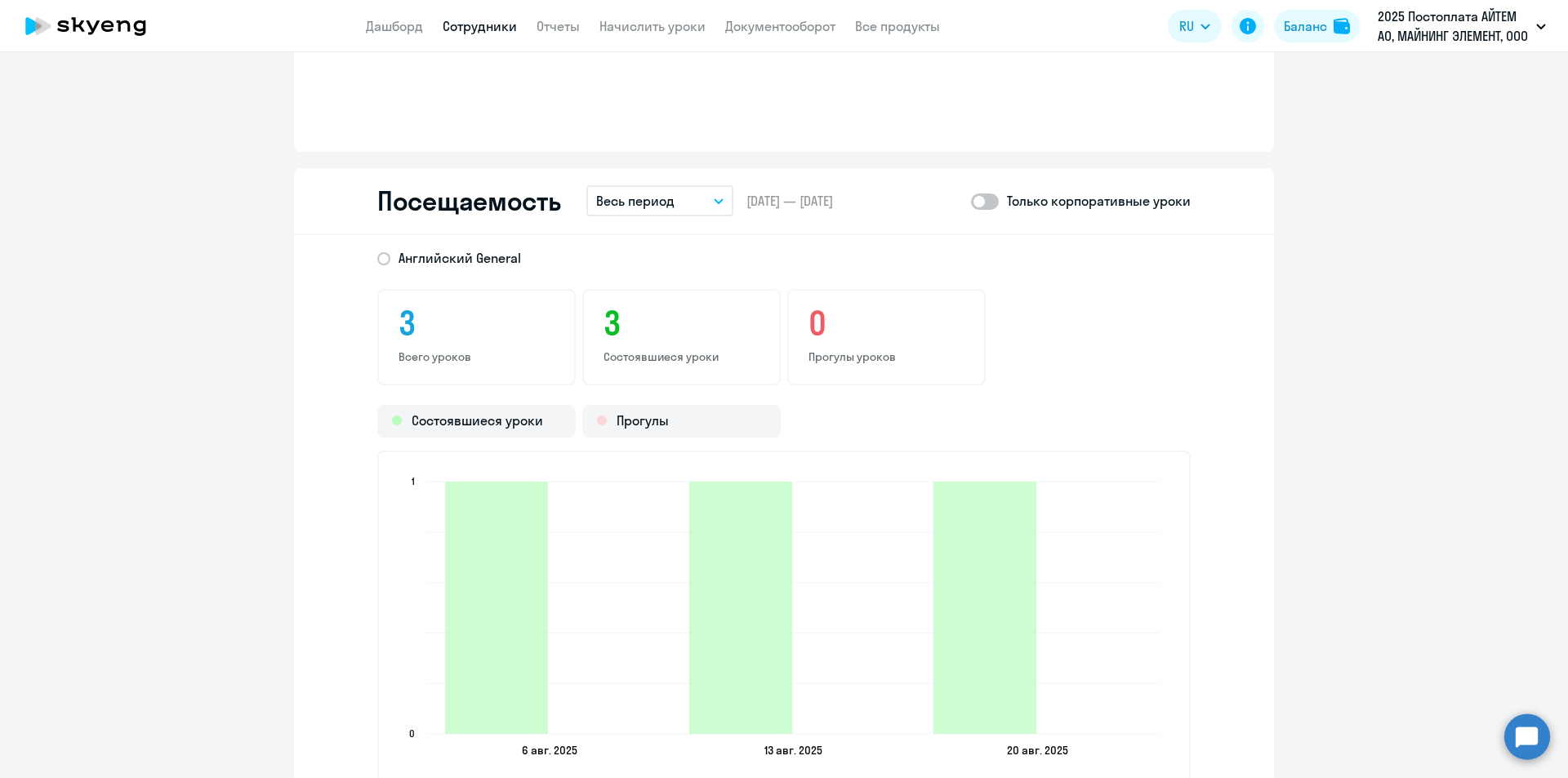
click at [991, 207] on span at bounding box center [985, 201] width 28 height 16
click at [971, 201] on input "checkbox" at bounding box center [970, 200] width 1 height 1
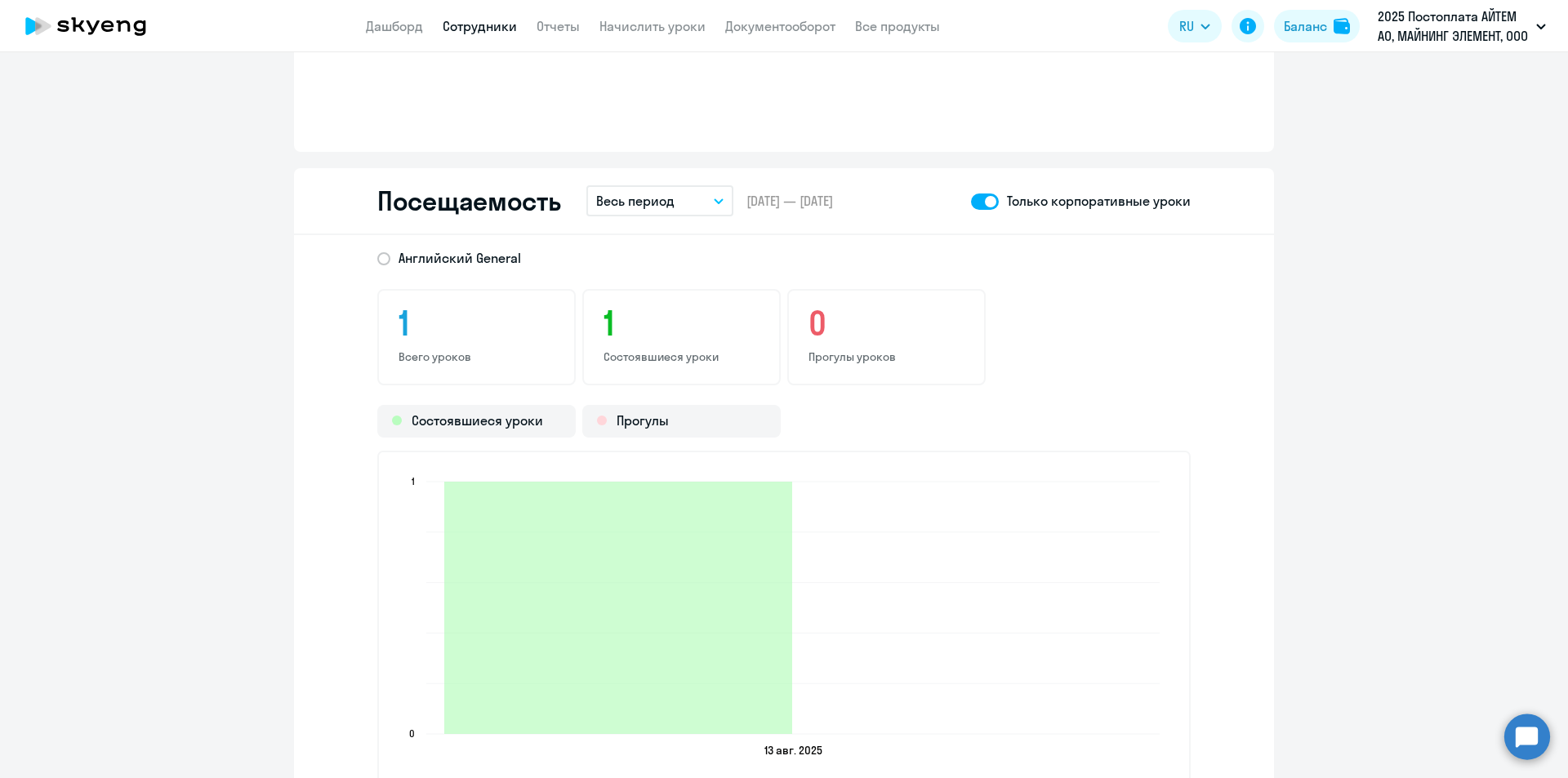
click at [971, 200] on span at bounding box center [985, 201] width 28 height 16
click at [970, 200] on input "checkbox" at bounding box center [970, 200] width 1 height 1
checkbox input "false"
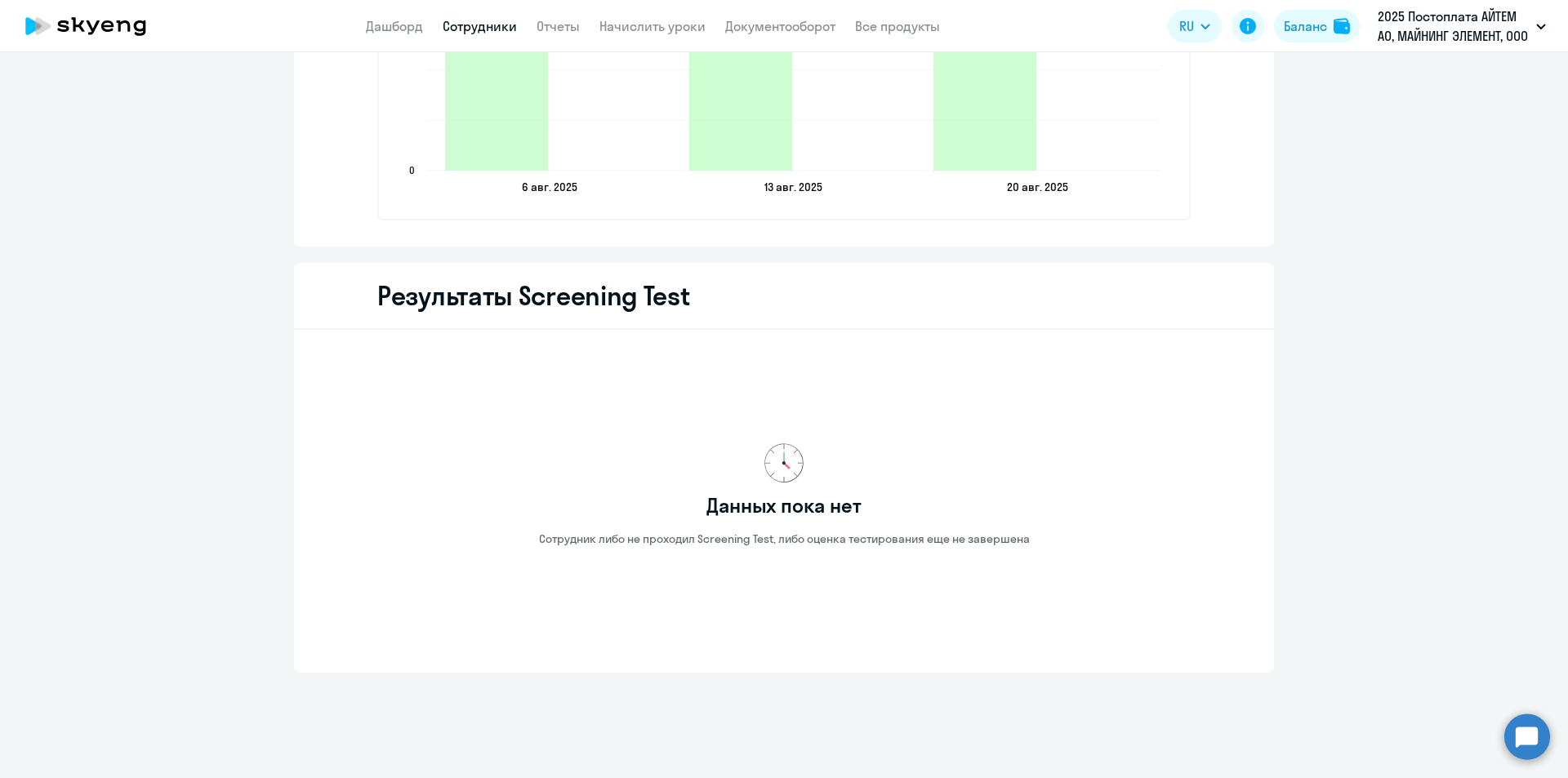
scroll to position [2209, 0]
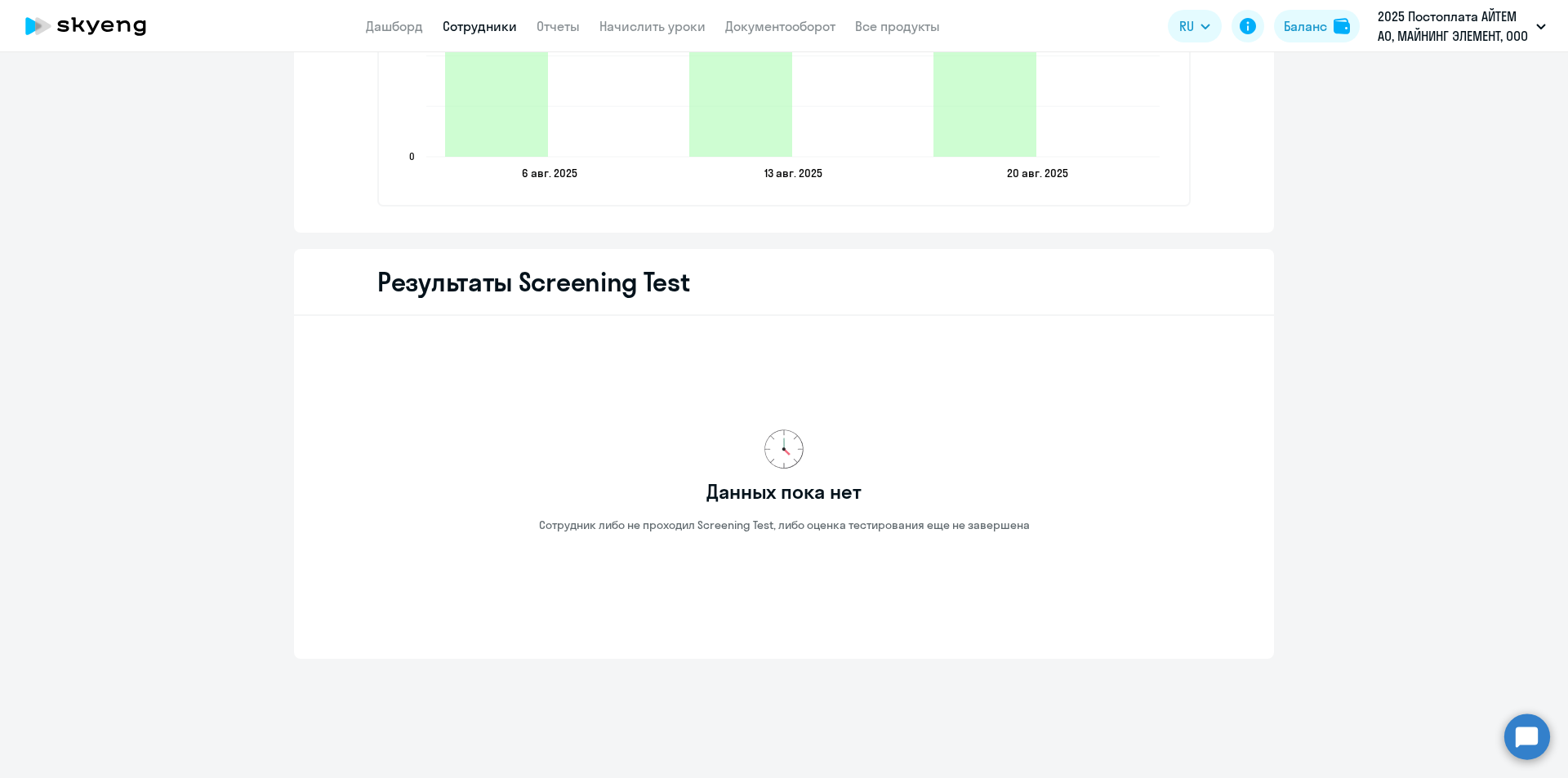
select select "30"
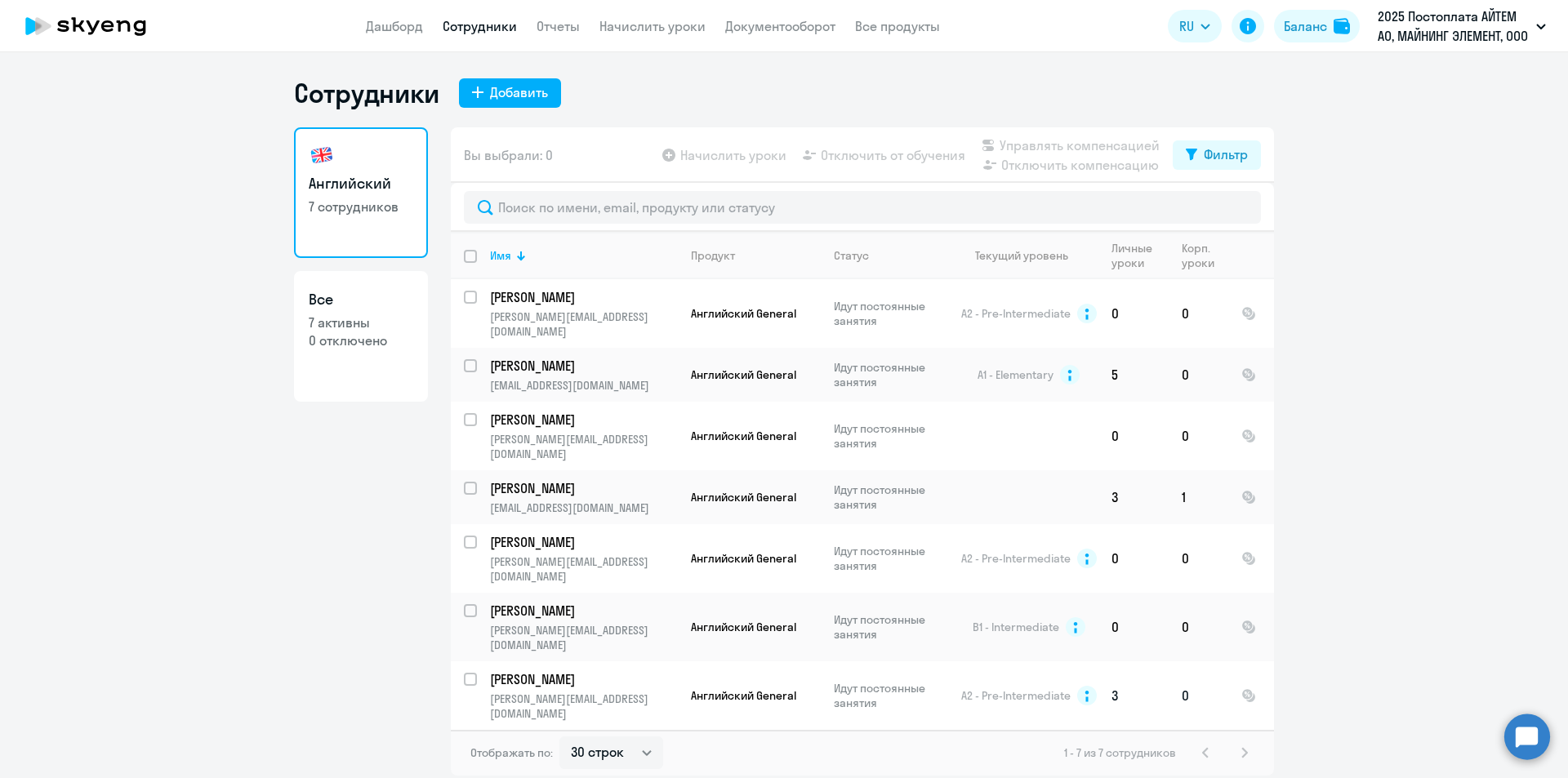
click at [603, 691] on p "[PERSON_NAME][EMAIL_ADDRESS][DOMAIN_NAME]" at bounding box center [583, 706] width 187 height 29
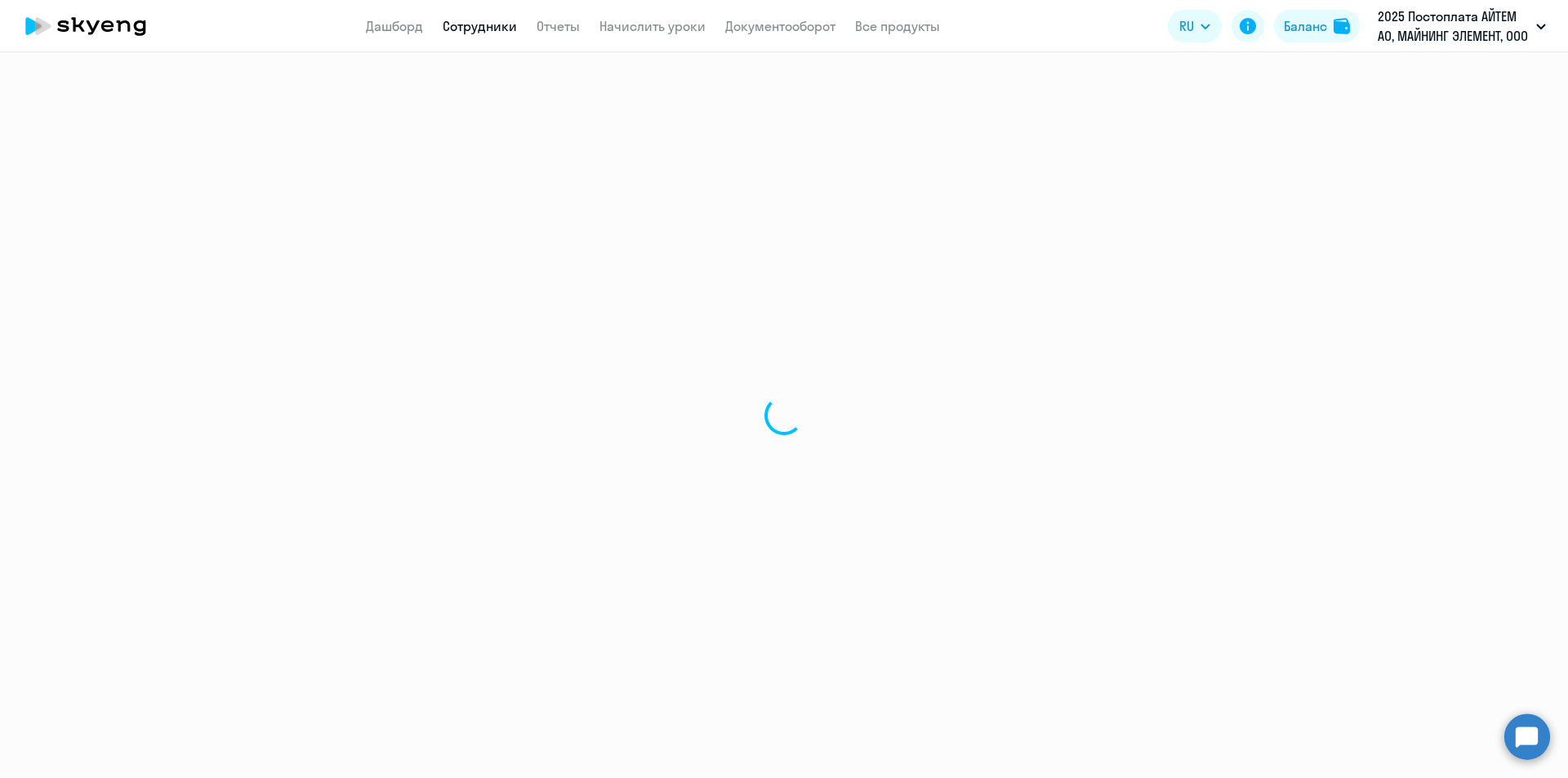
select select "english"
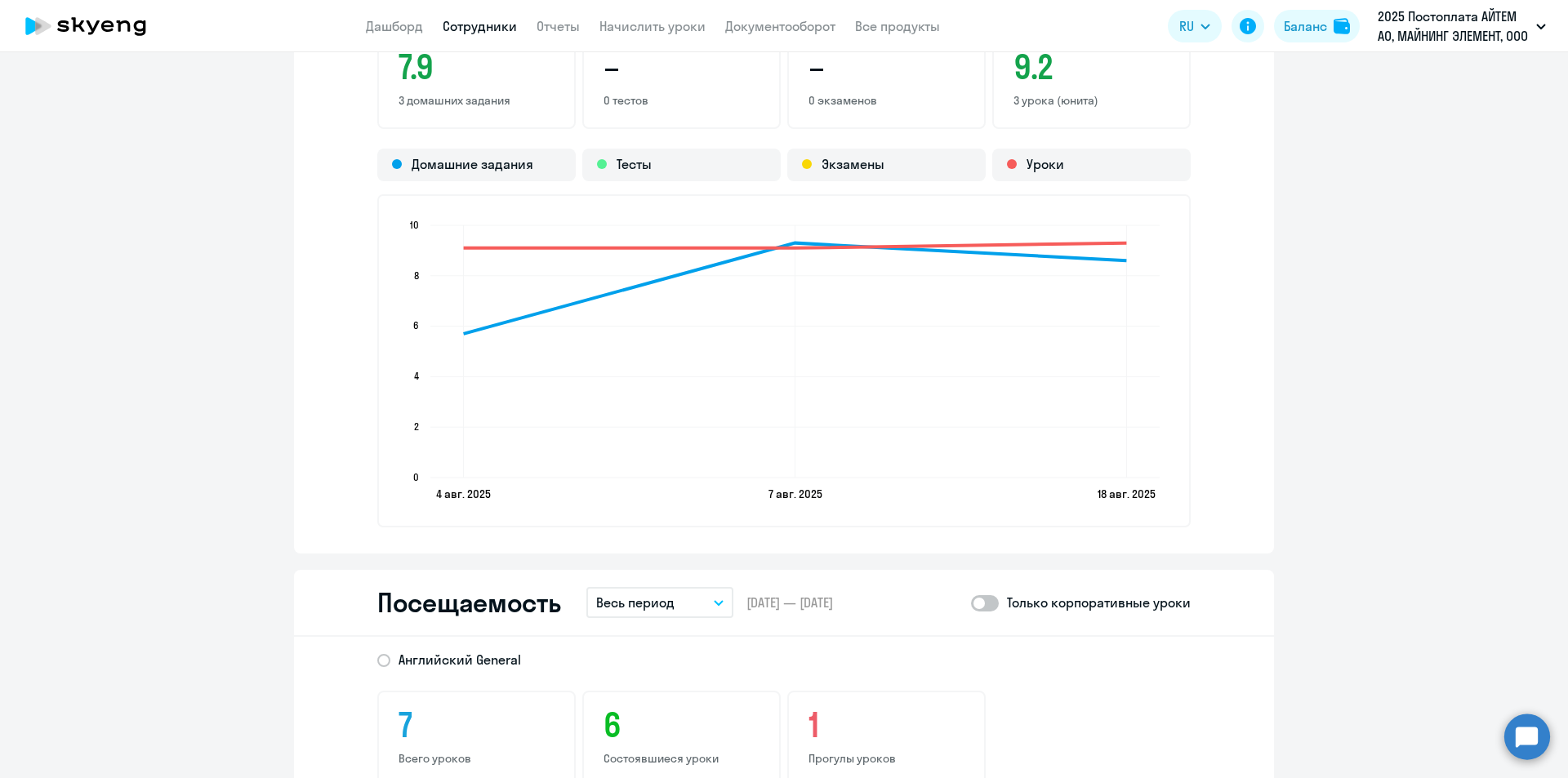
scroll to position [1714, 0]
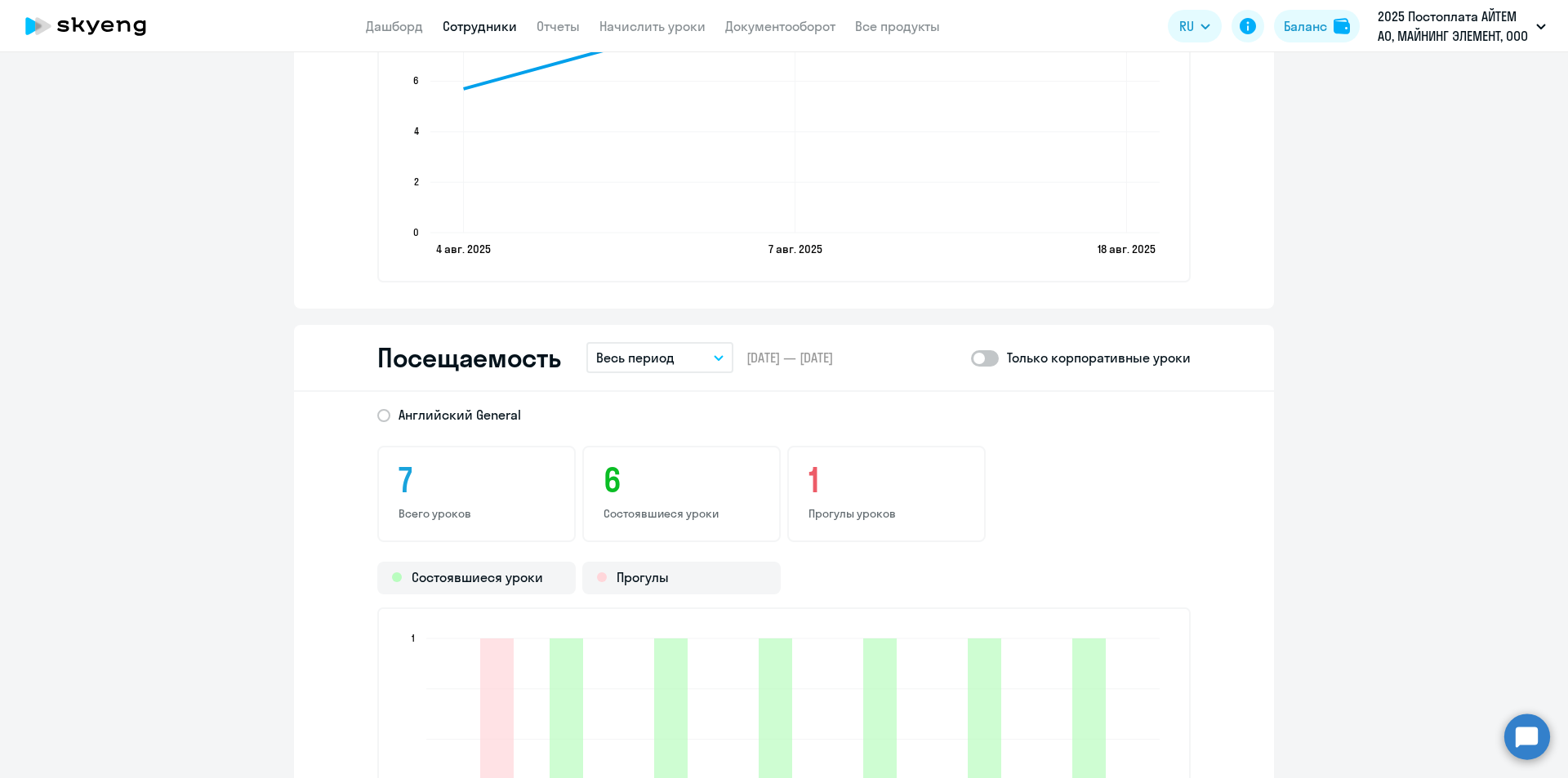
click at [688, 358] on button "Весь период" at bounding box center [659, 357] width 147 height 31
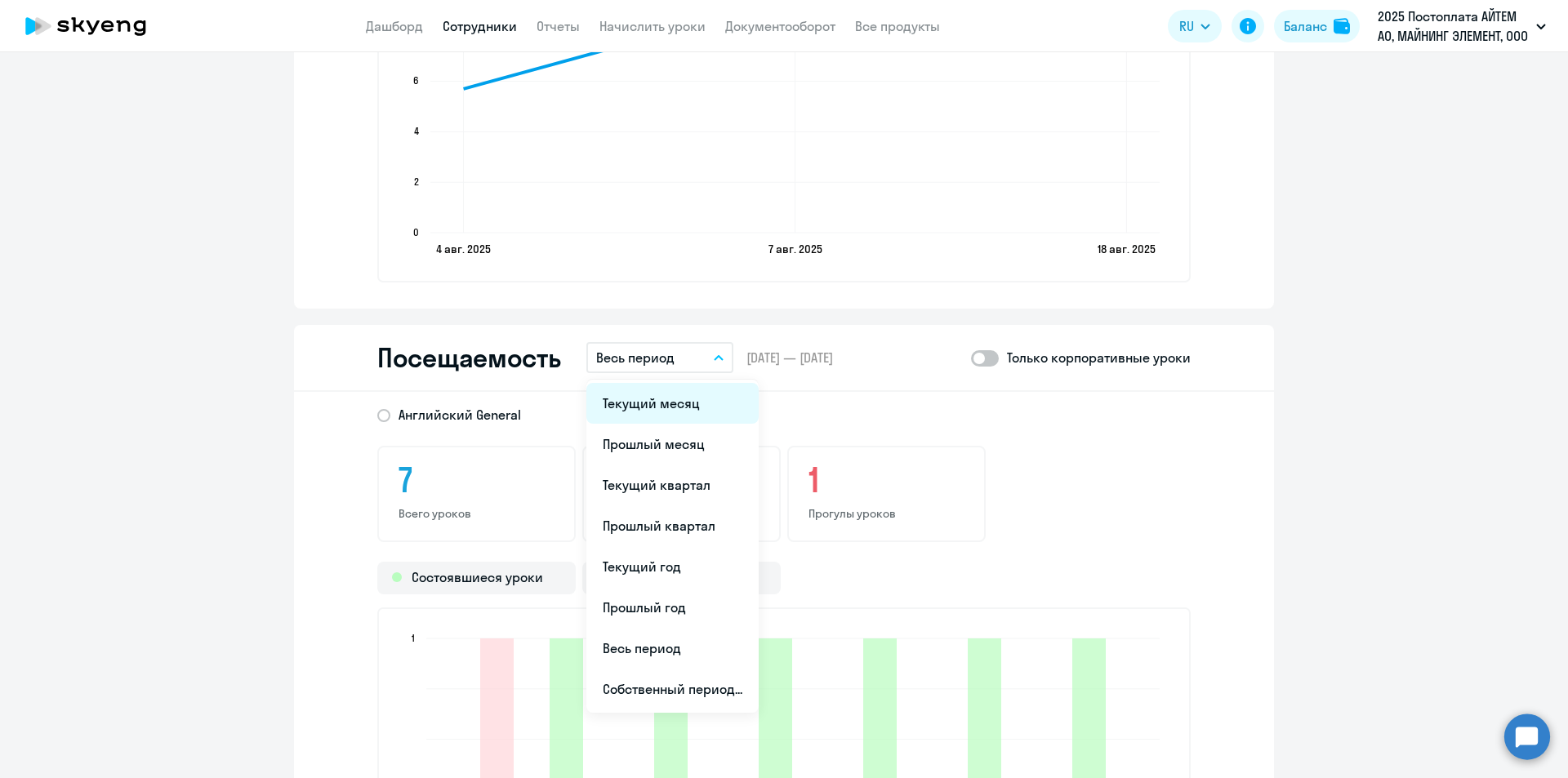
click at [686, 399] on li "Текущий месяц" at bounding box center [672, 402] width 173 height 41
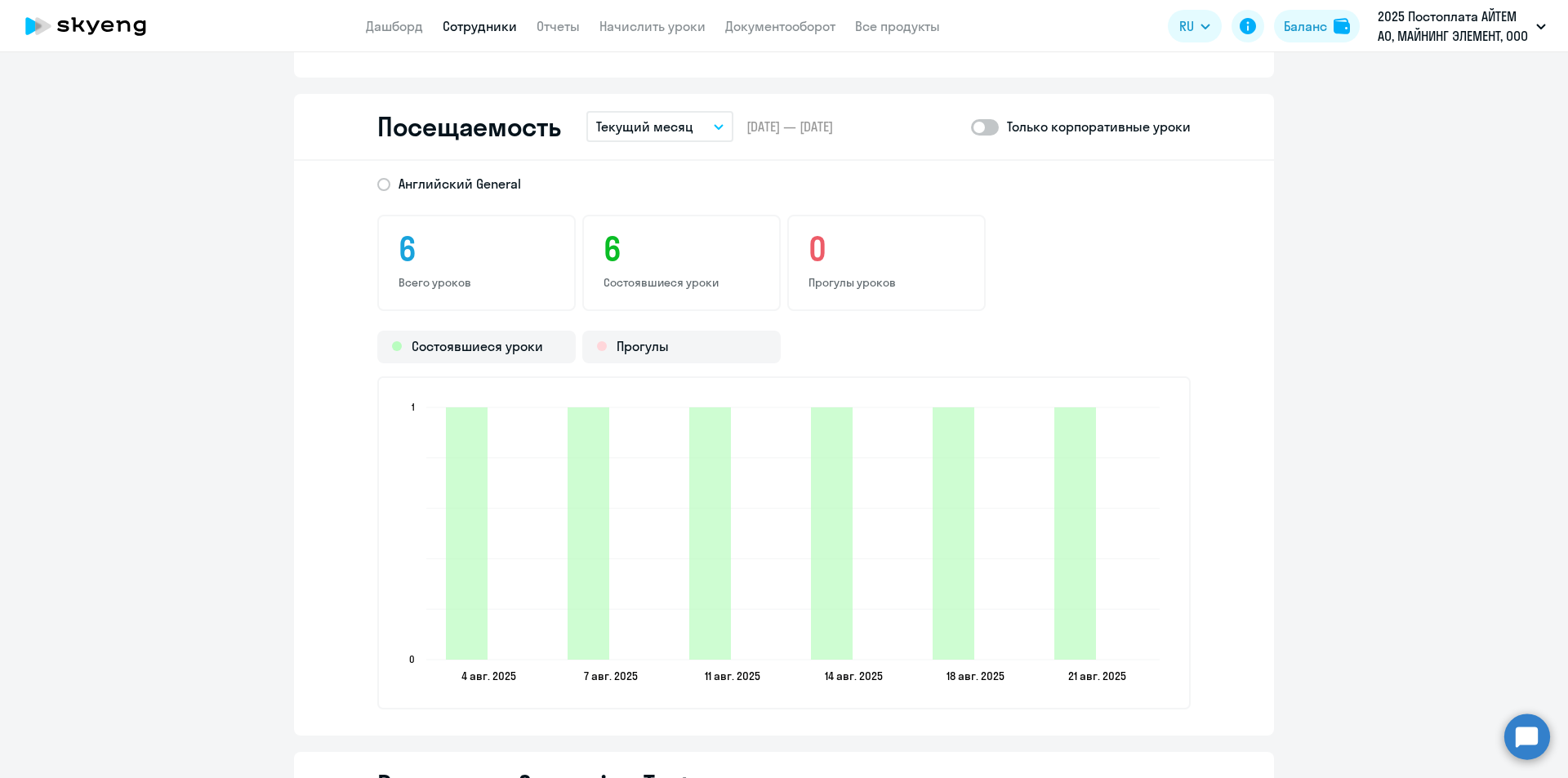
scroll to position [1958, 0]
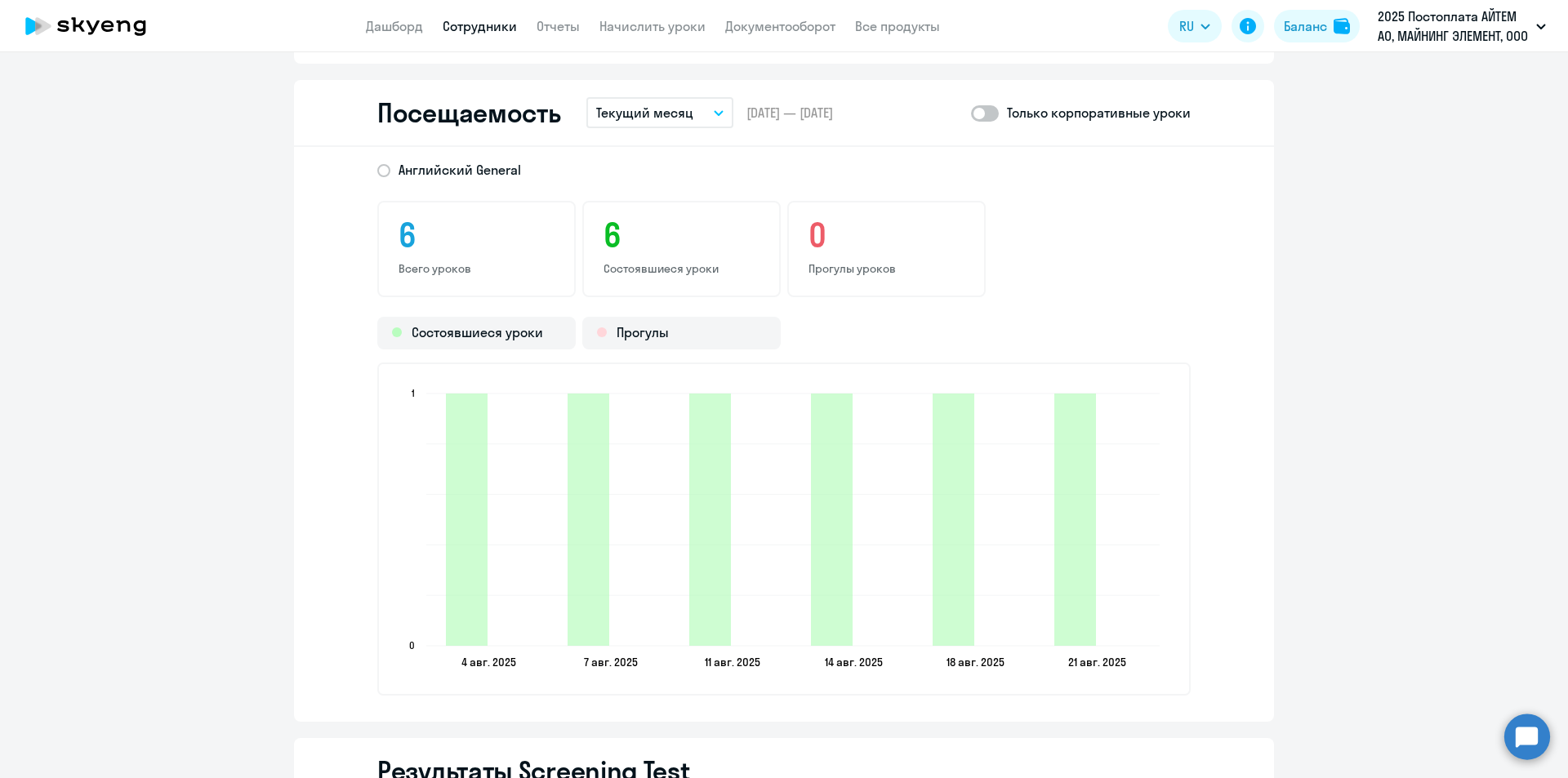
click at [975, 113] on span at bounding box center [985, 113] width 28 height 16
click at [971, 113] on input "checkbox" at bounding box center [970, 113] width 1 height 1
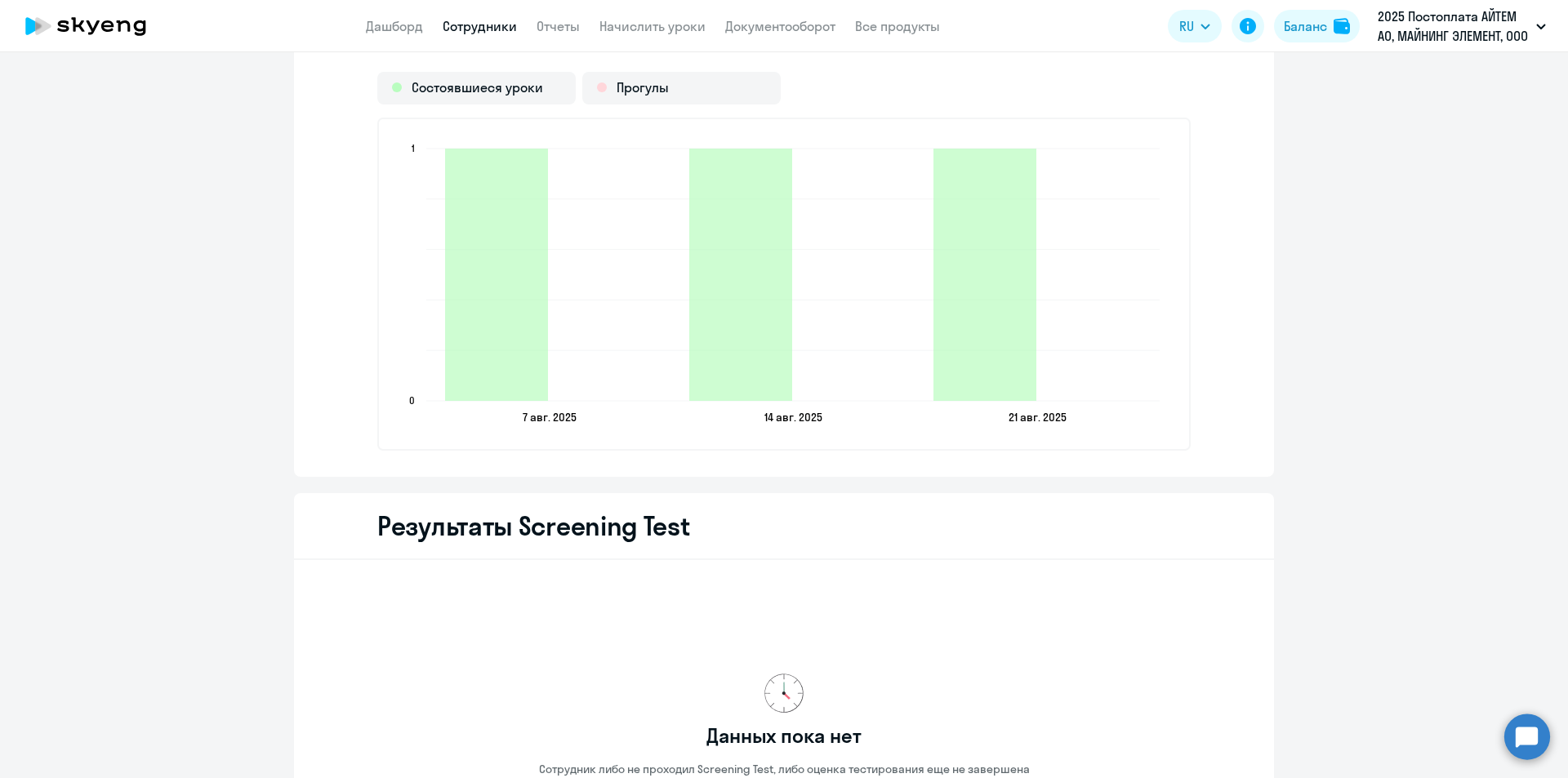
scroll to position [2122, 0]
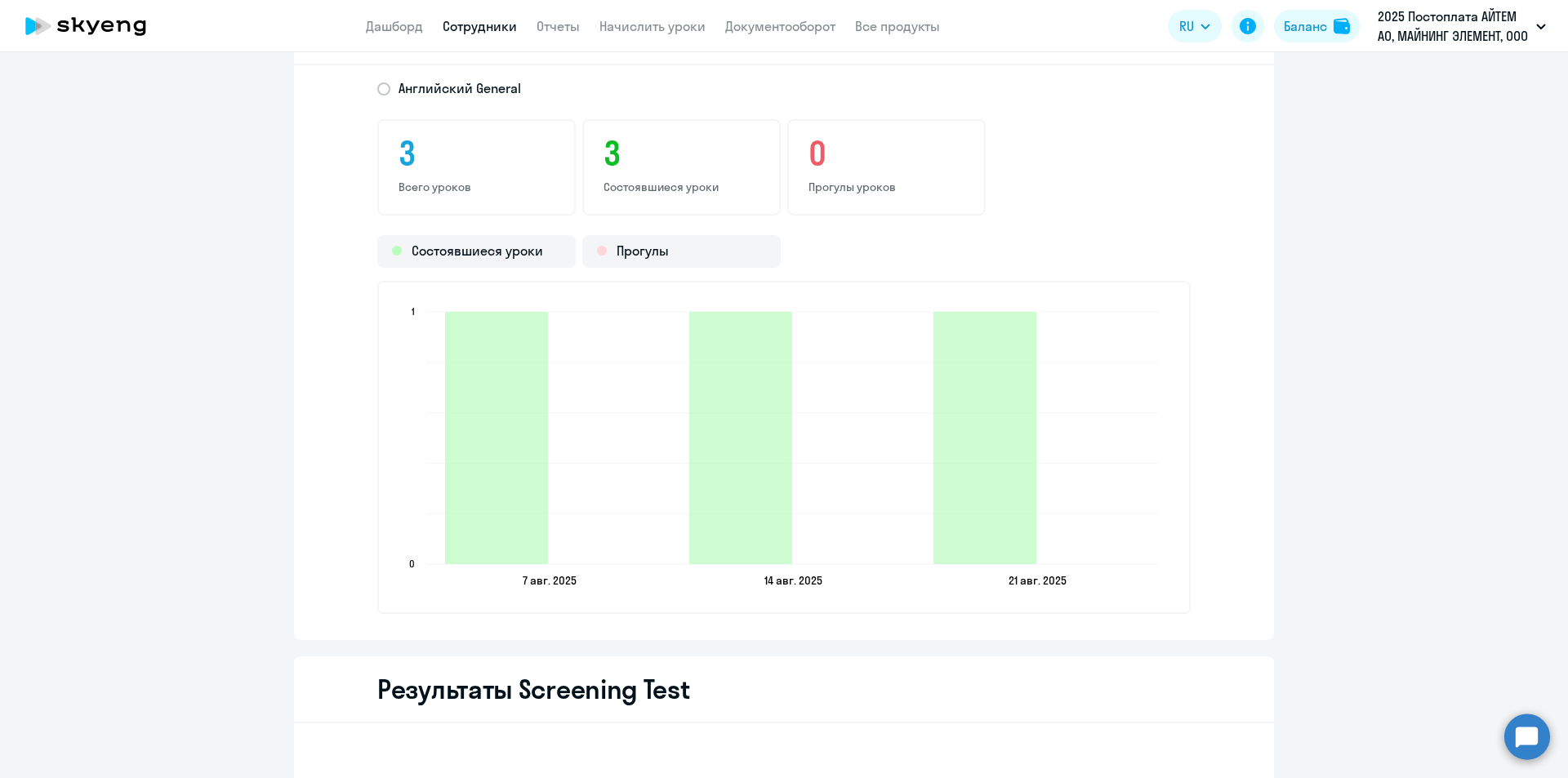
click at [1103, 195] on div "3 Всего уроков 3 Состоявшиеся уроки 0 [PERSON_NAME]" at bounding box center [784, 167] width 813 height 96
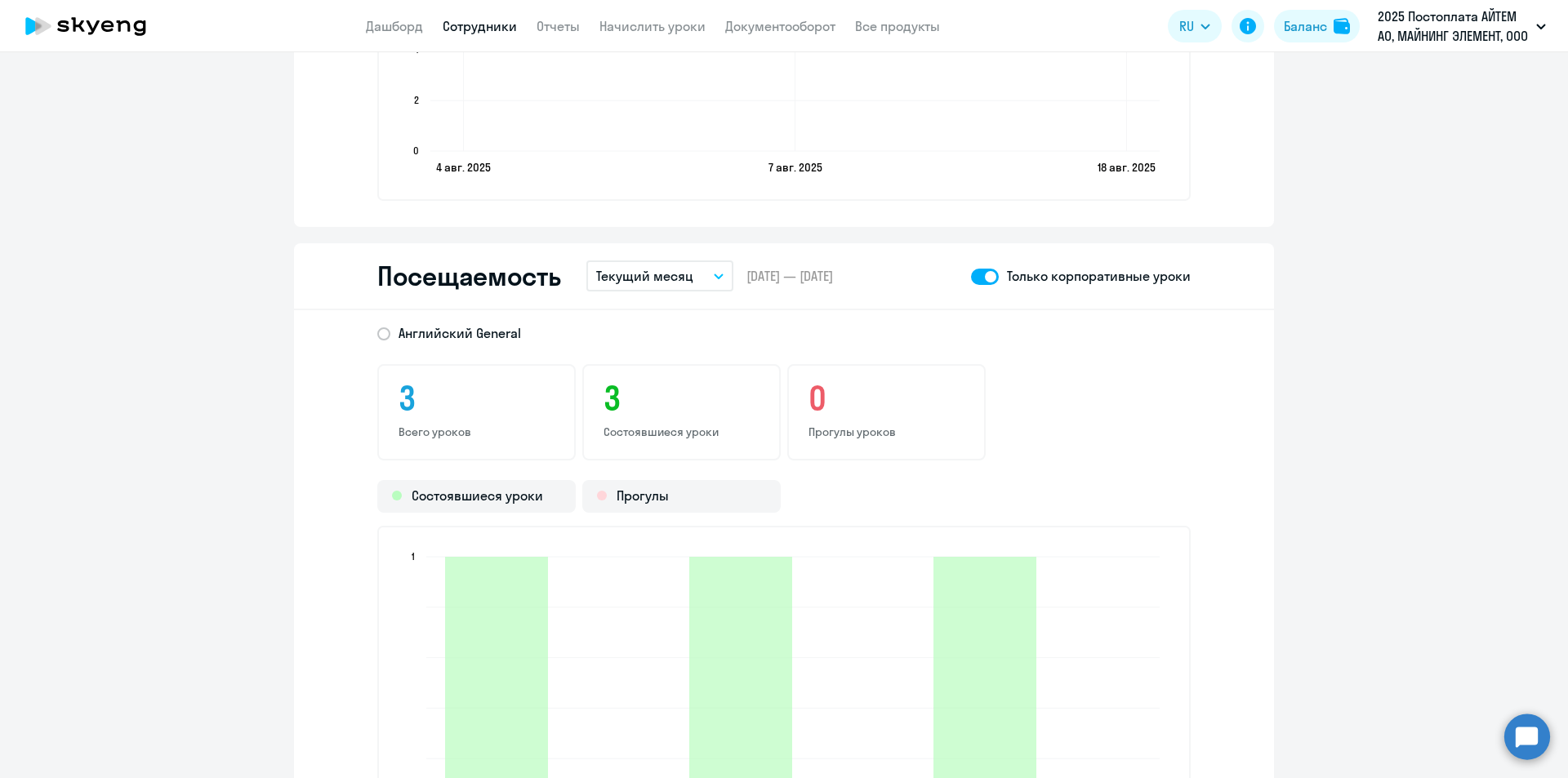
click at [974, 277] on span at bounding box center [985, 277] width 28 height 16
click at [971, 277] on input "checkbox" at bounding box center [970, 276] width 1 height 1
checkbox input "false"
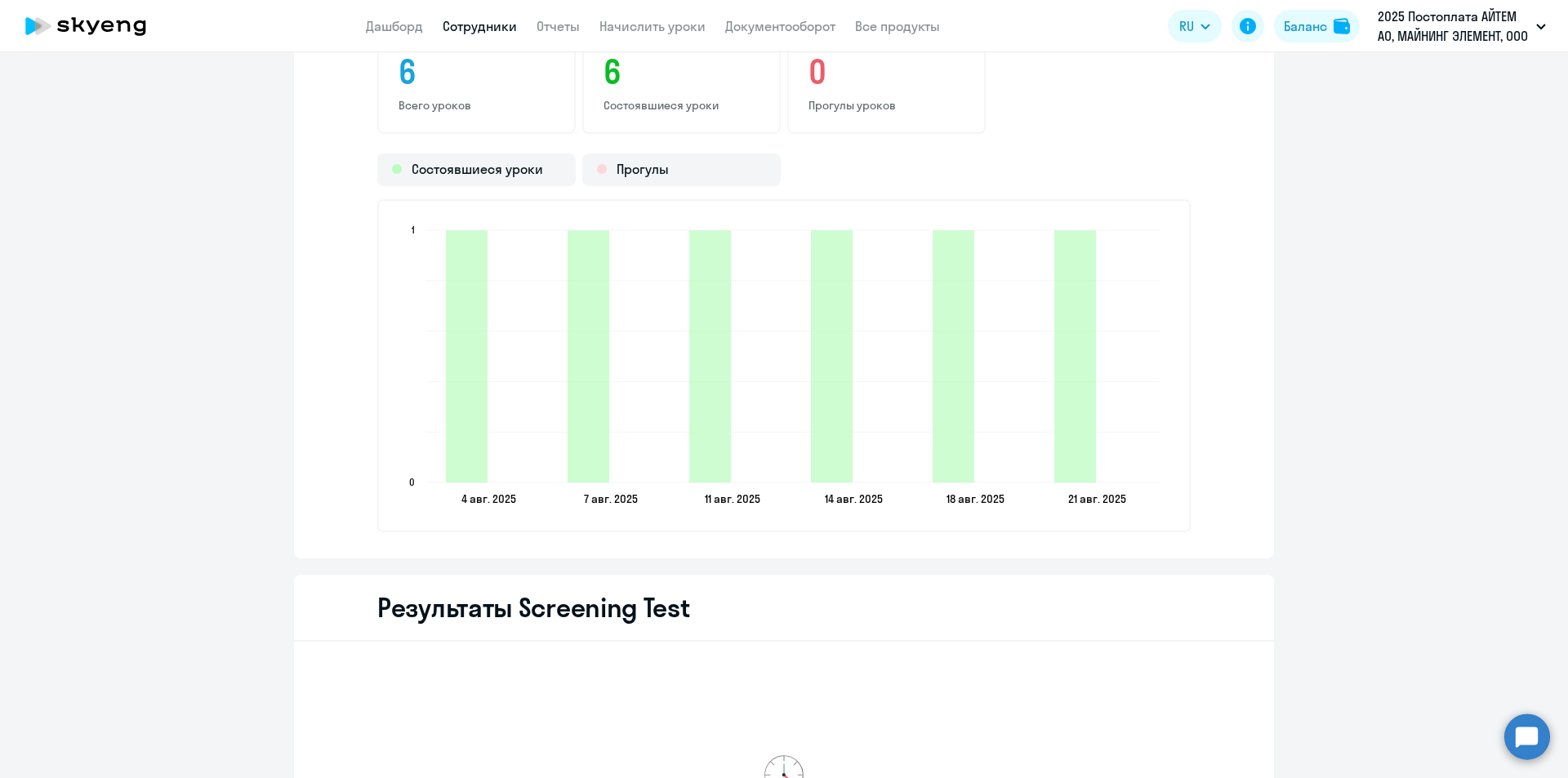
click at [1136, 409] on icon "[DATE] [DATE] [DATE] [DATE] [DATE] [DATE] [DATE] [DATE] [DATE] [DATE] [DATE] [D…" at bounding box center [784, 365] width 776 height 287
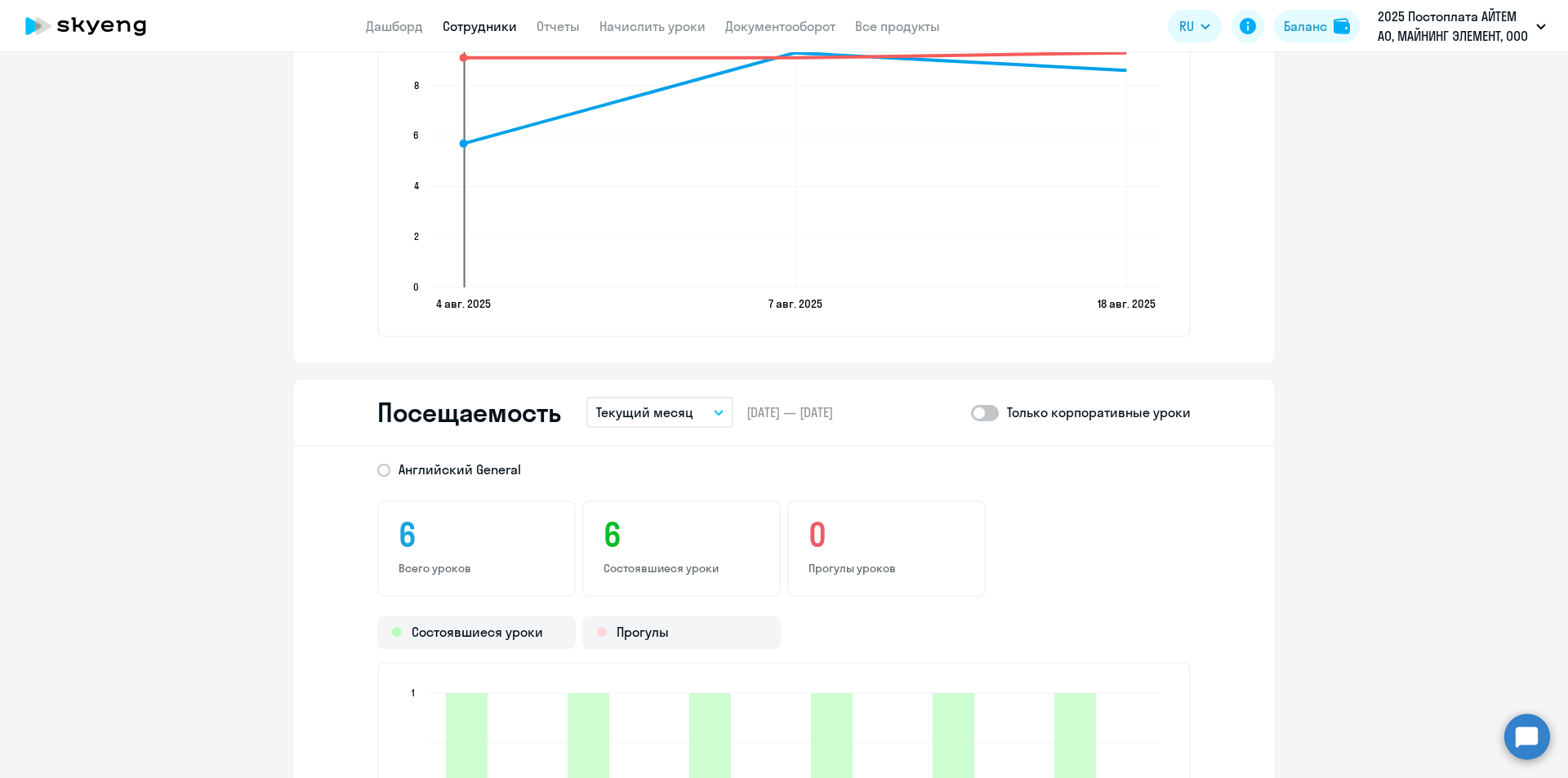
scroll to position [1632, 0]
